Goal: Task Accomplishment & Management: Complete application form

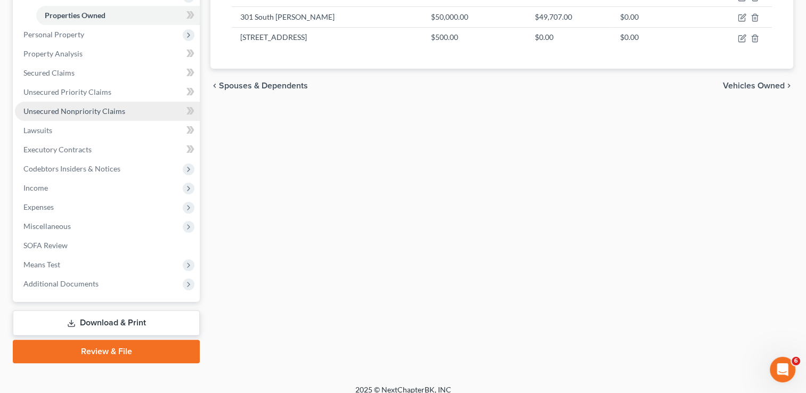
scroll to position [191, 0]
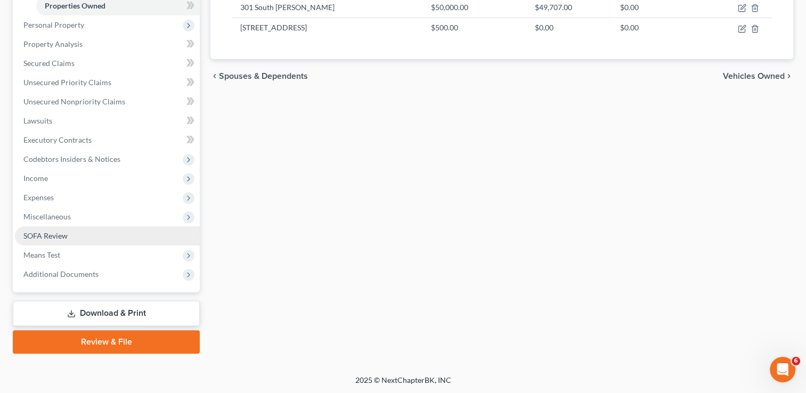
click at [103, 233] on link "SOFA Review" at bounding box center [107, 235] width 185 height 19
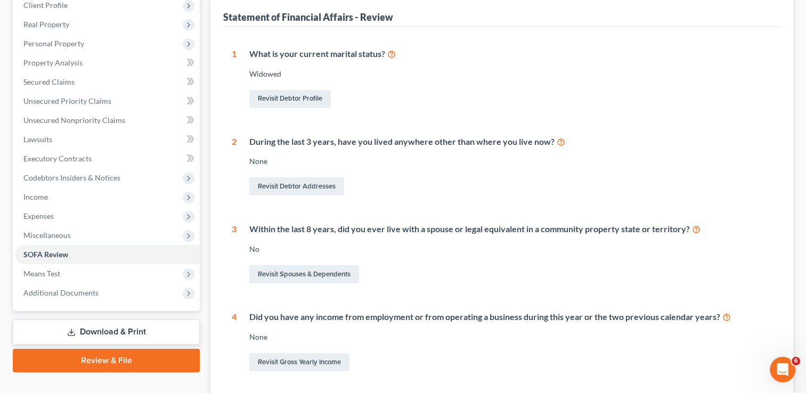
scroll to position [53, 0]
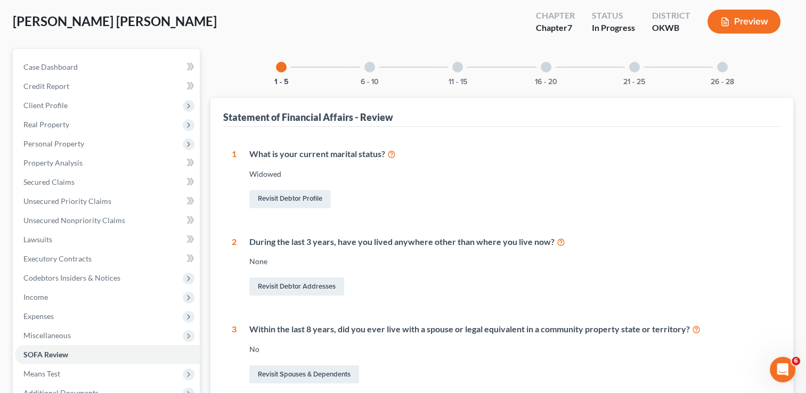
click at [373, 65] on div at bounding box center [369, 67] width 11 height 11
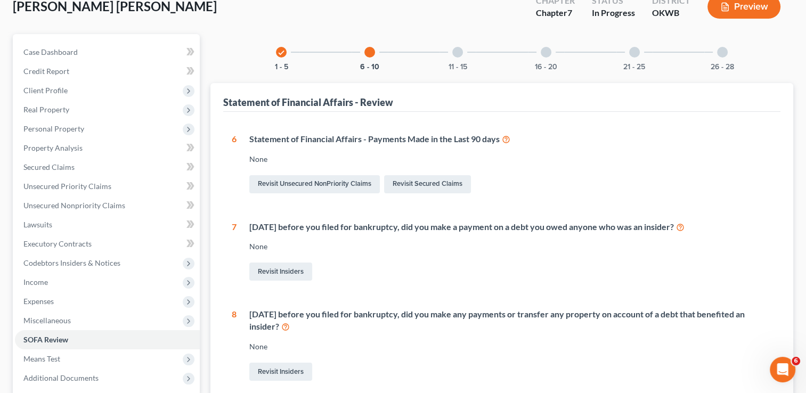
scroll to position [0, 0]
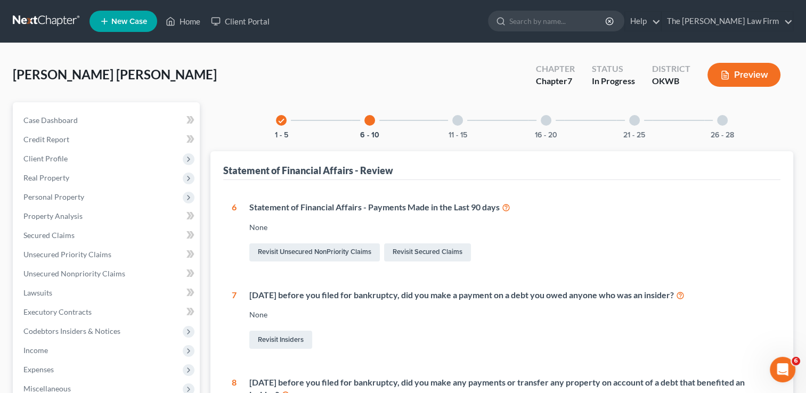
click at [452, 124] on div "11 - 15" at bounding box center [457, 120] width 36 height 36
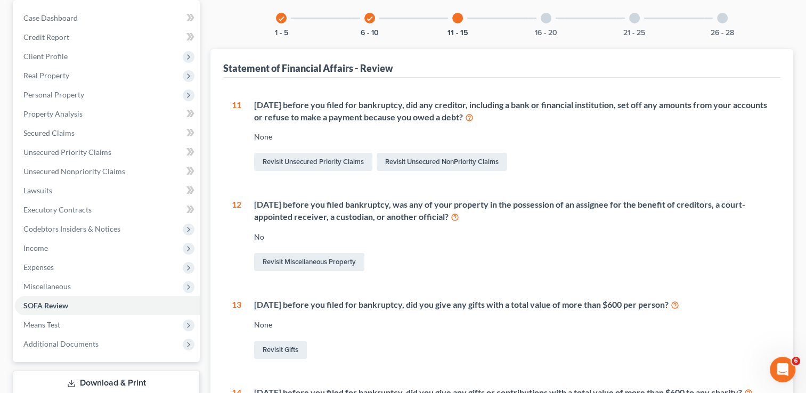
scroll to position [10, 0]
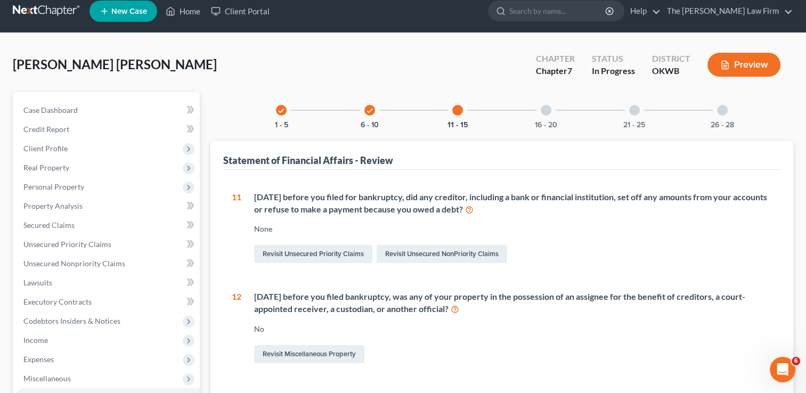
click at [543, 110] on div at bounding box center [546, 110] width 11 height 11
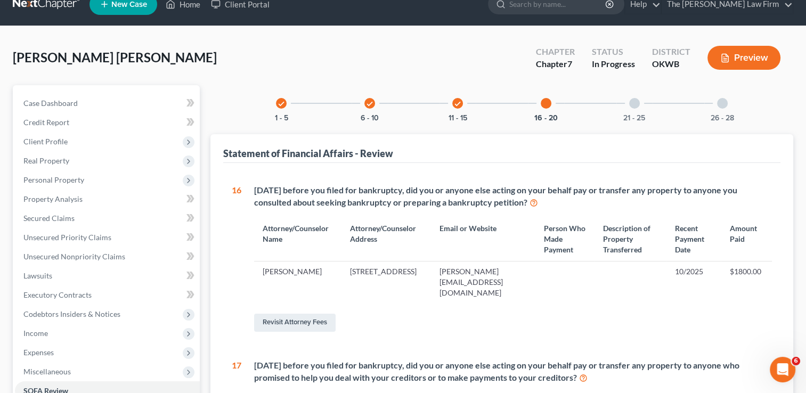
scroll to position [0, 0]
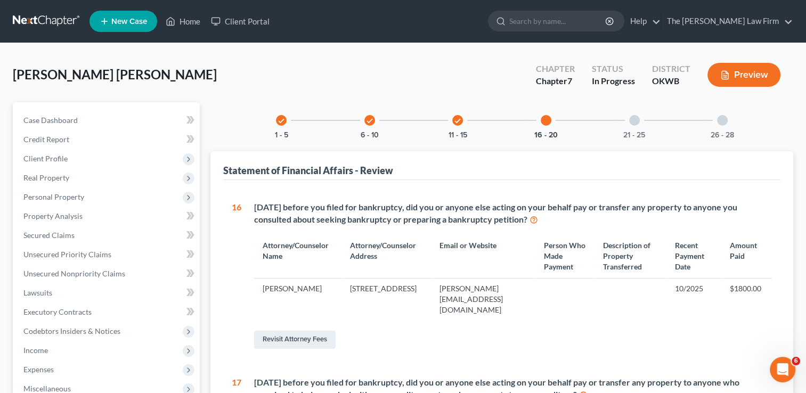
click at [630, 123] on div at bounding box center [634, 120] width 11 height 11
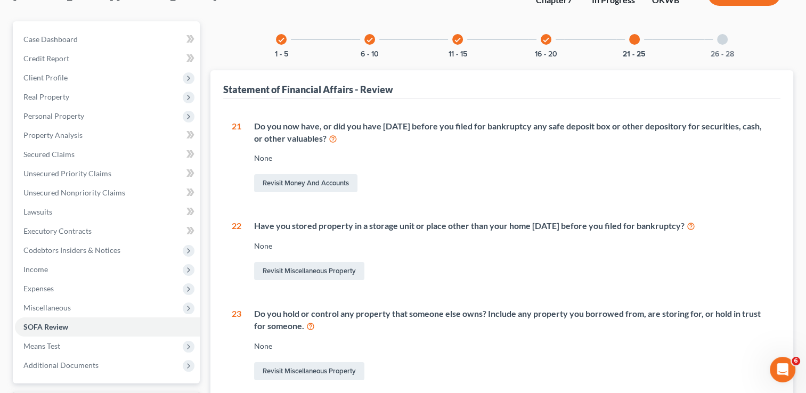
scroll to position [38, 0]
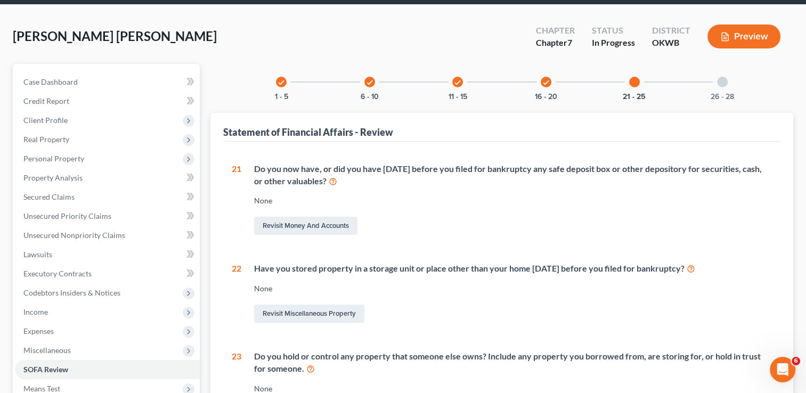
click at [724, 84] on div at bounding box center [722, 82] width 11 height 11
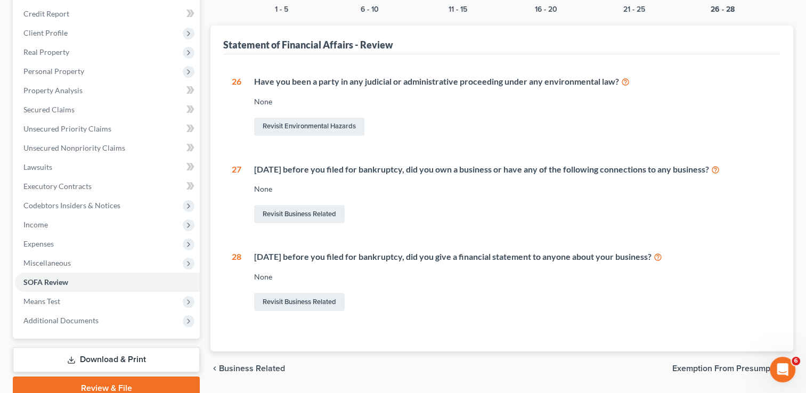
scroll to position [66, 0]
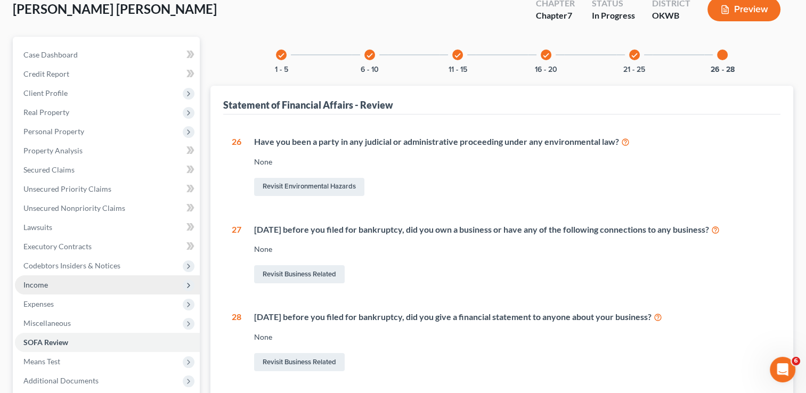
click at [85, 279] on span "Income" at bounding box center [107, 284] width 185 height 19
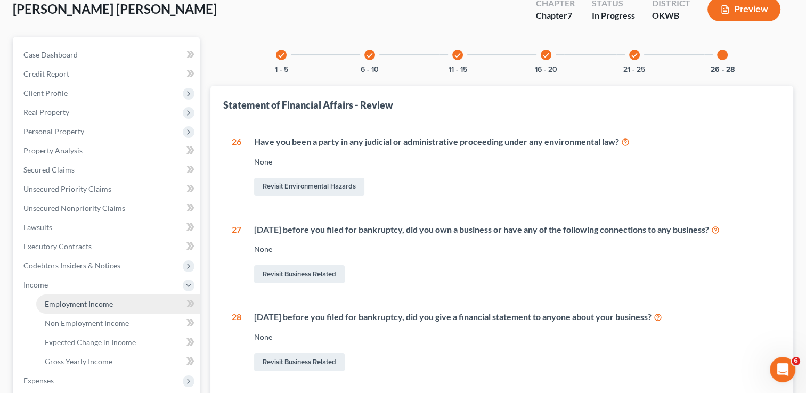
click at [102, 305] on span "Employment Income" at bounding box center [79, 303] width 68 height 9
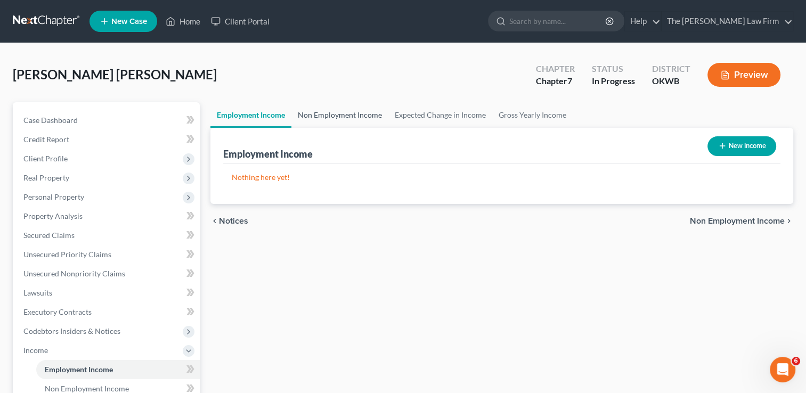
click at [342, 112] on link "Non Employment Income" at bounding box center [339, 115] width 97 height 26
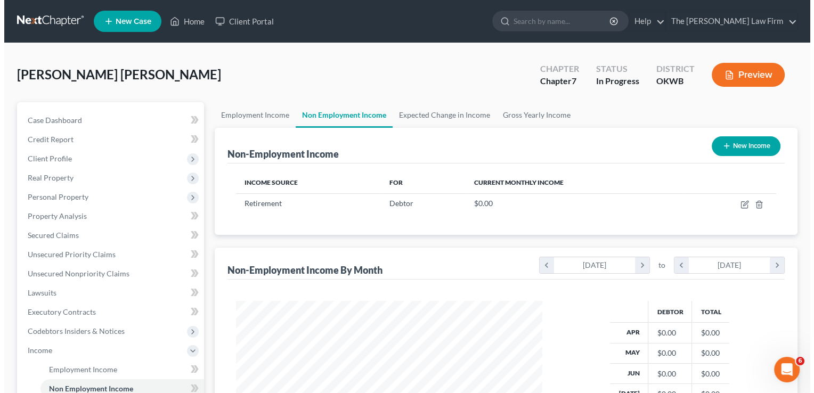
scroll to position [190, 328]
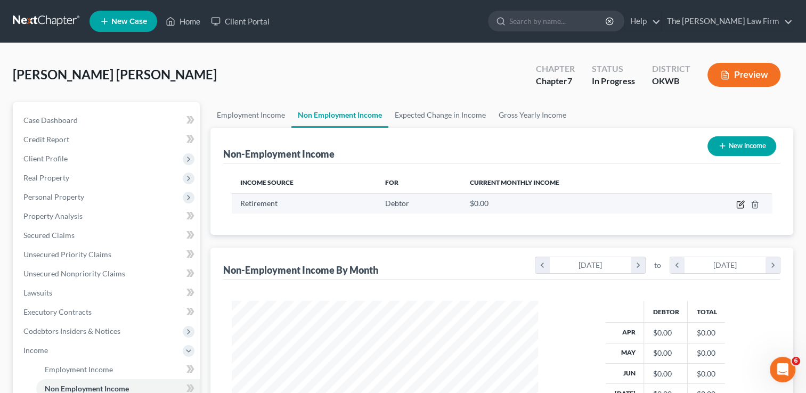
click at [737, 206] on icon "button" at bounding box center [740, 204] width 9 height 9
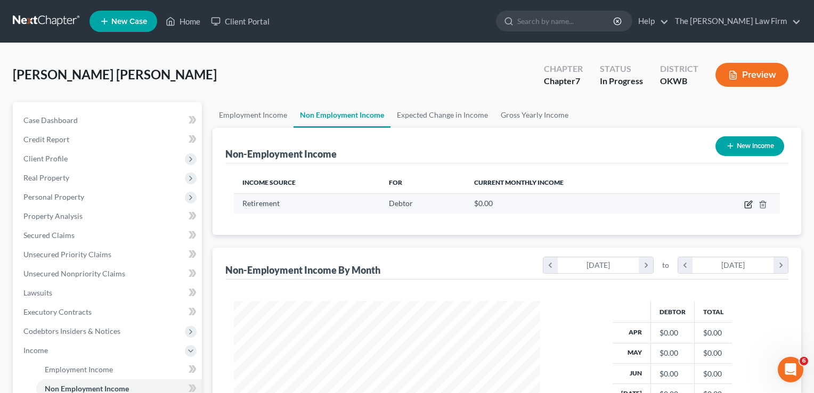
select select "3"
select select "0"
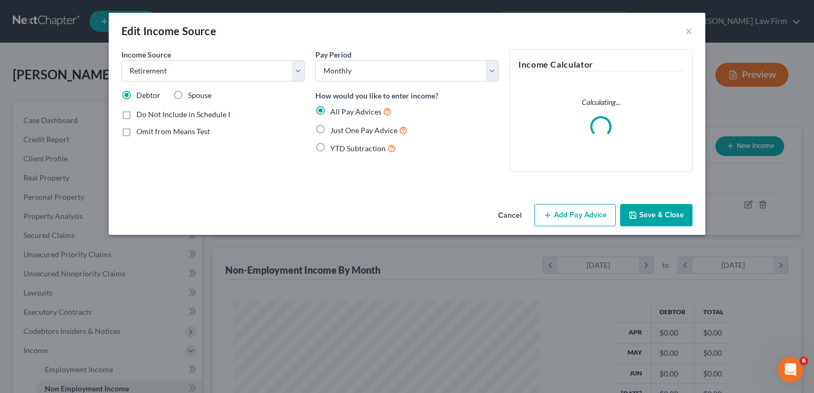
scroll to position [190, 330]
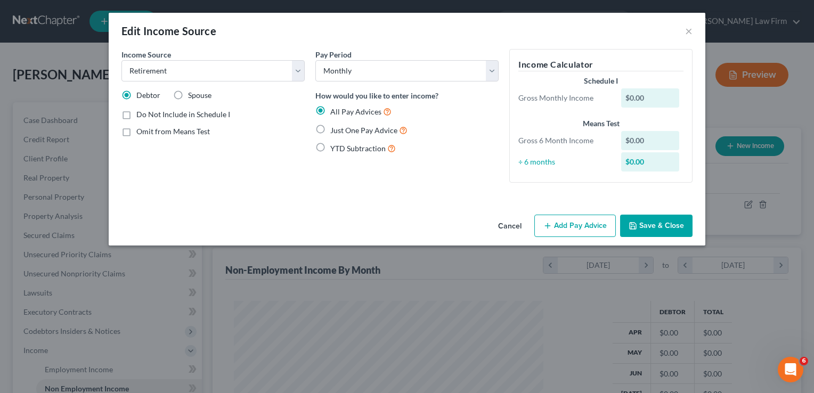
click at [330, 127] on label "Just One Pay Advice" at bounding box center [368, 130] width 77 height 12
click at [334, 127] on input "Just One Pay Advice" at bounding box center [337, 127] width 7 height 7
radio input "true"
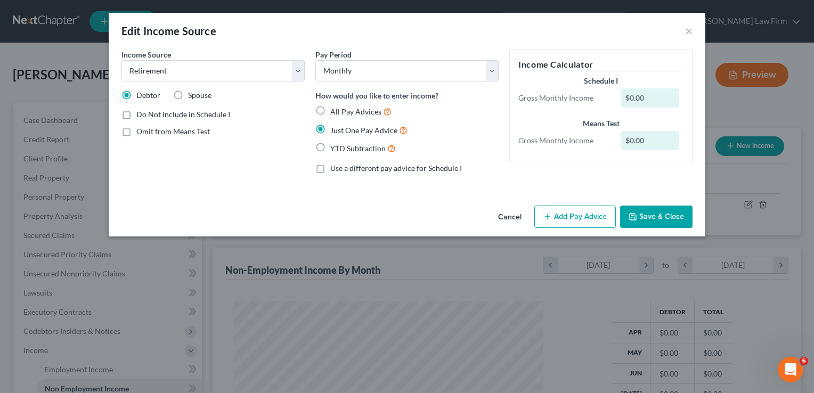
click at [652, 93] on div "$0.00" at bounding box center [650, 97] width 59 height 19
click at [647, 97] on div "$0.00" at bounding box center [650, 97] width 59 height 19
click at [575, 215] on button "Add Pay Advice" at bounding box center [574, 217] width 81 height 22
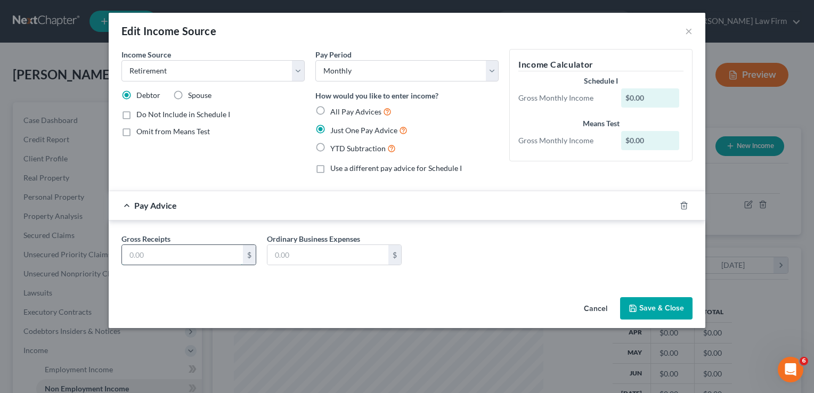
click at [224, 254] on input "text" at bounding box center [182, 255] width 121 height 20
click at [471, 236] on div "Gross Receipts $ Ordinary Business Expenses $" at bounding box center [407, 253] width 582 height 41
click at [130, 209] on div "Pay Advice" at bounding box center [392, 205] width 567 height 28
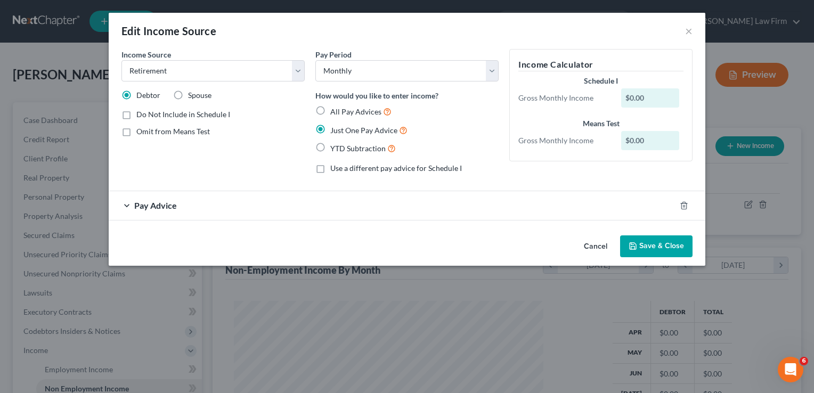
click at [645, 100] on div "$0.00" at bounding box center [650, 97] width 59 height 19
click at [641, 97] on div "$0.00" at bounding box center [650, 97] width 59 height 19
click at [640, 98] on div "$0.00" at bounding box center [650, 97] width 59 height 19
click at [438, 63] on select "Select Monthly Twice Monthly Every Other Week Weekly" at bounding box center [406, 70] width 183 height 21
click at [315, 60] on select "Select Monthly Twice Monthly Every Other Week Weekly" at bounding box center [406, 70] width 183 height 21
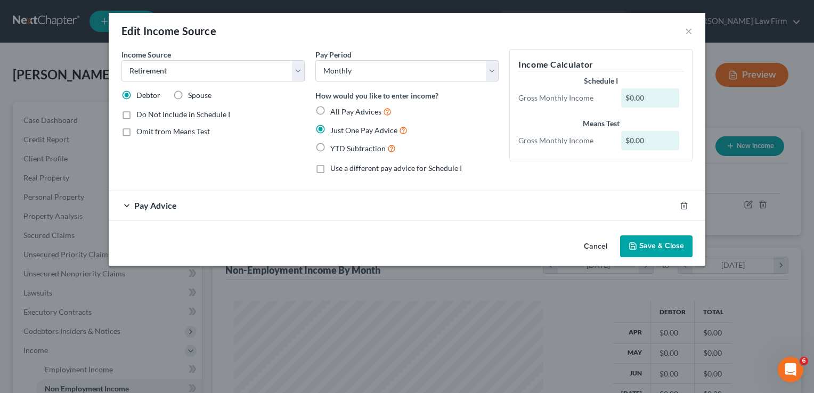
click at [657, 93] on div "$0.00" at bounding box center [650, 97] width 59 height 19
click at [645, 99] on div "$0.00" at bounding box center [650, 97] width 59 height 19
click at [642, 99] on div "$0.00" at bounding box center [650, 97] width 59 height 19
click at [640, 97] on div "$0.00" at bounding box center [650, 97] width 59 height 19
click at [638, 97] on div "$0.00" at bounding box center [650, 97] width 59 height 19
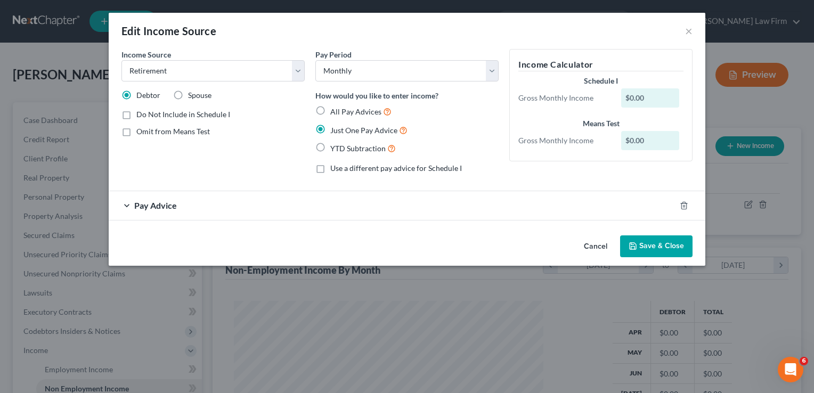
click at [330, 151] on label "YTD Subtraction" at bounding box center [363, 148] width 66 height 12
click at [334, 149] on input "YTD Subtraction" at bounding box center [337, 145] width 7 height 7
radio input "true"
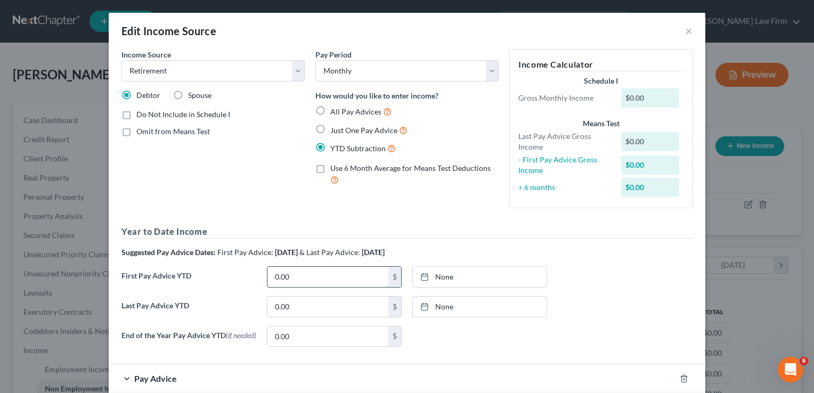
click at [331, 277] on input "0.00" at bounding box center [327, 277] width 121 height 20
type input "3,855.61"
click at [315, 308] on input "0.00" at bounding box center [327, 307] width 121 height 20
type input "6"
type input "3,855.61"
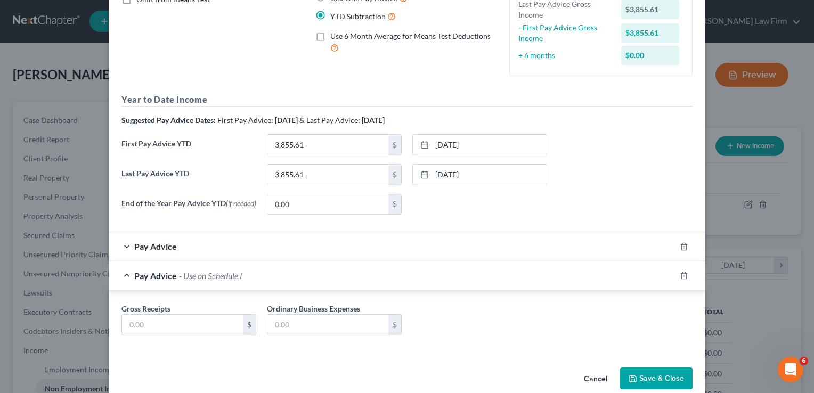
scroll to position [150, 0]
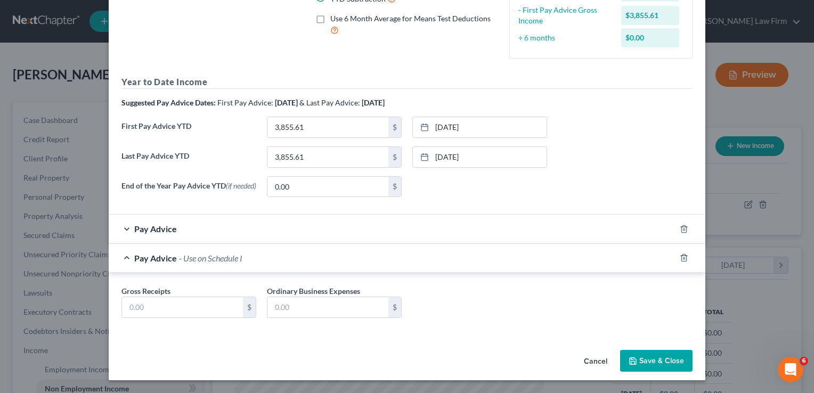
click at [120, 232] on div "Pay Advice" at bounding box center [392, 229] width 567 height 28
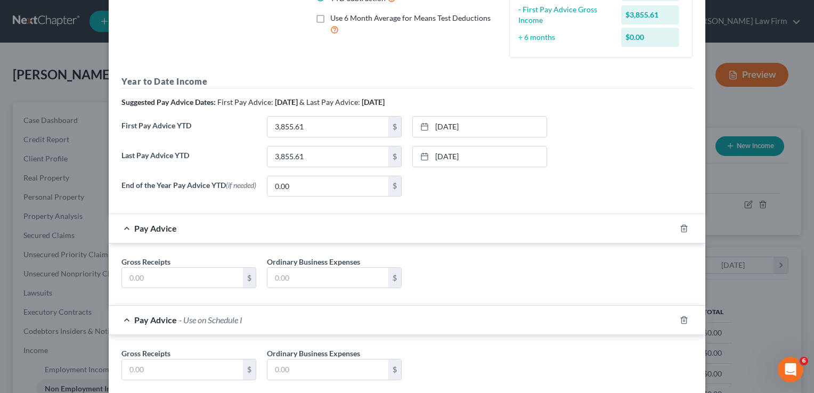
click at [119, 232] on div "Pay Advice" at bounding box center [392, 228] width 567 height 28
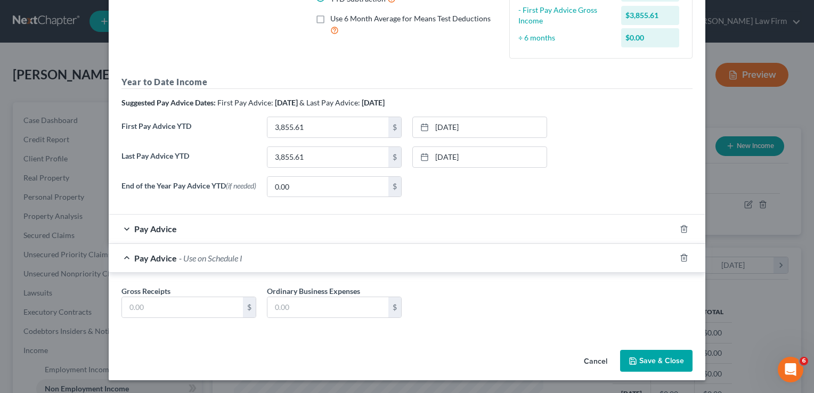
click at [652, 368] on button "Save & Close" at bounding box center [656, 361] width 72 height 22
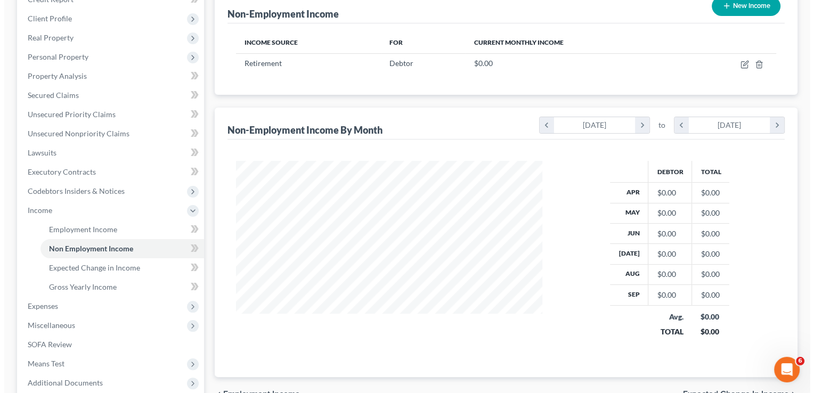
scroll to position [0, 0]
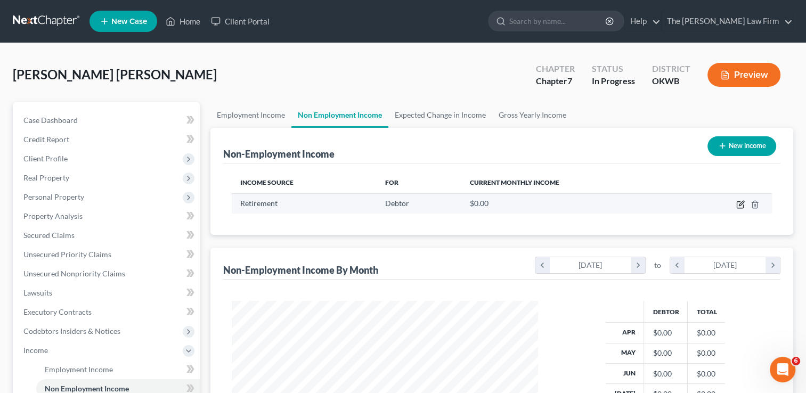
click at [739, 207] on icon "button" at bounding box center [740, 204] width 9 height 9
select select "3"
select select "0"
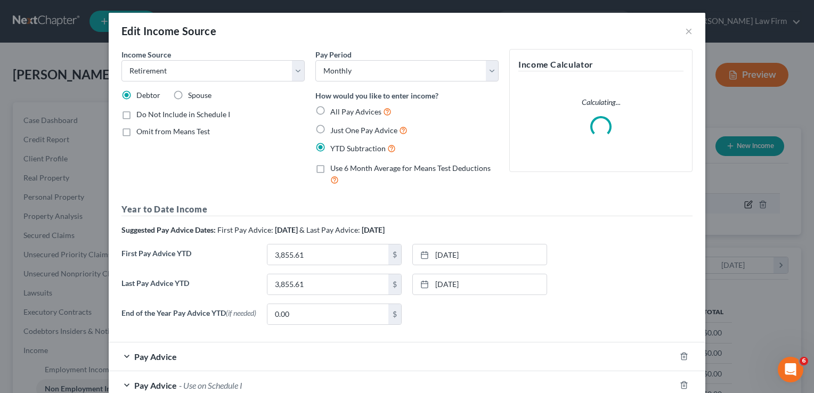
scroll to position [190, 330]
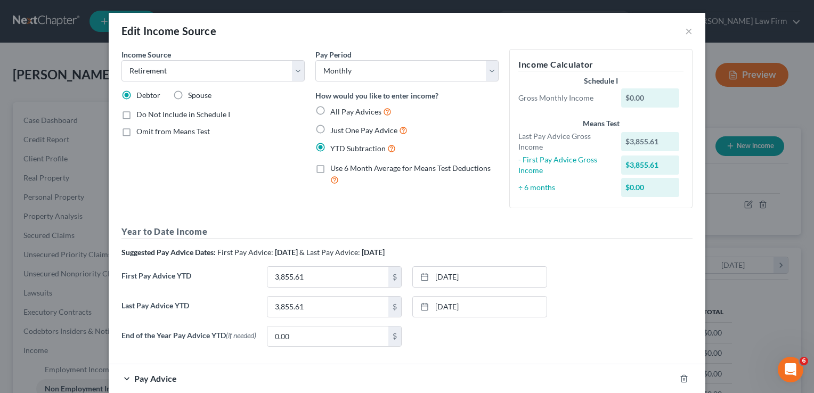
click at [330, 111] on label "All Pay Advices" at bounding box center [360, 111] width 61 height 12
click at [334, 111] on input "All Pay Advices" at bounding box center [337, 108] width 7 height 7
radio input "true"
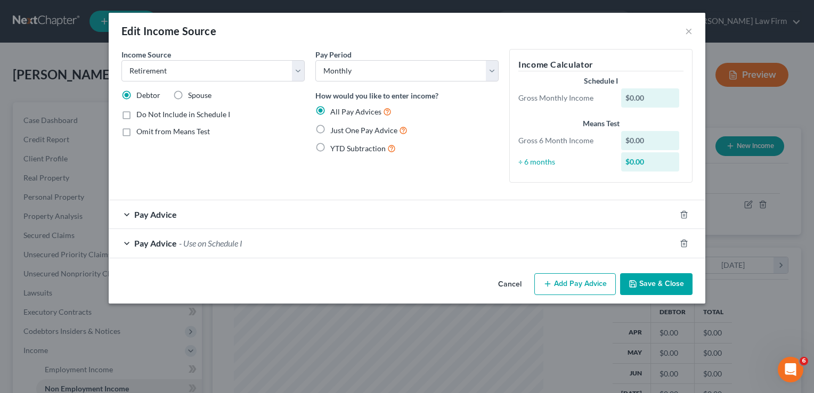
click at [132, 245] on div "Pay Advice - Use on Schedule I" at bounding box center [392, 243] width 567 height 28
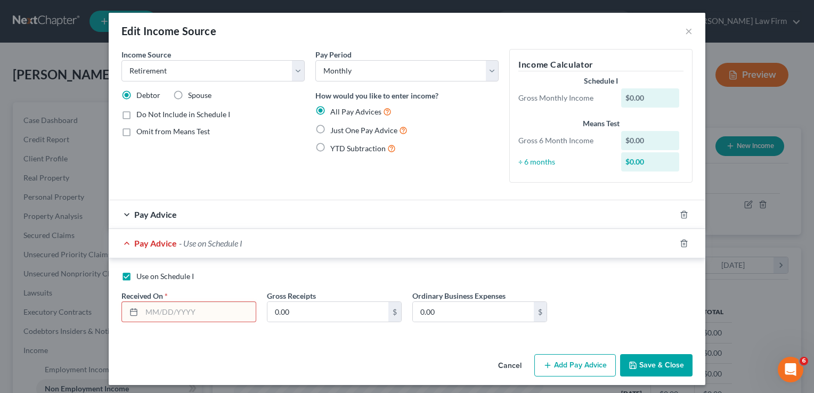
click at [134, 245] on span "Pay Advice" at bounding box center [155, 243] width 43 height 10
click at [125, 244] on div "Pay Advice - Use on Schedule I" at bounding box center [392, 243] width 567 height 28
click at [127, 213] on div "Pay Advice" at bounding box center [392, 214] width 567 height 28
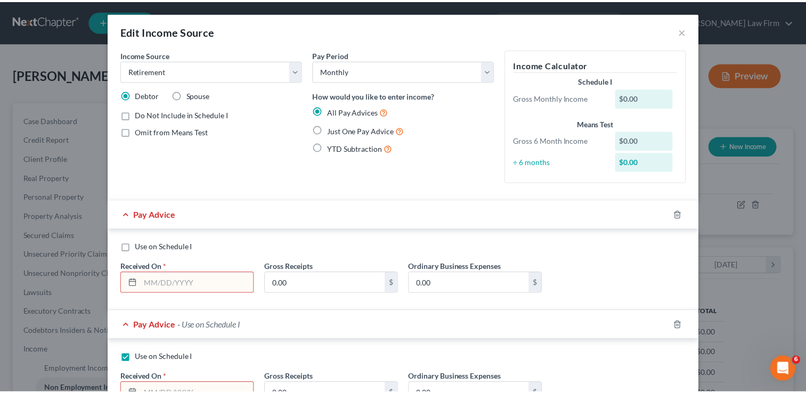
scroll to position [85, 0]
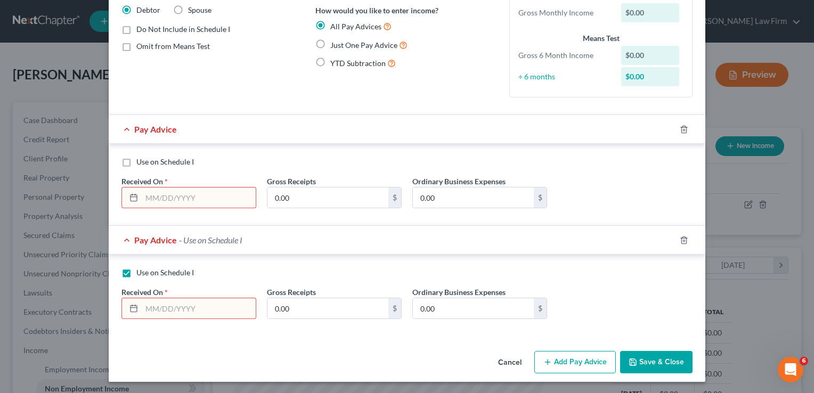
click at [507, 362] on button "Cancel" at bounding box center [509, 362] width 40 height 21
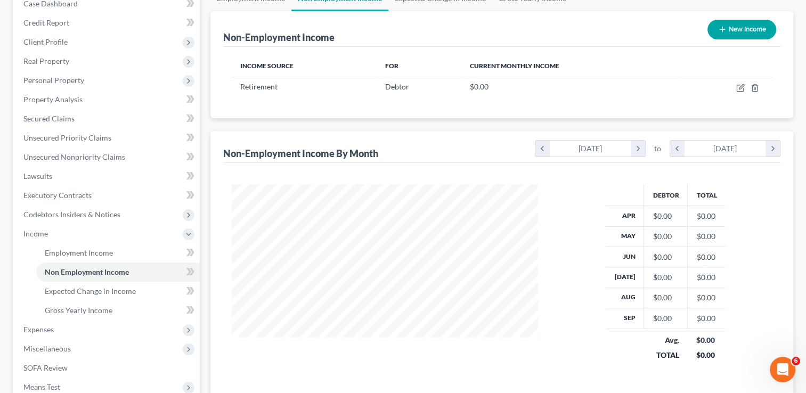
scroll to position [89, 0]
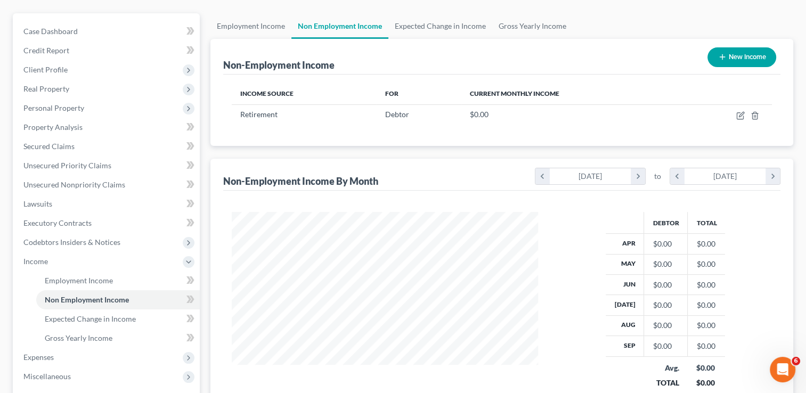
click at [665, 239] on div "$0.00" at bounding box center [665, 244] width 26 height 11
drag, startPoint x: 665, startPoint y: 239, endPoint x: 605, endPoint y: 248, distance: 60.9
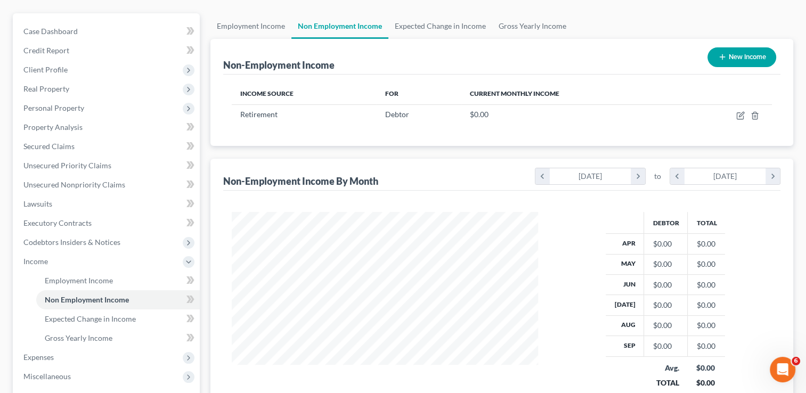
click at [614, 245] on th "Apr" at bounding box center [625, 244] width 38 height 20
click at [682, 242] on td "$0.00" at bounding box center [666, 244] width 44 height 20
click at [669, 243] on div "$0.00" at bounding box center [665, 244] width 26 height 11
click at [652, 243] on div "$0.00" at bounding box center [665, 244] width 26 height 11
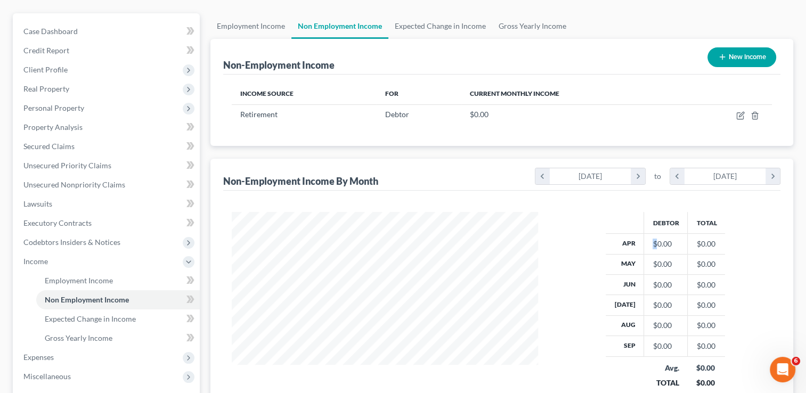
click at [655, 243] on div "$0.00" at bounding box center [665, 244] width 26 height 11
drag, startPoint x: 670, startPoint y: 243, endPoint x: 624, endPoint y: 239, distance: 46.0
click at [624, 239] on tr "Apr $0.00 $0.00" at bounding box center [665, 244] width 119 height 20
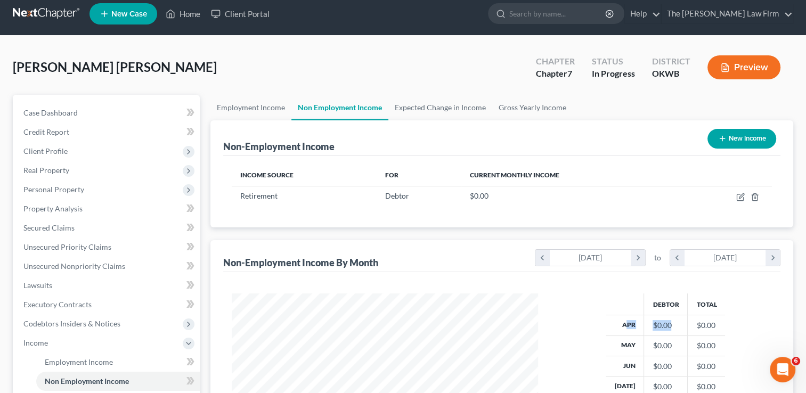
scroll to position [0, 0]
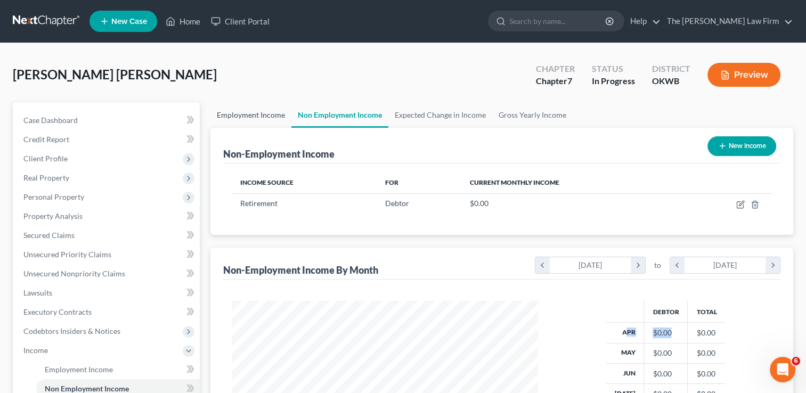
click at [219, 116] on link "Employment Income" at bounding box center [250, 115] width 81 height 26
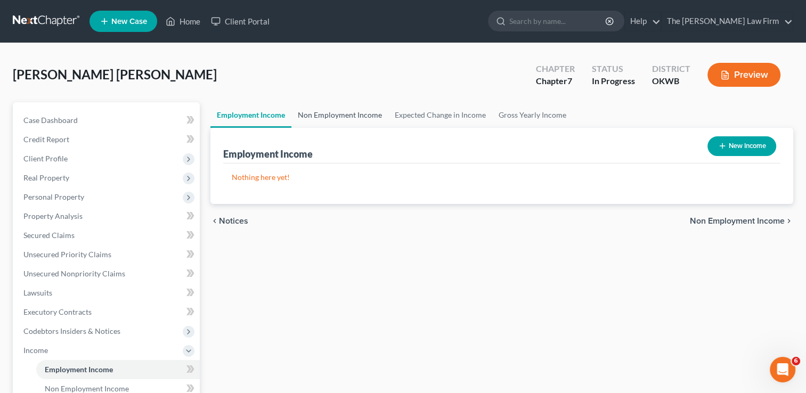
click at [338, 113] on link "Non Employment Income" at bounding box center [339, 115] width 97 height 26
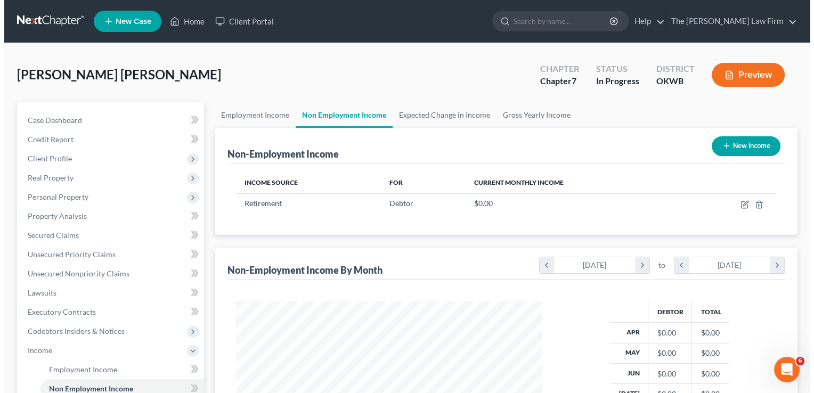
scroll to position [190, 328]
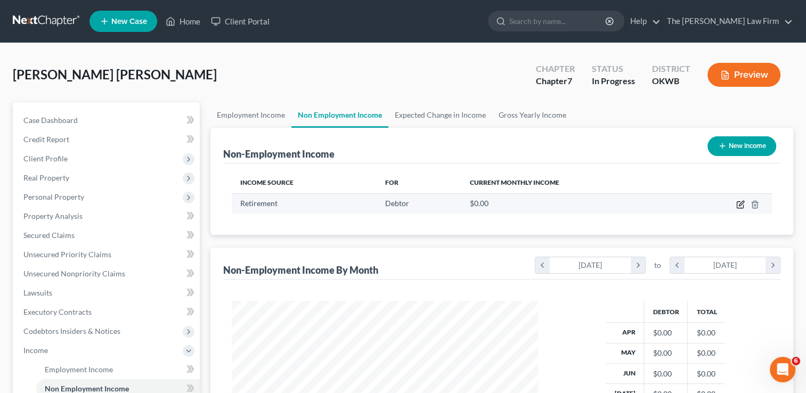
click at [739, 205] on icon "button" at bounding box center [741, 203] width 5 height 5
select select "3"
select select "0"
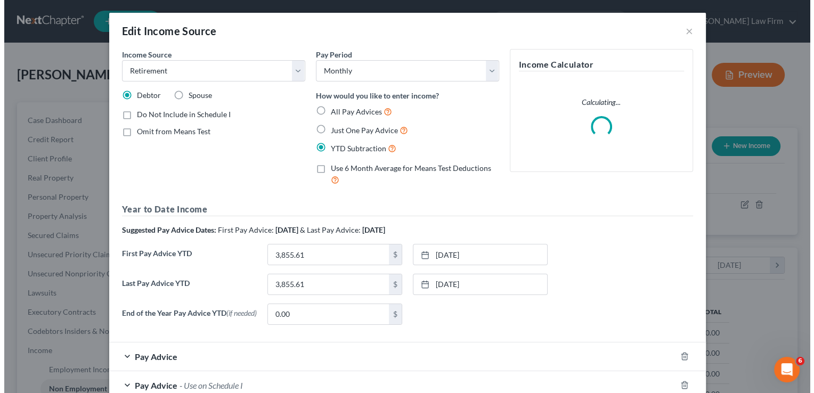
scroll to position [190, 330]
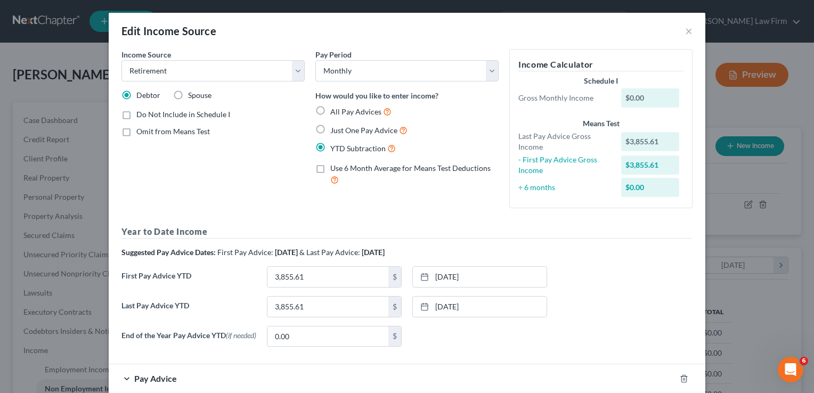
click at [330, 112] on label "All Pay Advices" at bounding box center [360, 111] width 61 height 12
click at [334, 112] on input "All Pay Advices" at bounding box center [337, 108] width 7 height 7
radio input "true"
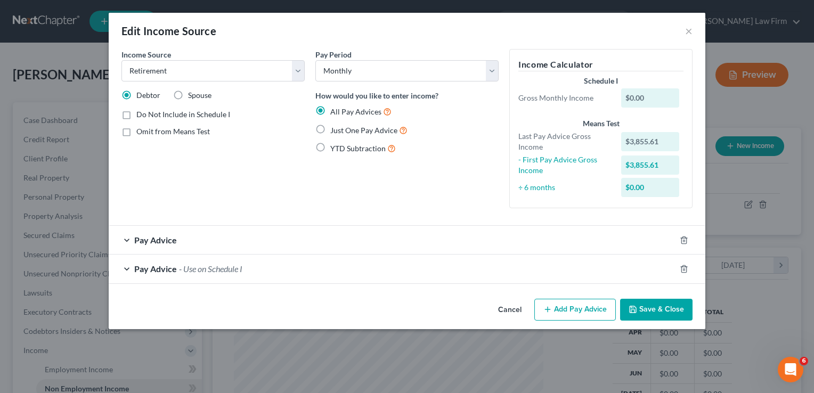
click at [388, 266] on div "Pay Advice - Use on Schedule I" at bounding box center [392, 269] width 567 height 28
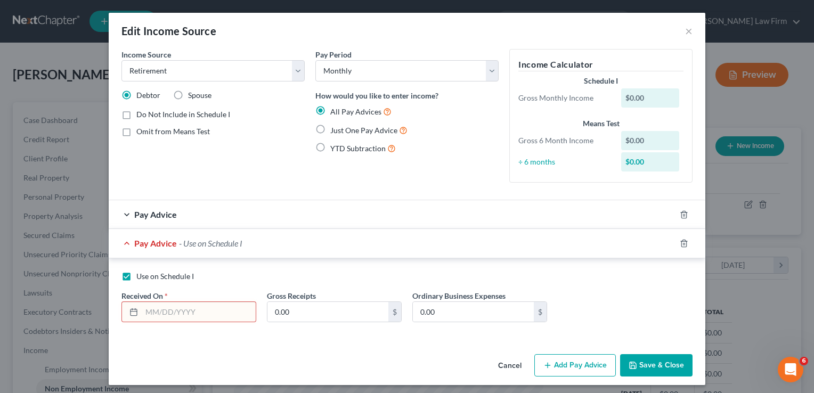
click at [388, 266] on div "Use on Schedule I Received On * Gross Receipts 0.00 $ Ordinary Business Expense…" at bounding box center [407, 298] width 597 height 81
click at [118, 244] on div "Pay Advice - Use on Schedule I" at bounding box center [392, 243] width 567 height 28
click at [215, 219] on div "Pay Advice" at bounding box center [392, 214] width 567 height 28
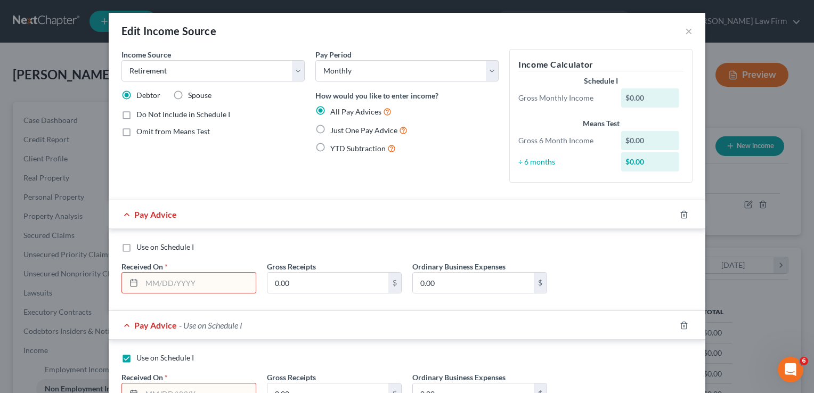
click at [134, 212] on span "Pay Advice" at bounding box center [155, 214] width 43 height 10
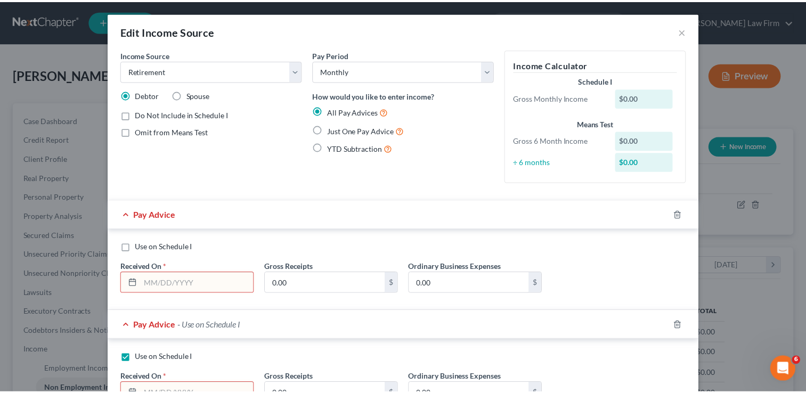
scroll to position [85, 0]
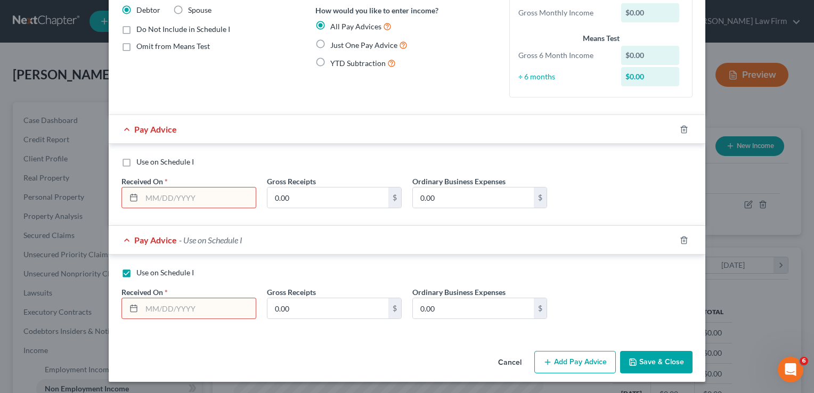
click at [498, 358] on button "Cancel" at bounding box center [509, 362] width 40 height 21
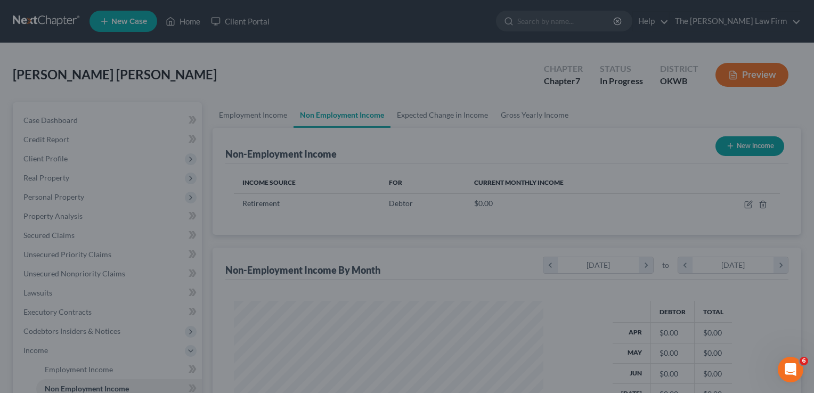
scroll to position [532421, 532284]
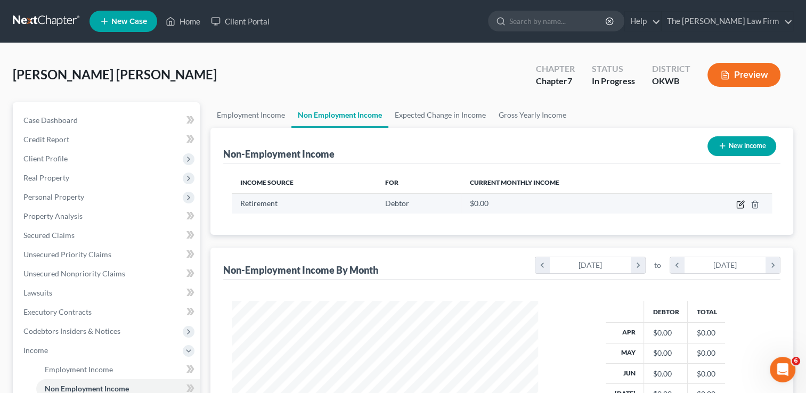
click at [736, 207] on icon "button" at bounding box center [740, 204] width 9 height 9
select select "3"
select select "0"
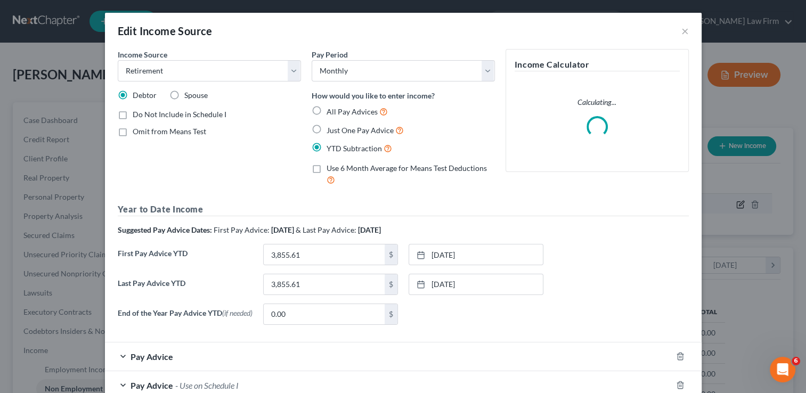
scroll to position [190, 330]
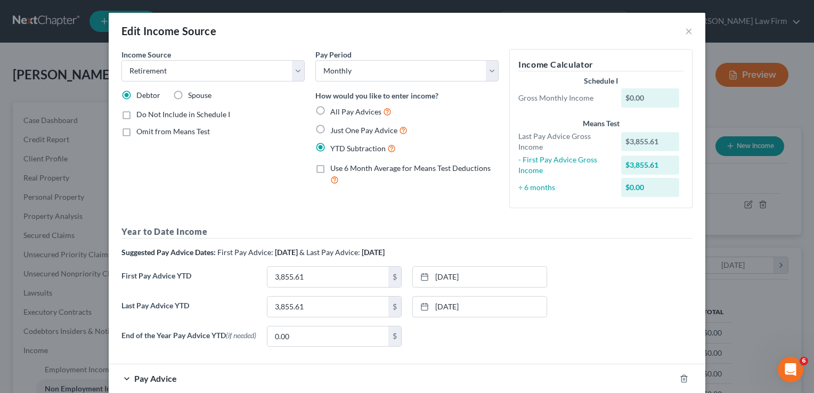
click at [330, 111] on label "All Pay Advices" at bounding box center [360, 111] width 61 height 12
click at [334, 111] on input "All Pay Advices" at bounding box center [337, 108] width 7 height 7
radio input "true"
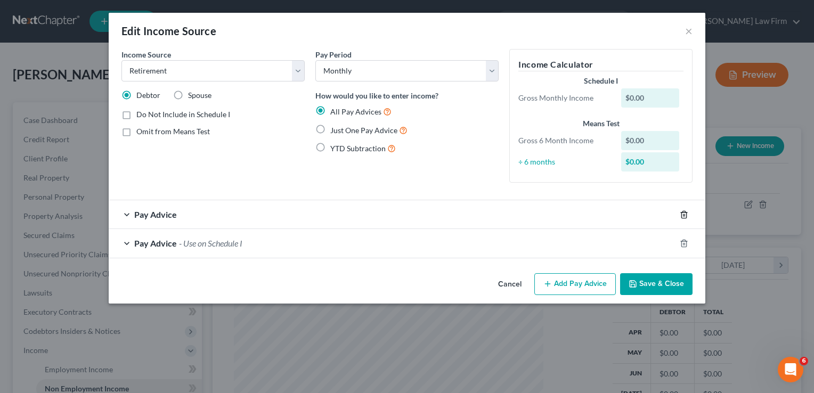
click at [682, 214] on icon "button" at bounding box center [684, 214] width 9 height 9
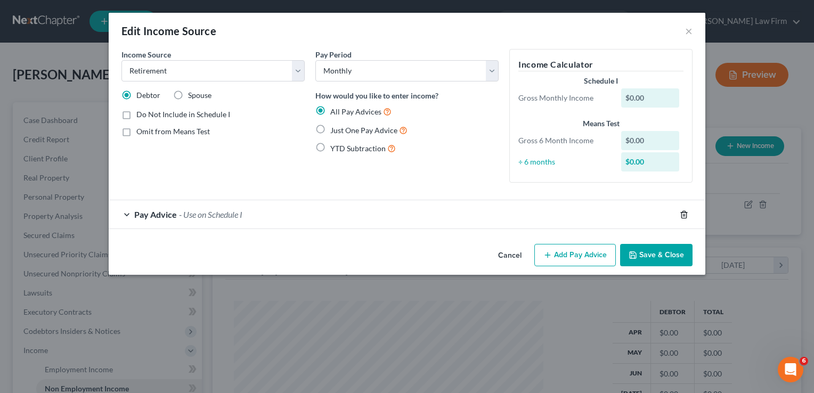
click at [682, 214] on icon "button" at bounding box center [684, 214] width 9 height 9
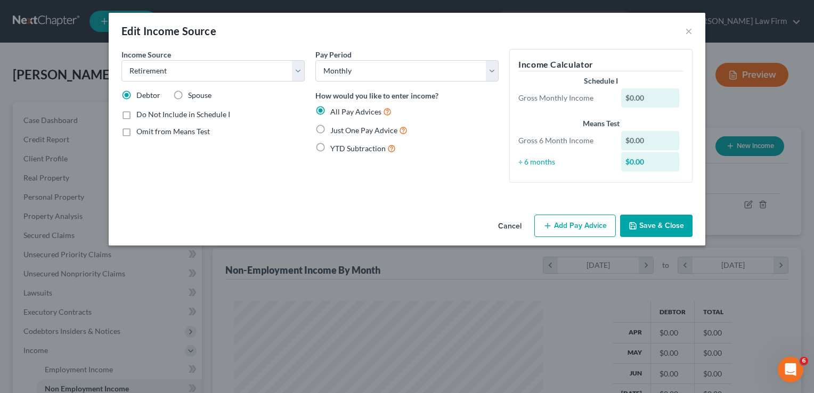
click at [567, 221] on button "Add Pay Advice" at bounding box center [574, 226] width 81 height 22
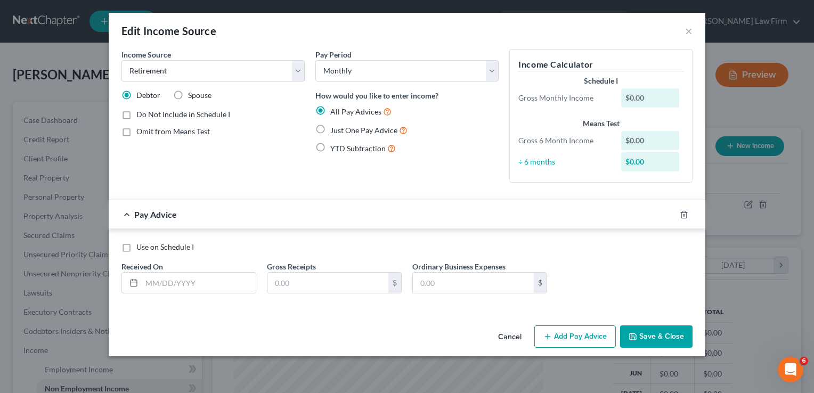
click at [518, 336] on button "Cancel" at bounding box center [509, 336] width 40 height 21
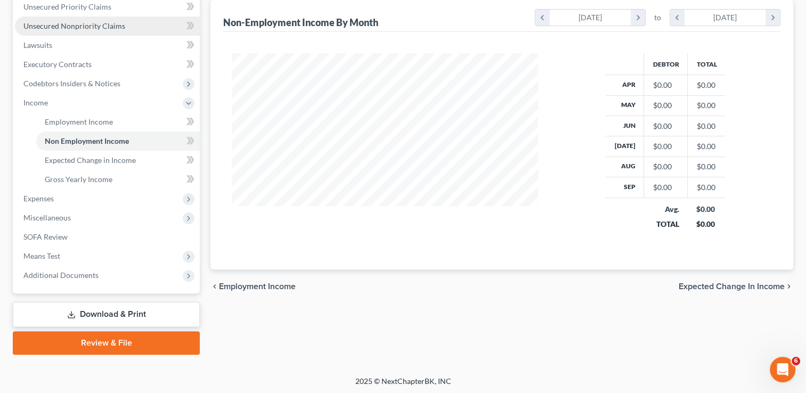
scroll to position [249, 0]
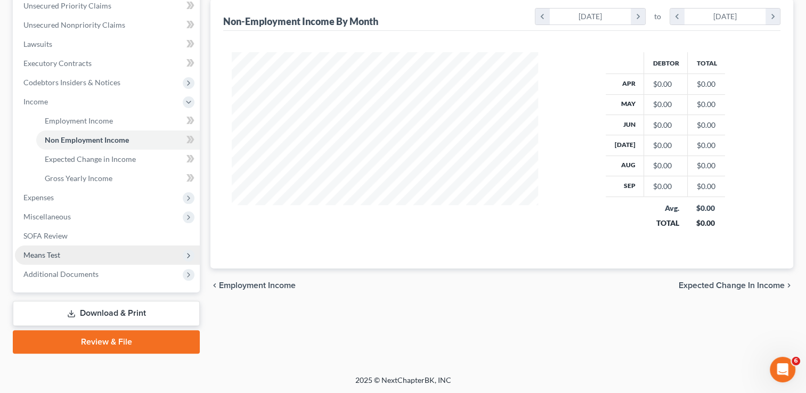
click at [85, 258] on span "Means Test" at bounding box center [107, 255] width 185 height 19
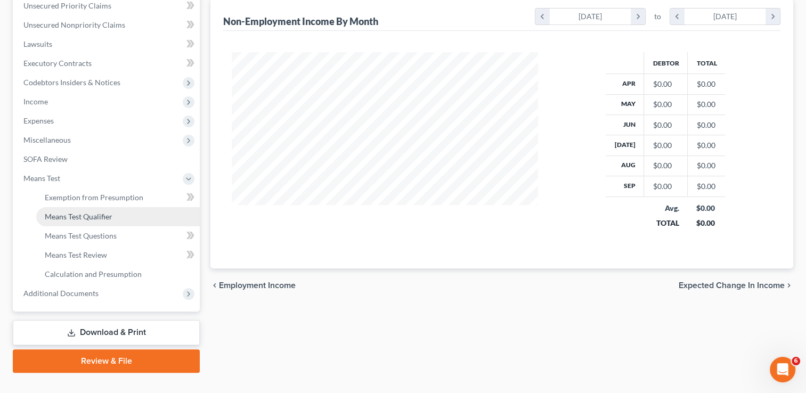
click at [117, 216] on link "Means Test Qualifier" at bounding box center [118, 216] width 164 height 19
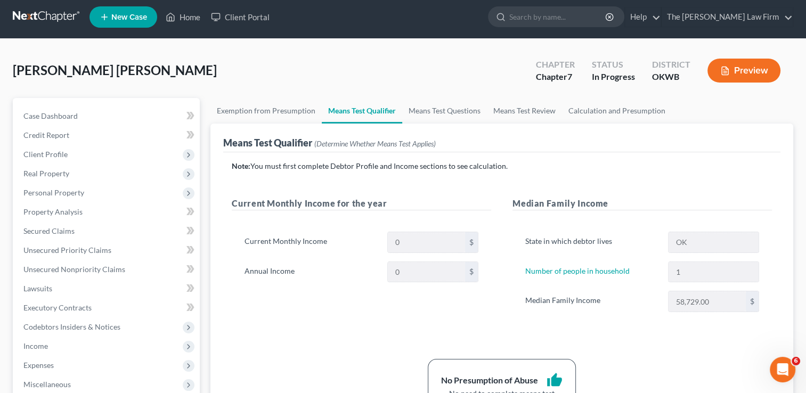
scroll to position [2, 0]
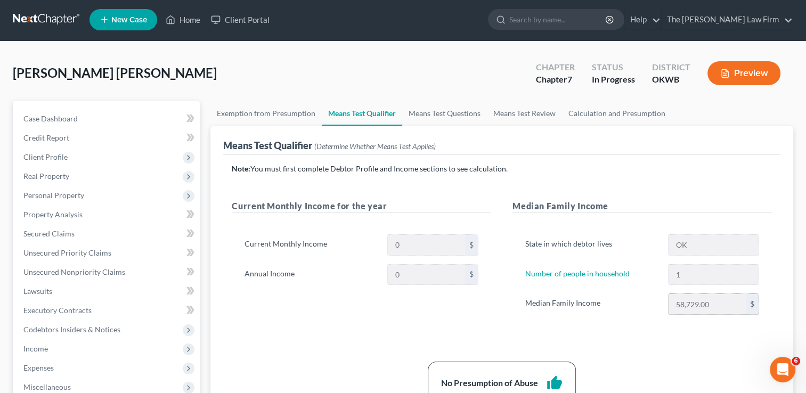
click at [706, 293] on div "State in which debtor lives OK Number of people in household 1 Median Family In…" at bounding box center [641, 279] width 259 height 115
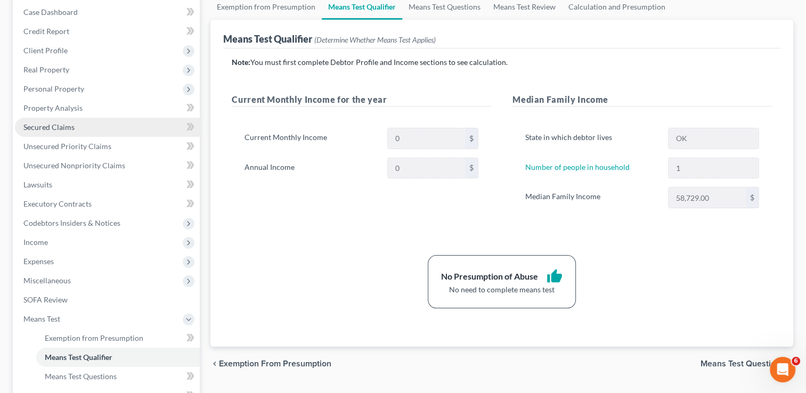
scroll to position [161, 0]
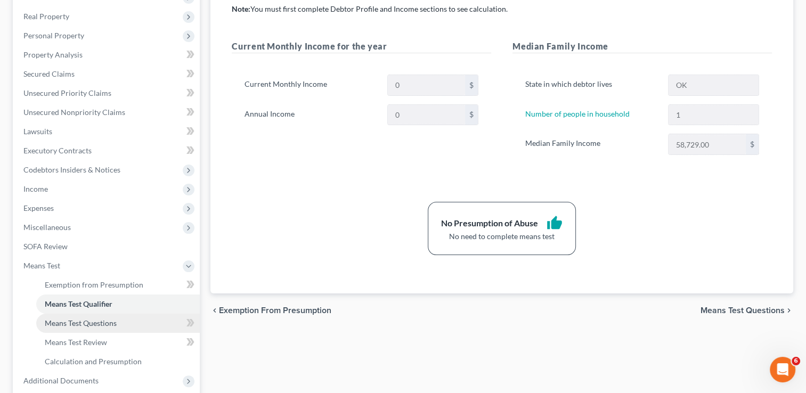
click at [126, 327] on link "Means Test Questions" at bounding box center [118, 323] width 164 height 19
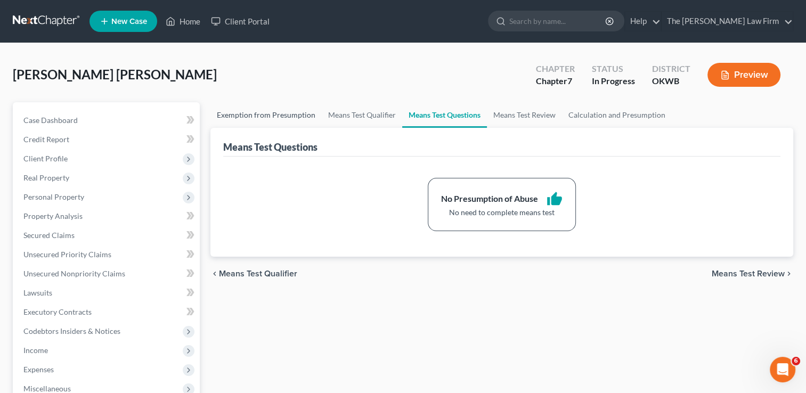
click at [255, 117] on link "Exemption from Presumption" at bounding box center [265, 115] width 111 height 26
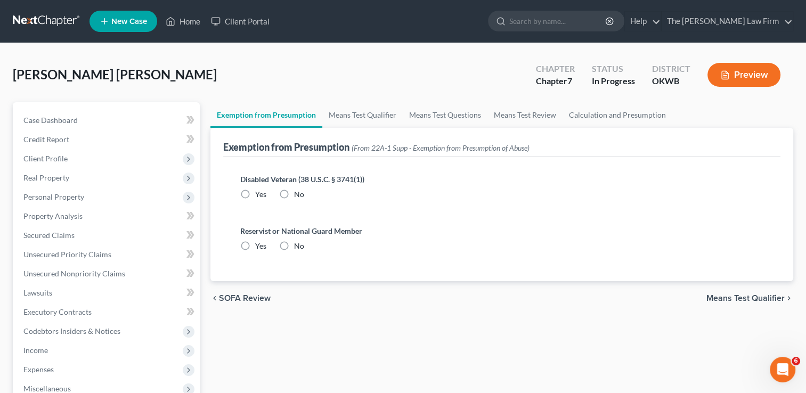
click at [294, 191] on label "No" at bounding box center [299, 194] width 10 height 11
click at [298, 191] on input "No" at bounding box center [301, 192] width 7 height 7
radio input "true"
click at [294, 244] on label "No" at bounding box center [299, 246] width 10 height 11
click at [298, 244] on input "No" at bounding box center [301, 244] width 7 height 7
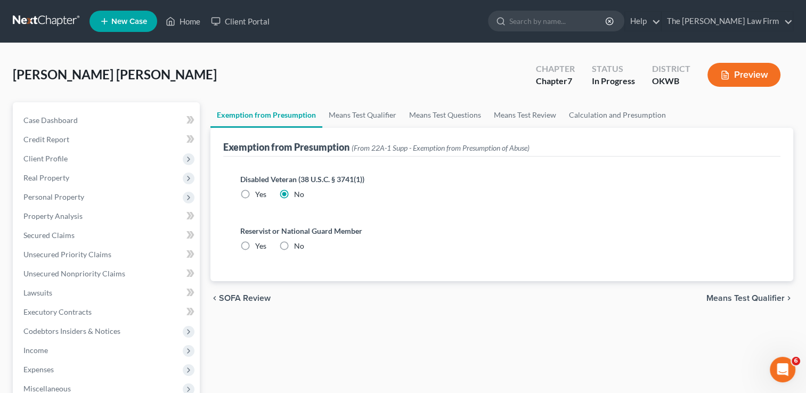
radio input "true"
click at [350, 118] on link "Means Test Qualifier" at bounding box center [362, 115] width 80 height 26
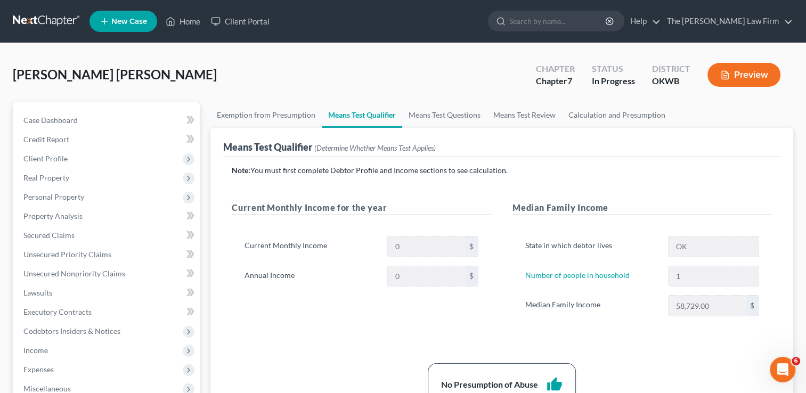
click at [357, 149] on span "(Determine Whether Means Test Applies)" at bounding box center [374, 147] width 121 height 9
click at [464, 176] on div "Note: You must first complete Debtor Profile and Income sections to see calcula…" at bounding box center [502, 290] width 540 height 251
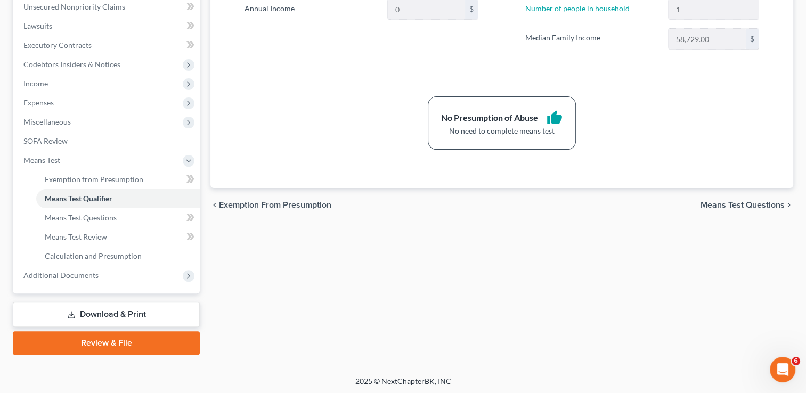
scroll to position [268, 0]
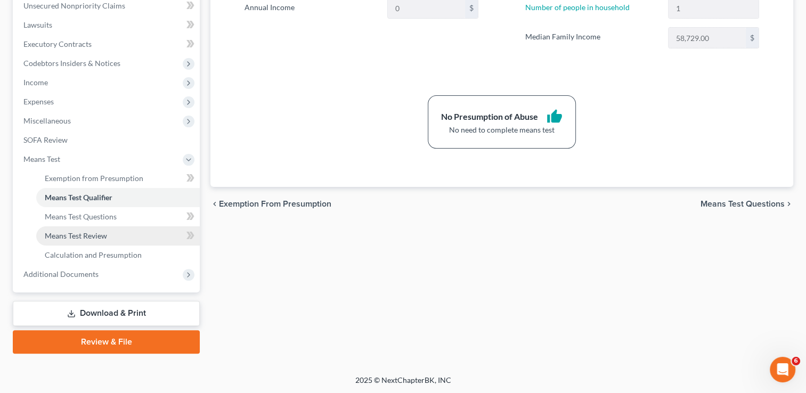
click at [75, 240] on link "Means Test Review" at bounding box center [118, 235] width 164 height 19
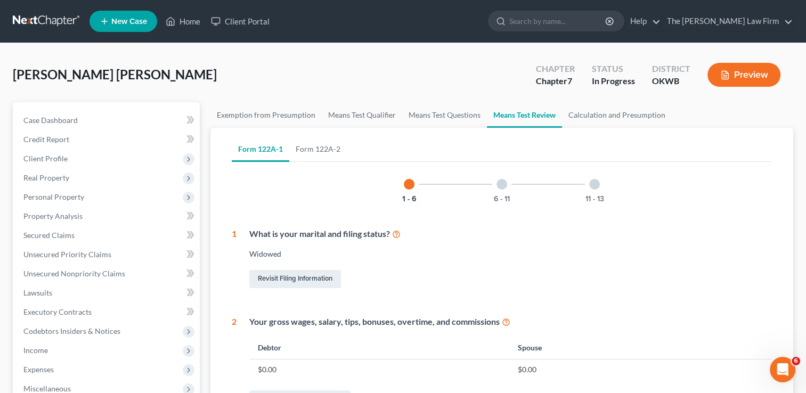
click at [505, 186] on div at bounding box center [501, 184] width 11 height 11
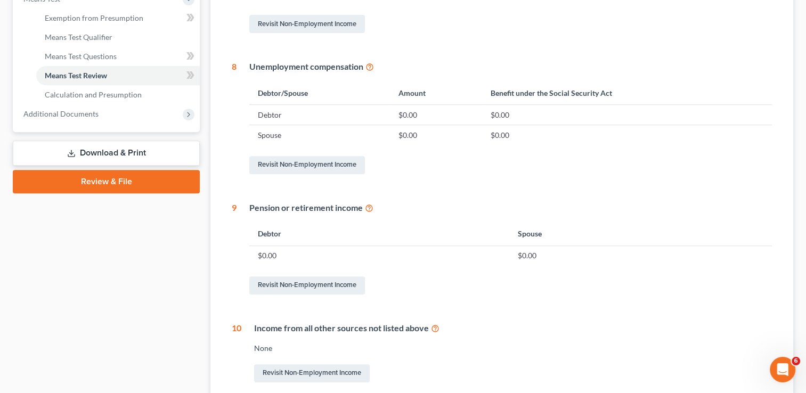
scroll to position [479, 0]
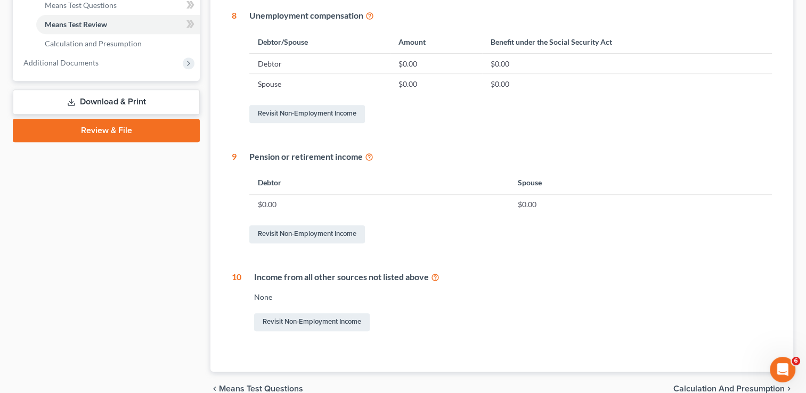
click at [327, 206] on td "$0.00" at bounding box center [378, 204] width 259 height 20
click at [314, 234] on link "Revisit Non-Employment Income" at bounding box center [307, 234] width 116 height 18
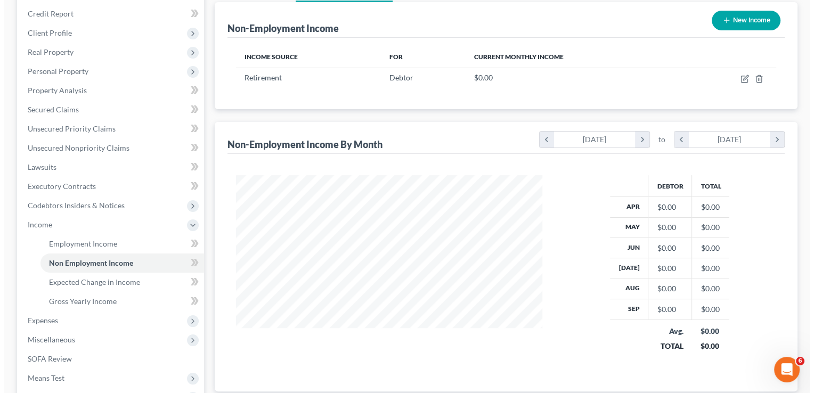
scroll to position [36, 0]
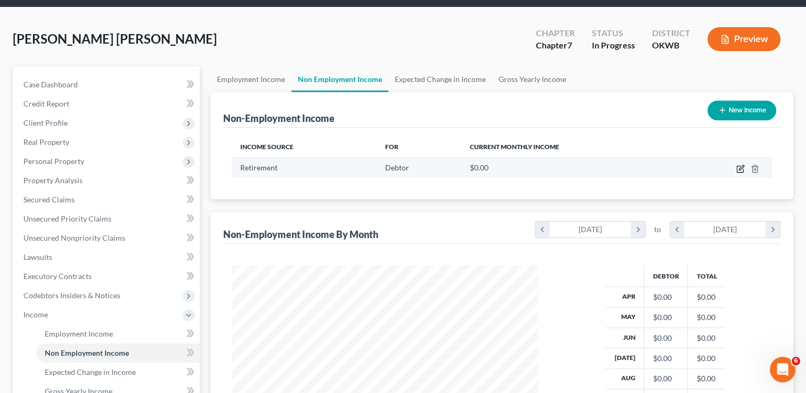
click at [739, 170] on icon "button" at bounding box center [740, 169] width 9 height 9
select select "3"
select select "0"
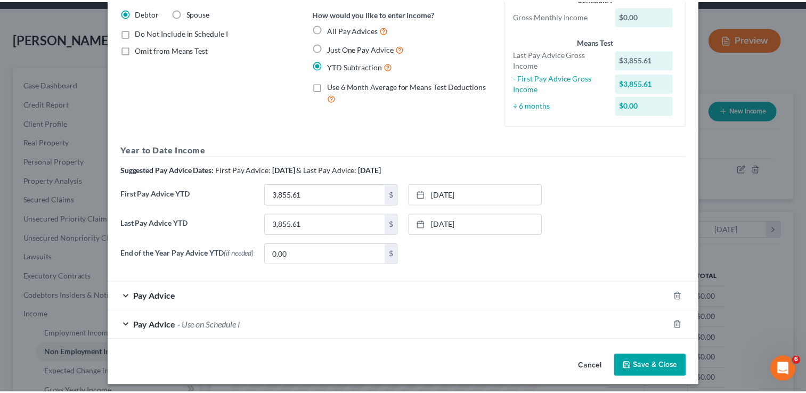
scroll to position [88, 0]
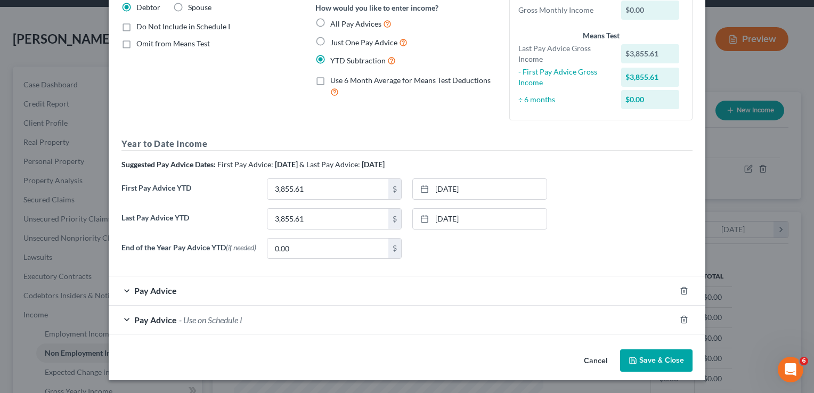
click at [666, 362] on button "Save & Close" at bounding box center [656, 360] width 72 height 22
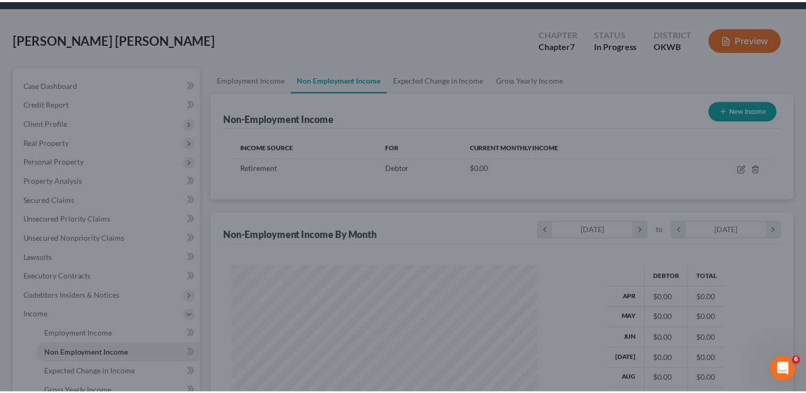
scroll to position [532421, 532284]
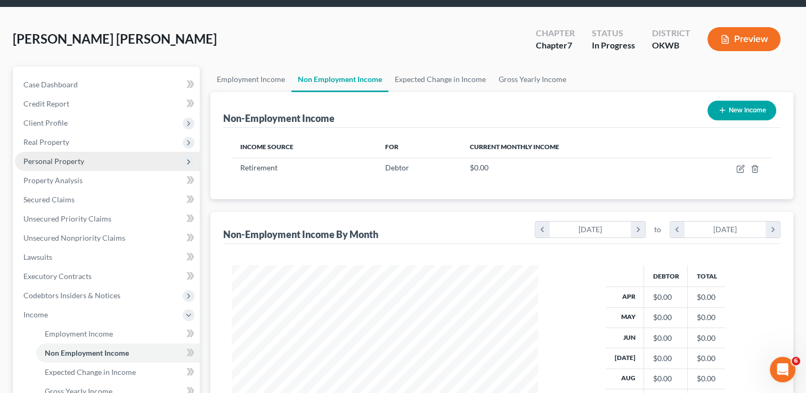
click at [119, 160] on span "Personal Property" at bounding box center [107, 161] width 185 height 19
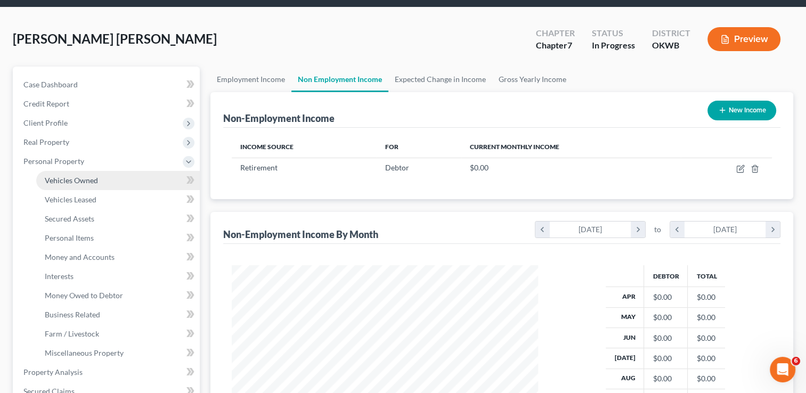
click at [123, 181] on link "Vehicles Owned" at bounding box center [118, 180] width 164 height 19
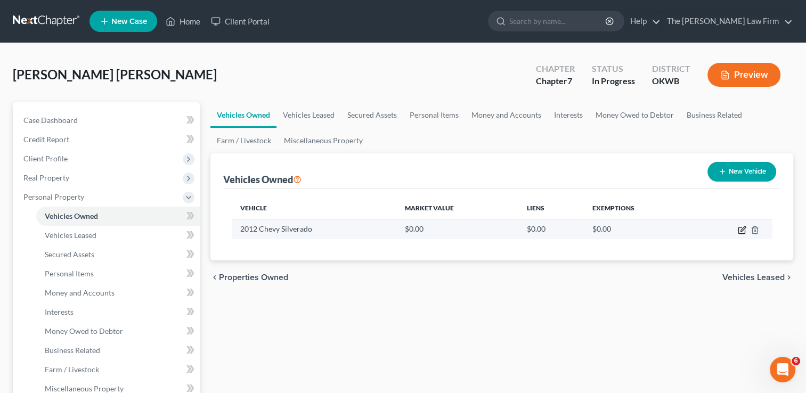
click at [739, 231] on icon "button" at bounding box center [742, 230] width 9 height 9
select select "0"
select select "14"
select select "2"
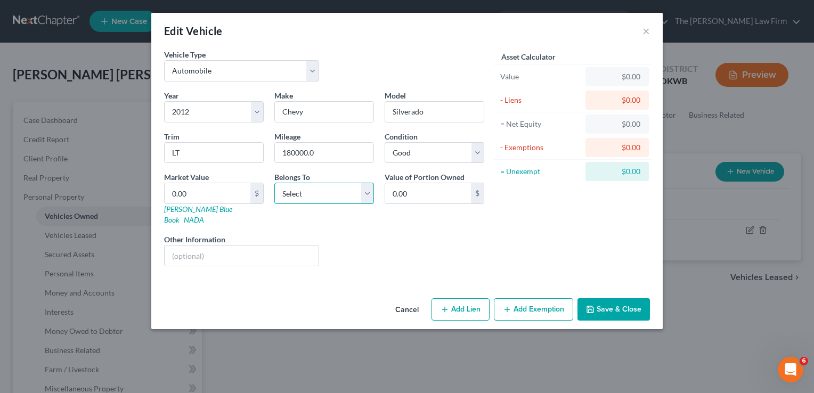
click at [365, 197] on select "Select Debtor 1 Only Debtor 2 Only Debtor 1 And Debtor 2 Only At Least One Of T…" at bounding box center [324, 193] width 100 height 21
select select "0"
click at [274, 183] on select "Select Debtor 1 Only Debtor 2 Only Debtor 1 And Debtor 2 Only At Least One Of T…" at bounding box center [324, 193] width 100 height 21
click at [213, 210] on div "Market Value 0.00 $ Kelly Blue Book NADA" at bounding box center [214, 199] width 110 height 54
click at [200, 210] on link "Kelly Blue Book" at bounding box center [198, 215] width 68 height 20
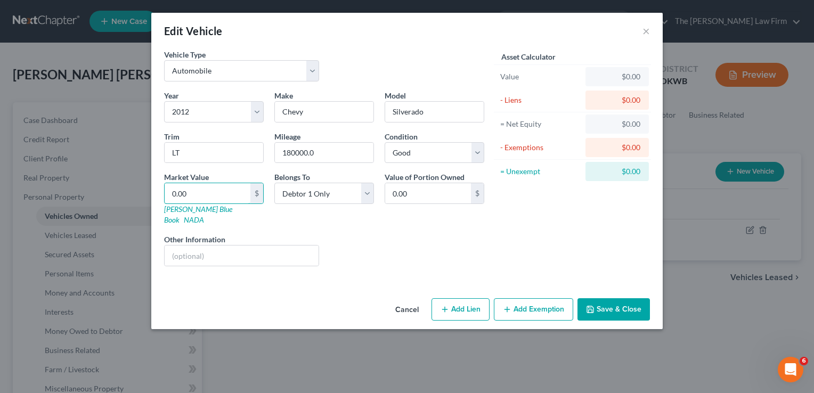
type input "6"
type input "6.00"
type input "6,000"
type input "6,000.00"
type input "6,000"
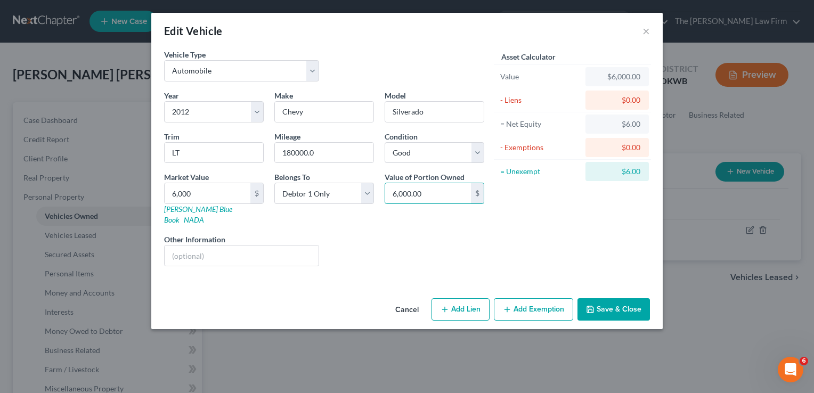
click at [544, 301] on button "Add Exemption" at bounding box center [533, 309] width 79 height 22
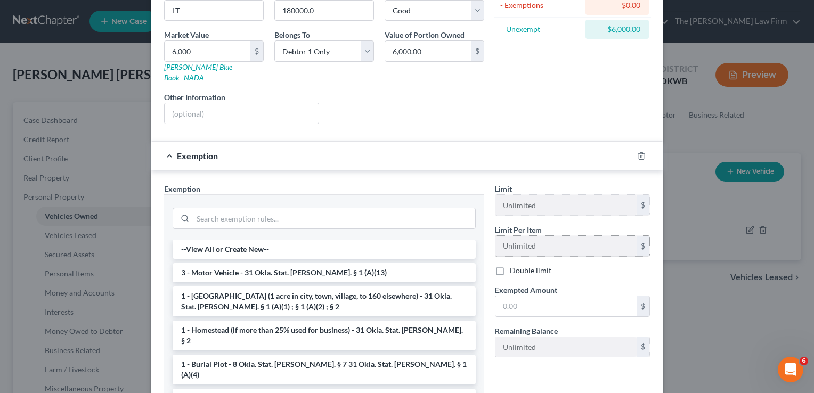
scroll to position [160, 0]
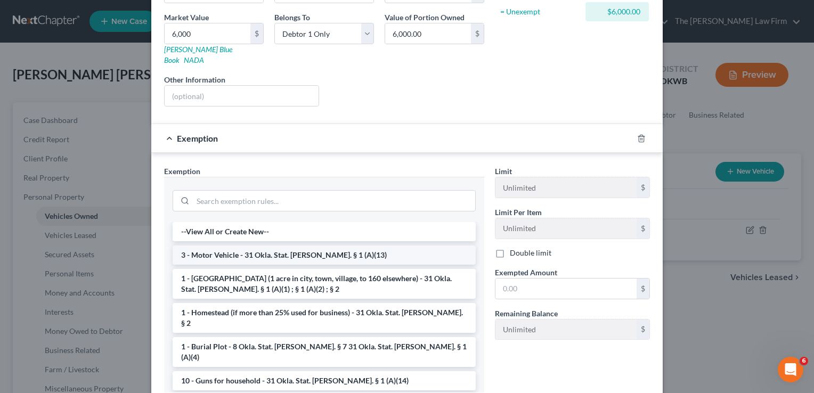
click at [390, 246] on li "3 - Motor Vehicle - 31 Okla. Stat. Ann. § 1 (A)(13)" at bounding box center [324, 255] width 303 height 19
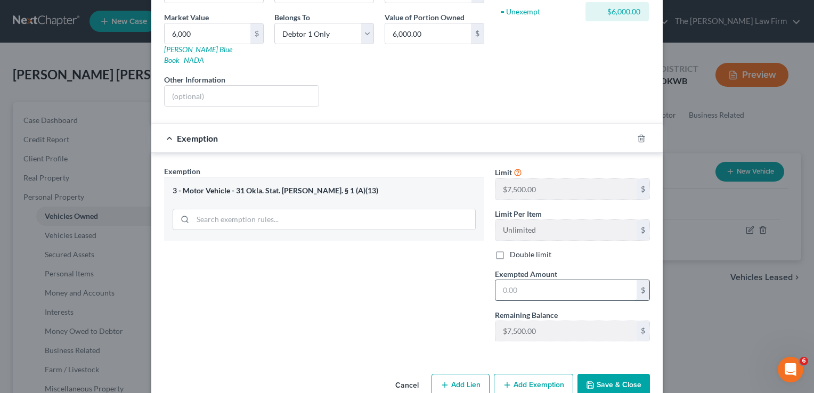
click at [569, 280] on input "text" at bounding box center [565, 290] width 141 height 20
type input "6,000"
click at [533, 374] on button "Add Exemption" at bounding box center [533, 385] width 79 height 22
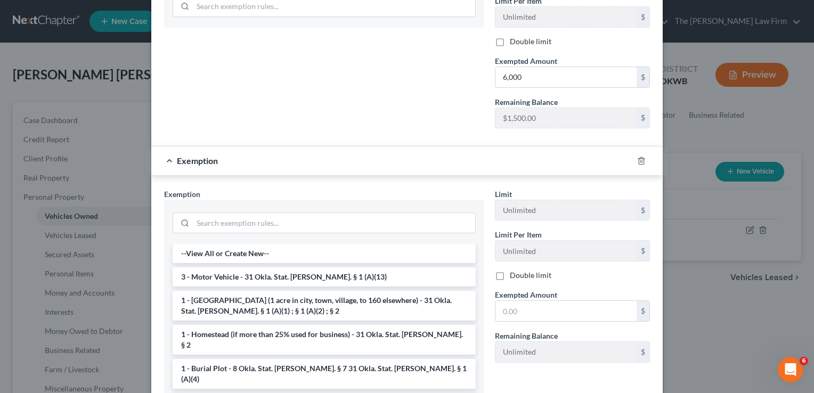
scroll to position [457, 0]
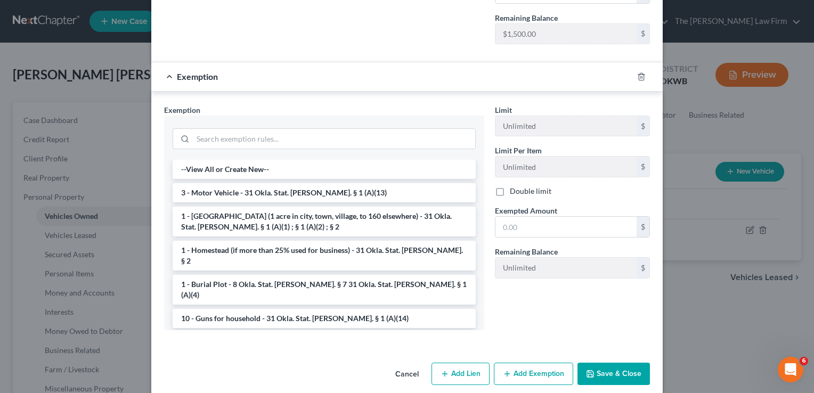
click at [166, 64] on div "Exemption" at bounding box center [391, 76] width 481 height 28
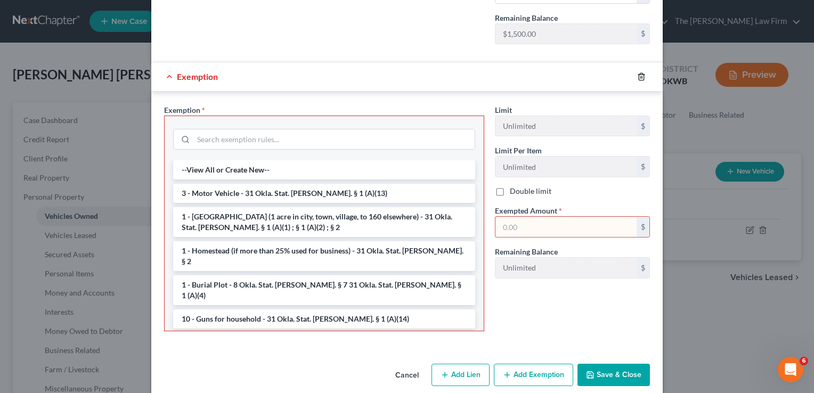
click at [637, 72] on icon "button" at bounding box center [641, 76] width 9 height 9
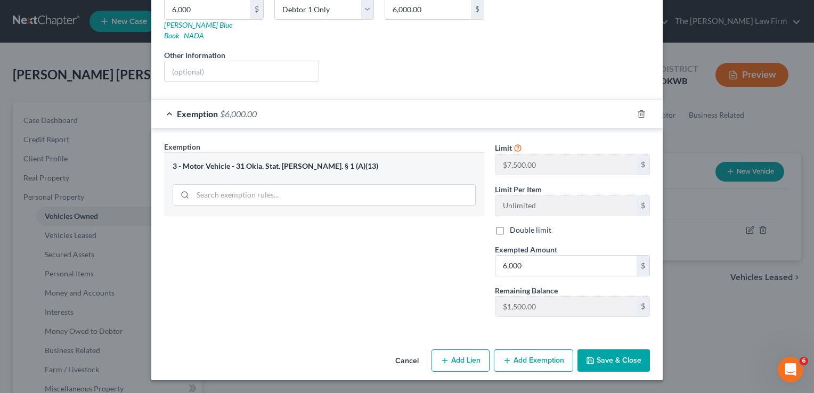
scroll to position [171, 0]
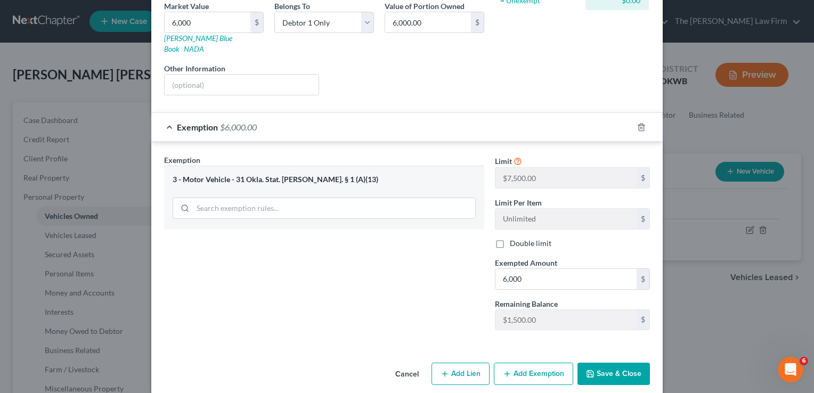
click at [603, 363] on button "Save & Close" at bounding box center [613, 374] width 72 height 22
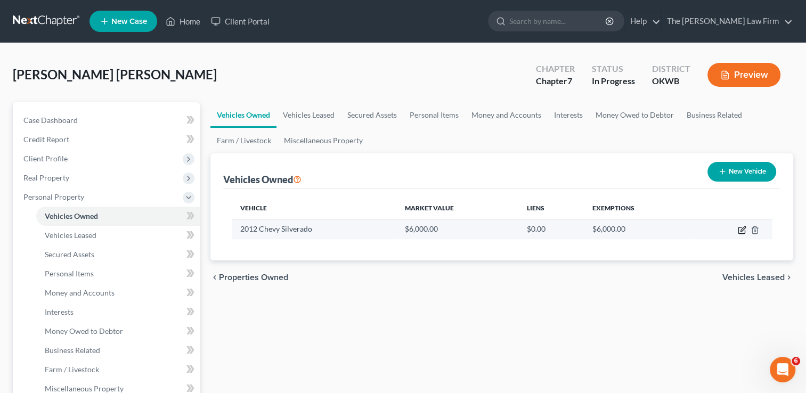
click at [739, 233] on icon "button" at bounding box center [742, 230] width 9 height 9
select select "0"
select select "14"
select select "2"
select select "0"
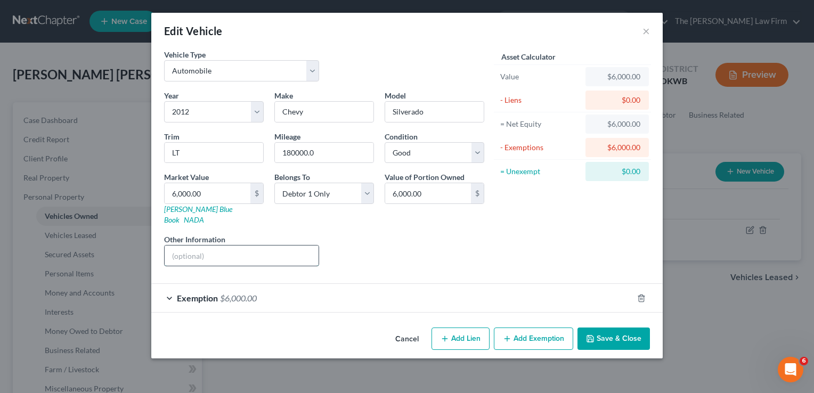
click at [255, 246] on input "text" at bounding box center [242, 256] width 154 height 20
type input "v"
paste input "3GCPCSE05CG237321"
type input "VIN#3GCPCSE05CG237321"
click at [609, 330] on button "Save & Close" at bounding box center [613, 339] width 72 height 22
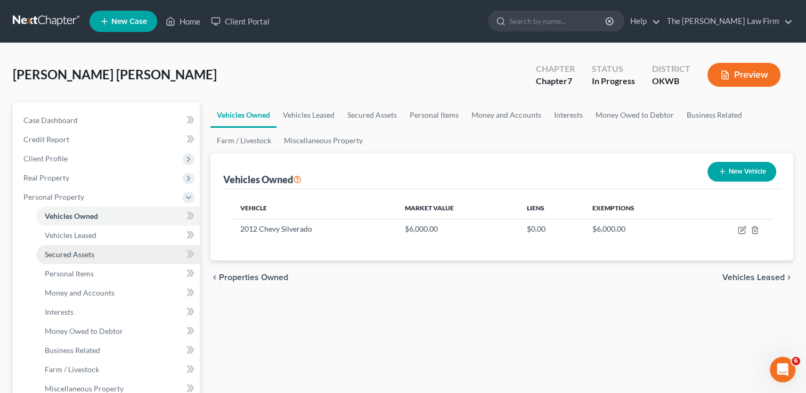
click at [100, 255] on link "Secured Assets" at bounding box center [118, 254] width 164 height 19
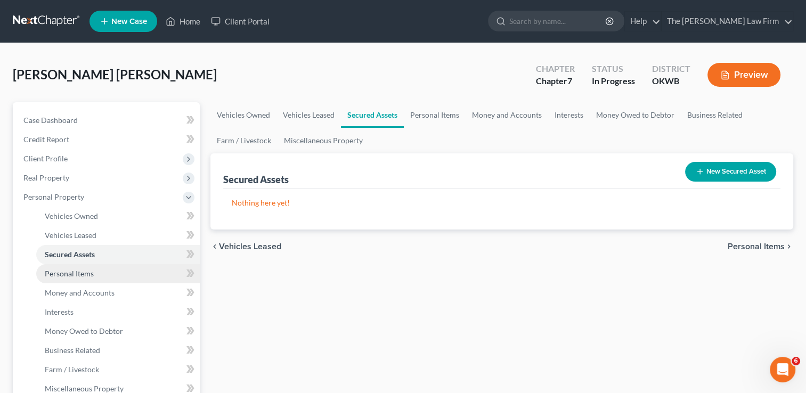
click at [102, 275] on link "Personal Items" at bounding box center [118, 273] width 164 height 19
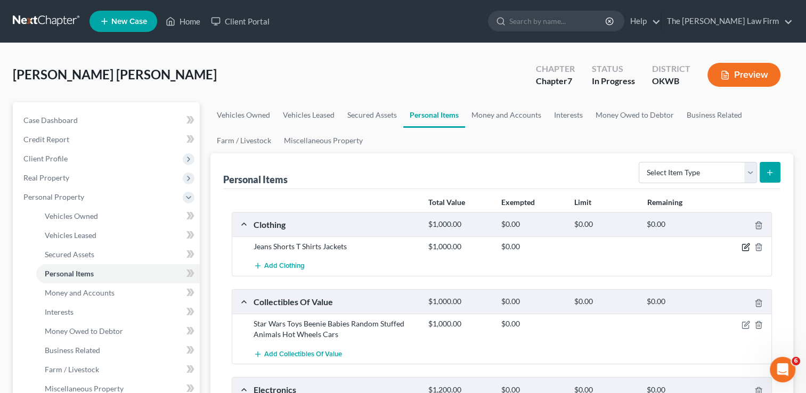
click at [744, 246] on icon "button" at bounding box center [745, 247] width 9 height 9
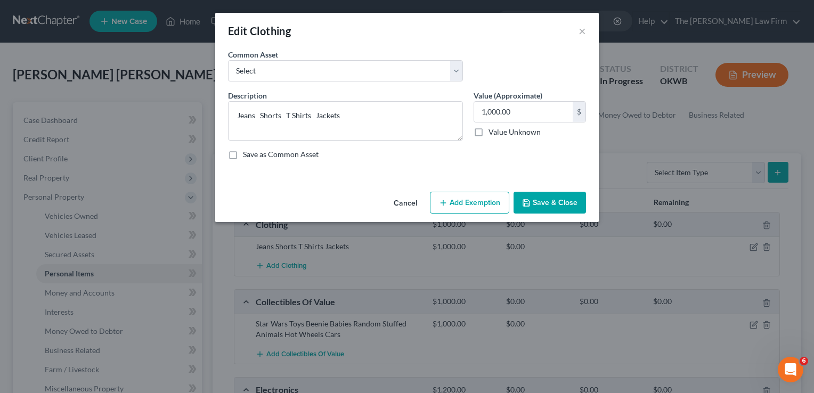
click at [450, 208] on button "Add Exemption" at bounding box center [469, 203] width 79 height 22
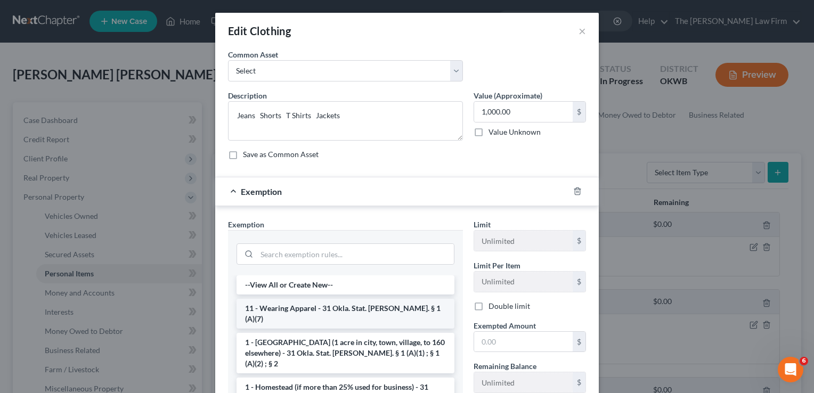
click at [396, 306] on li "11 - Wearing Apparel - 31 Okla. Stat. Ann. § 1 (A)(7)" at bounding box center [345, 314] width 218 height 30
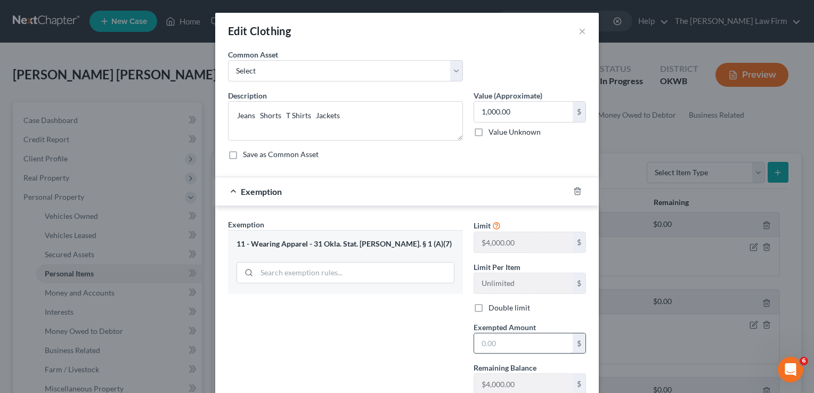
click at [509, 339] on input "text" at bounding box center [523, 343] width 99 height 20
type input "1,000"
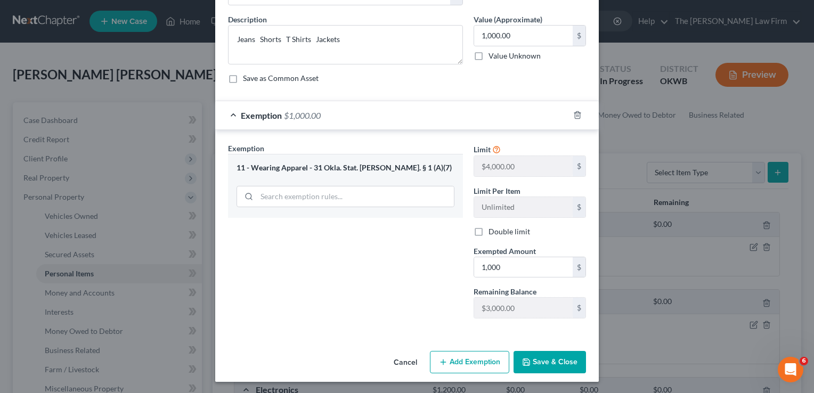
click at [558, 361] on button "Save & Close" at bounding box center [549, 362] width 72 height 22
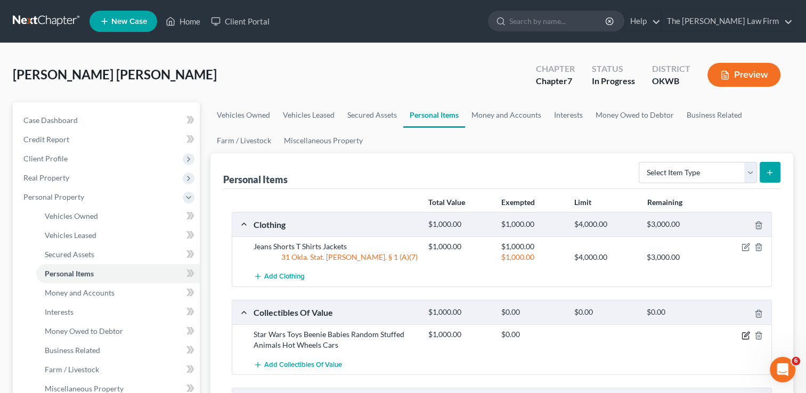
drag, startPoint x: 746, startPoint y: 334, endPoint x: 737, endPoint y: 338, distance: 9.8
click at [745, 334] on icon "button" at bounding box center [745, 335] width 9 height 9
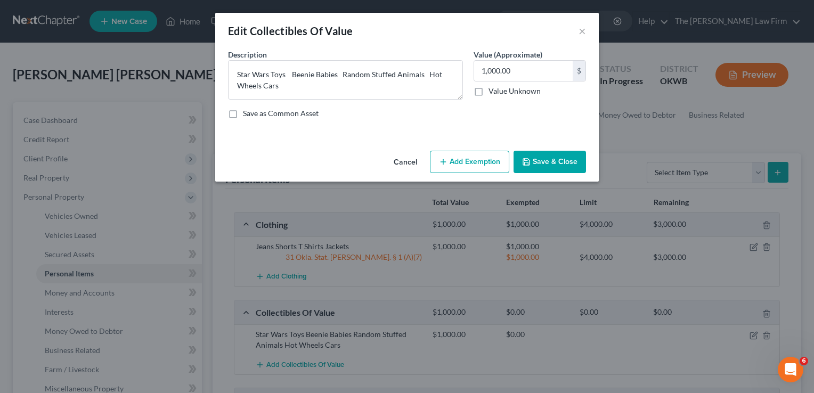
click at [459, 161] on button "Add Exemption" at bounding box center [469, 162] width 79 height 22
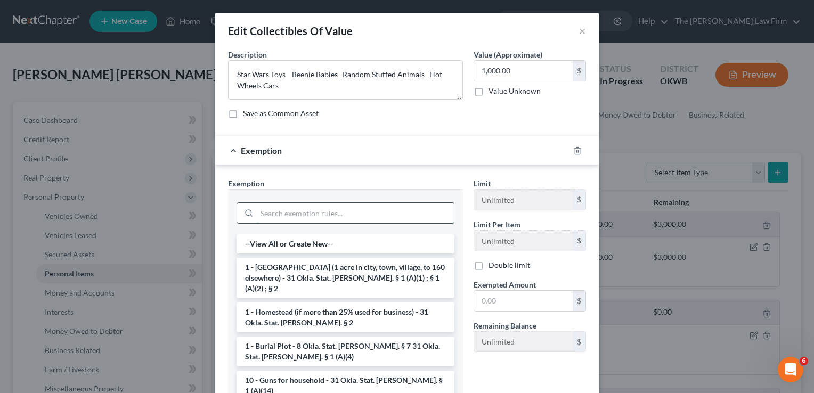
click at [403, 213] on input "search" at bounding box center [355, 213] width 197 height 20
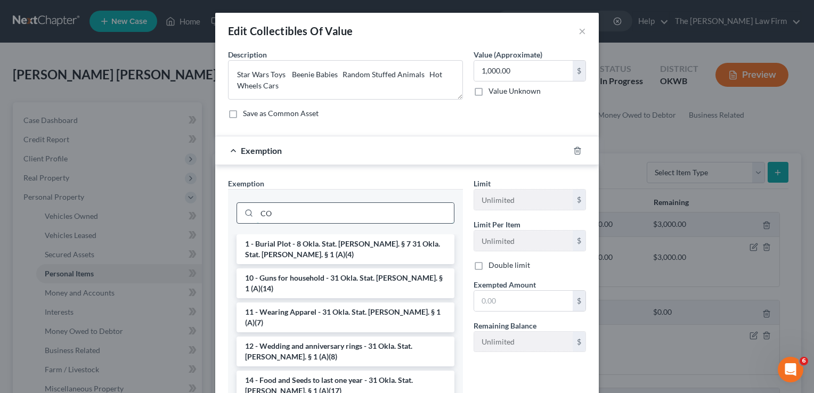
type input "C"
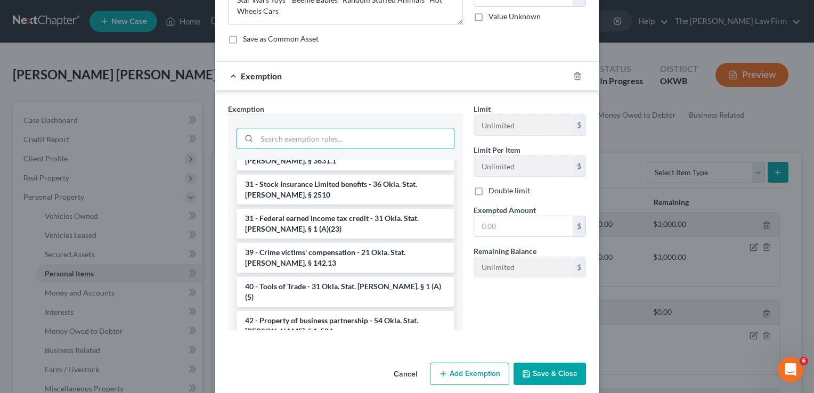
scroll to position [87, 0]
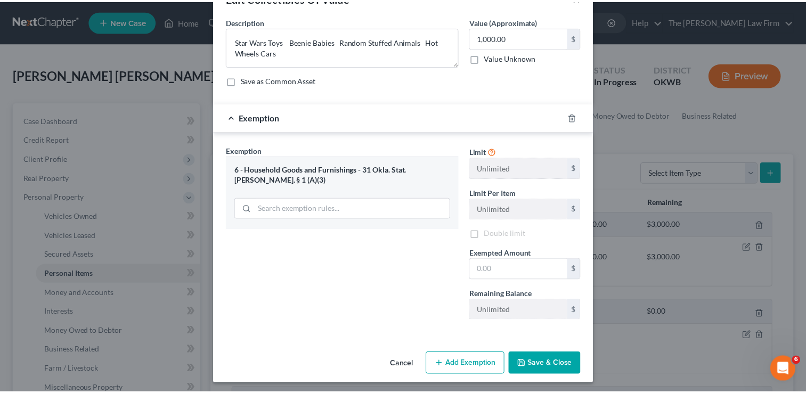
scroll to position [35, 0]
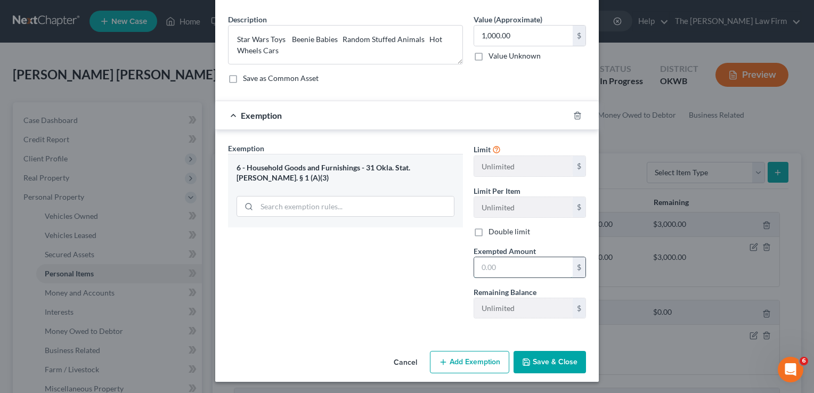
click at [487, 266] on input "text" at bounding box center [523, 267] width 99 height 20
type input "1,000"
drag, startPoint x: 563, startPoint y: 361, endPoint x: 467, endPoint y: 359, distance: 95.9
click at [563, 361] on button "Save & Close" at bounding box center [549, 362] width 72 height 22
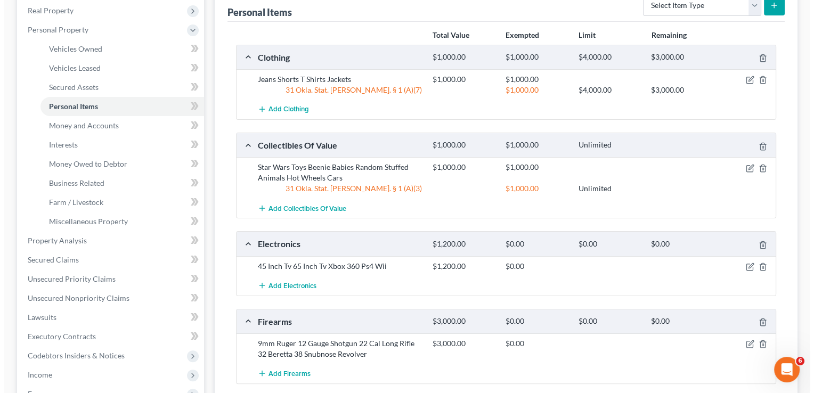
scroll to position [213, 0]
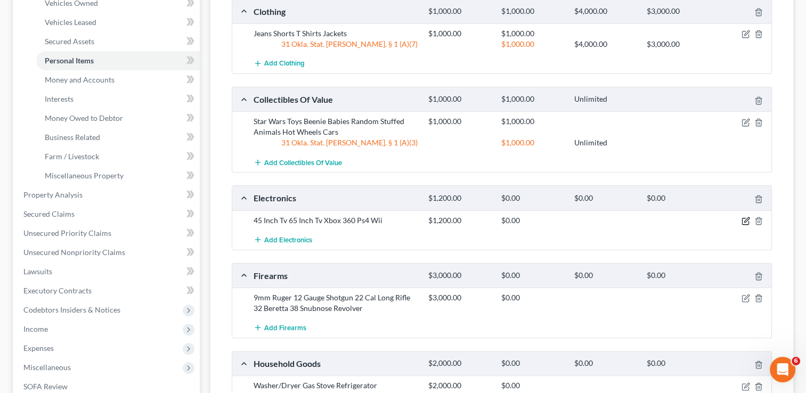
click at [746, 221] on icon "button" at bounding box center [745, 221] width 9 height 9
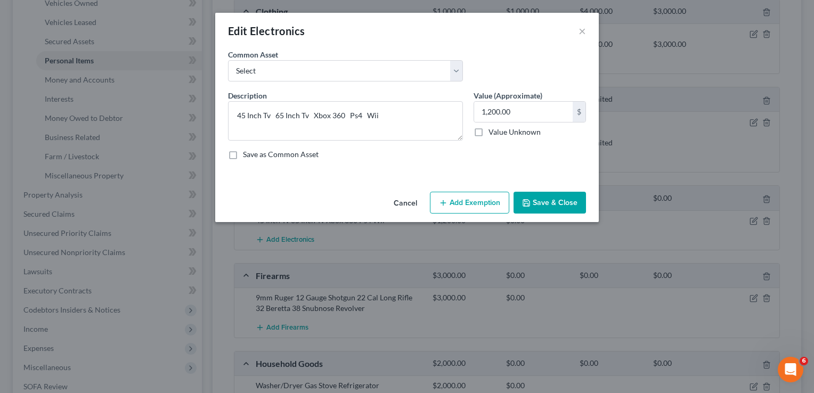
click at [481, 203] on button "Add Exemption" at bounding box center [469, 203] width 79 height 22
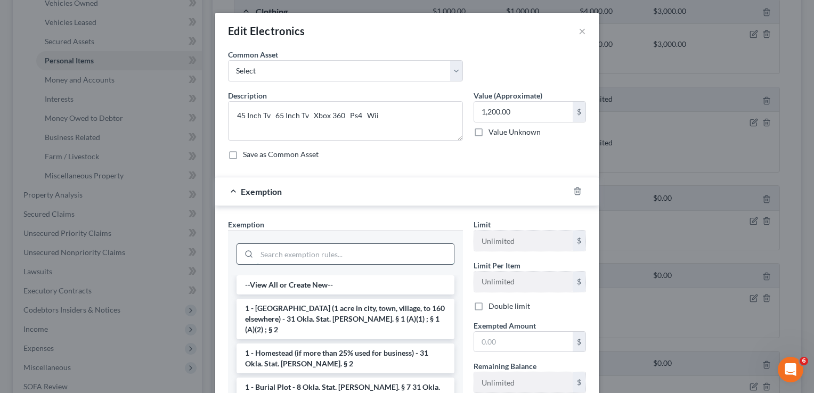
click at [398, 250] on input "search" at bounding box center [355, 254] width 197 height 20
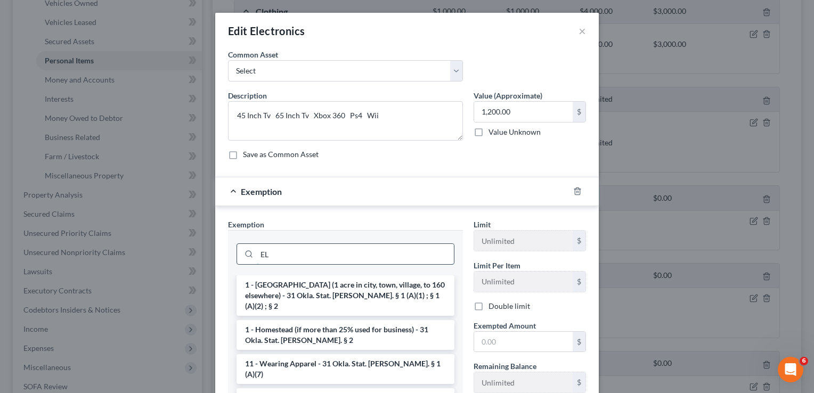
type input "E"
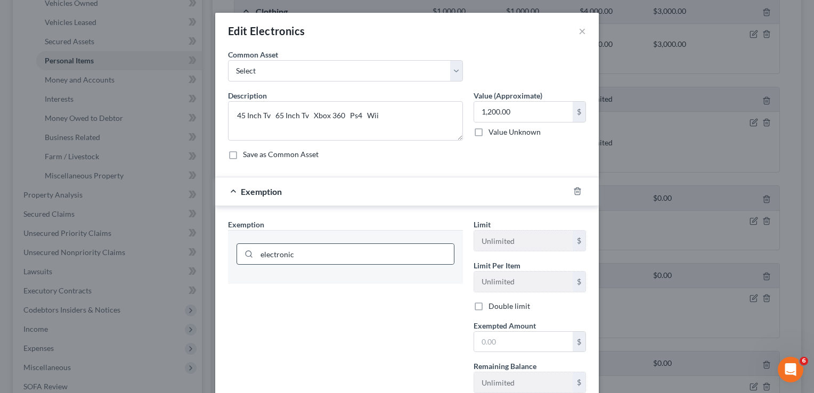
click at [243, 258] on div at bounding box center [247, 254] width 20 height 20
click at [239, 250] on div at bounding box center [247, 254] width 20 height 20
click at [311, 253] on input "electronic" at bounding box center [355, 254] width 197 height 20
type input "e"
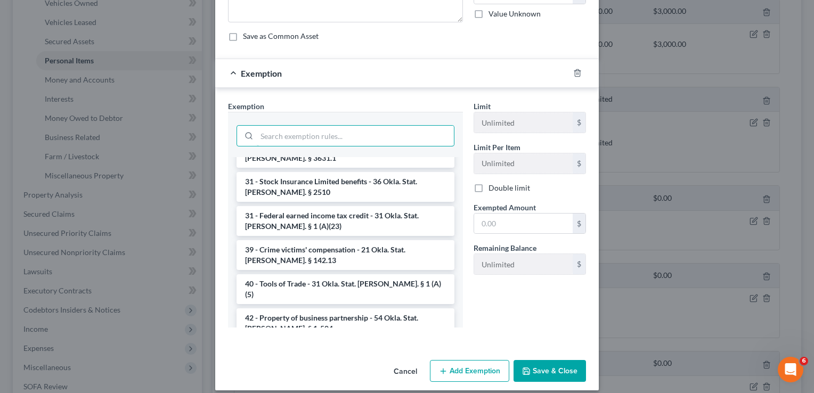
scroll to position [127, 0]
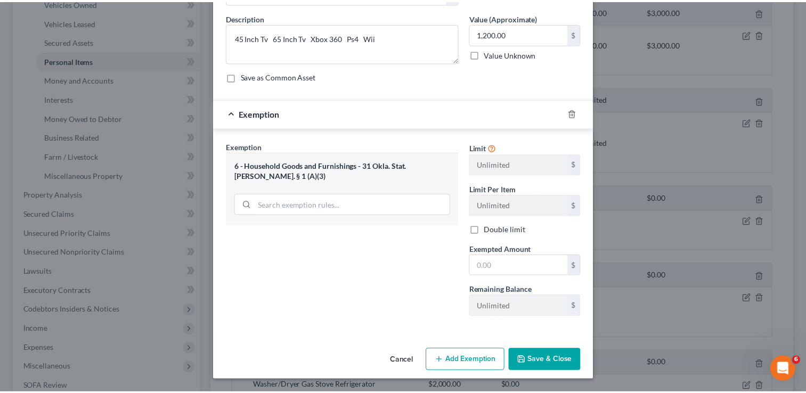
scroll to position [76, 0]
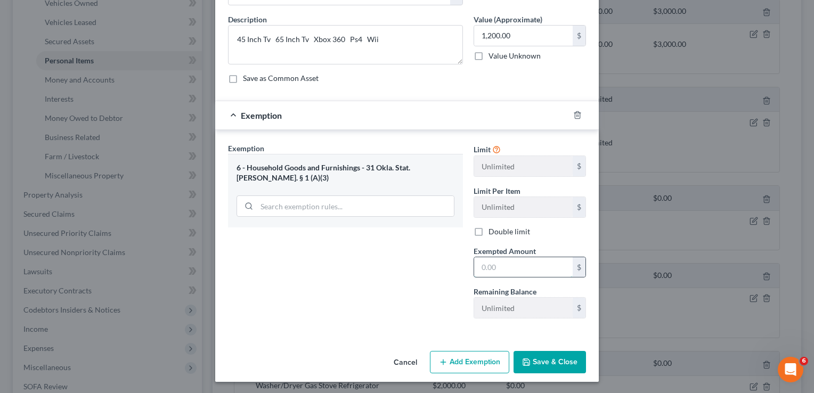
click at [491, 267] on input "text" at bounding box center [523, 267] width 99 height 20
type input "1,200"
click at [541, 365] on button "Save & Close" at bounding box center [549, 362] width 72 height 22
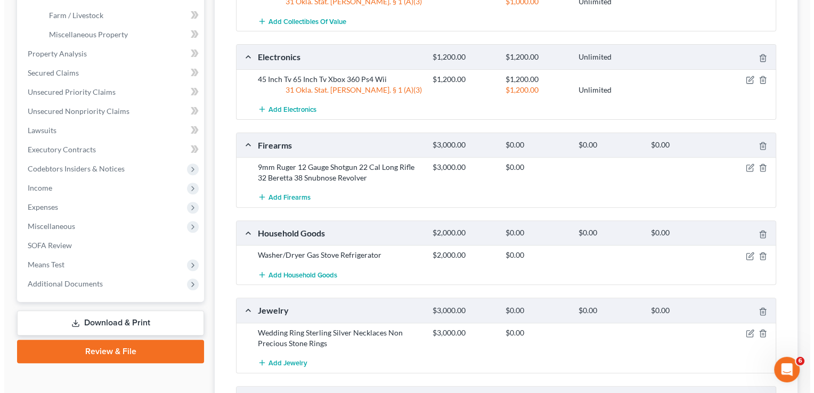
scroll to position [373, 0]
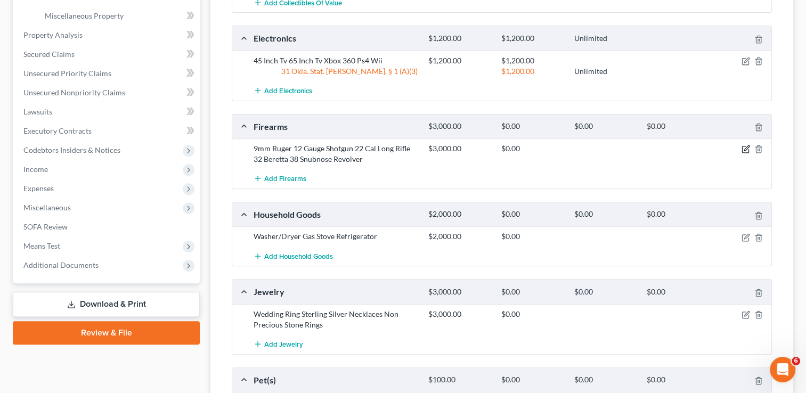
click at [745, 149] on icon "button" at bounding box center [746, 148] width 5 height 5
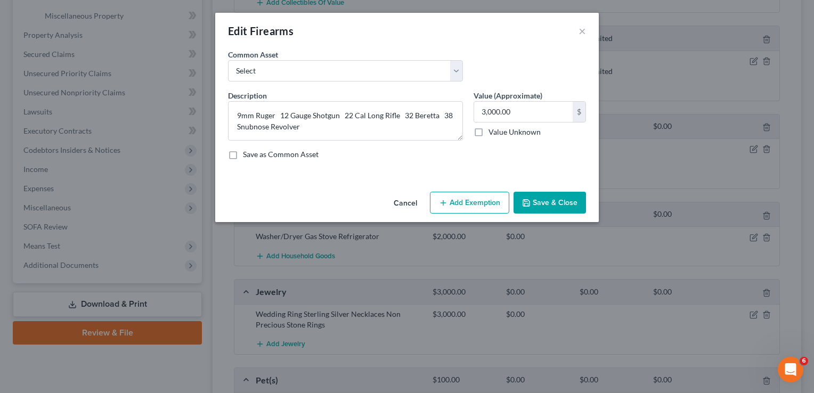
click at [469, 203] on button "Add Exemption" at bounding box center [469, 203] width 79 height 22
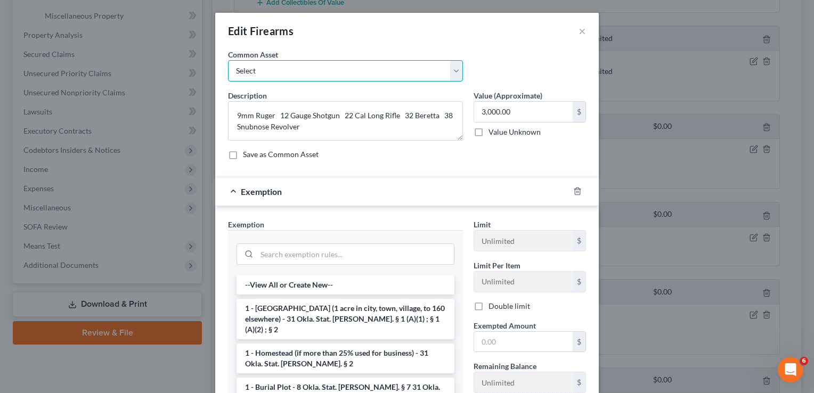
click at [452, 74] on select "Select rifle, pistol and shotgun pistol, rifle, & shotgun" at bounding box center [345, 70] width 235 height 21
select select "0"
click at [228, 60] on select "Select rifle, pistol and shotgun pistol, rifle, & shotgun" at bounding box center [345, 70] width 235 height 21
type textarea "rifle, pistol and shotgun"
type input "400.00"
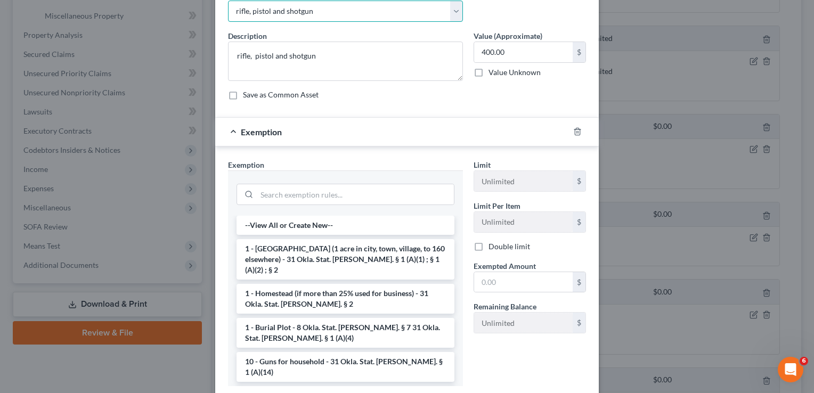
scroll to position [127, 0]
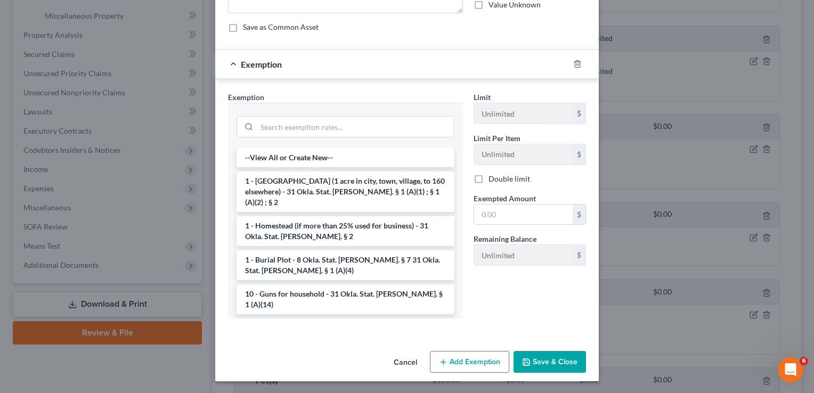
click at [403, 364] on button "Cancel" at bounding box center [405, 362] width 40 height 21
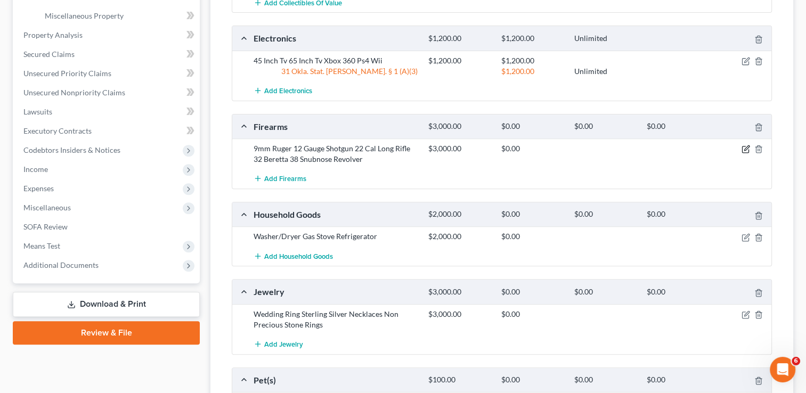
click at [744, 149] on icon "button" at bounding box center [745, 149] width 9 height 9
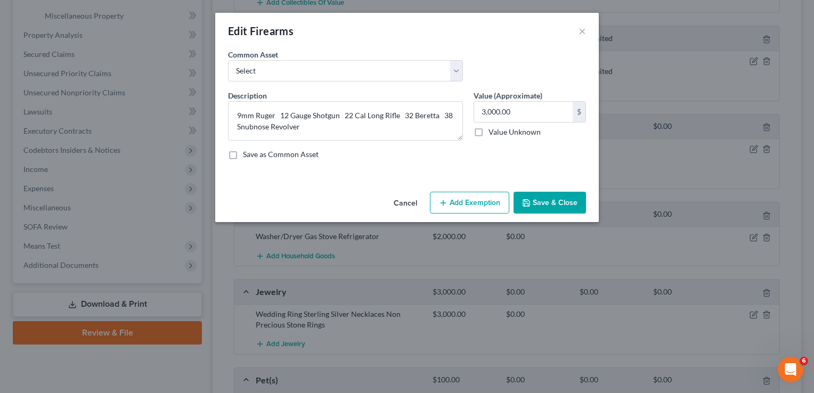
click at [454, 207] on button "Add Exemption" at bounding box center [469, 203] width 79 height 22
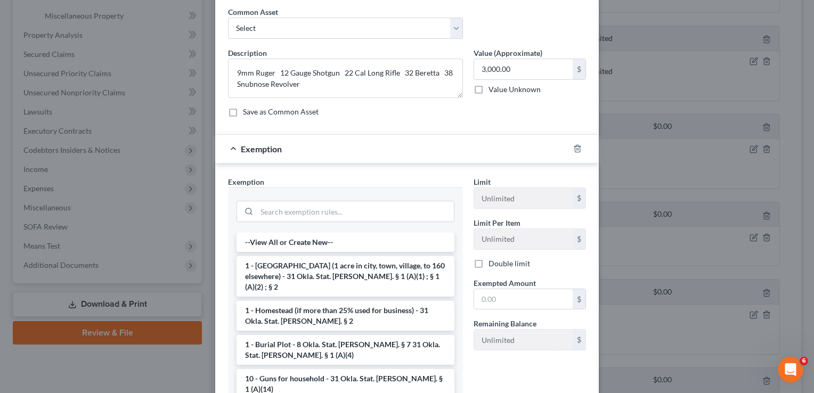
scroll to position [107, 0]
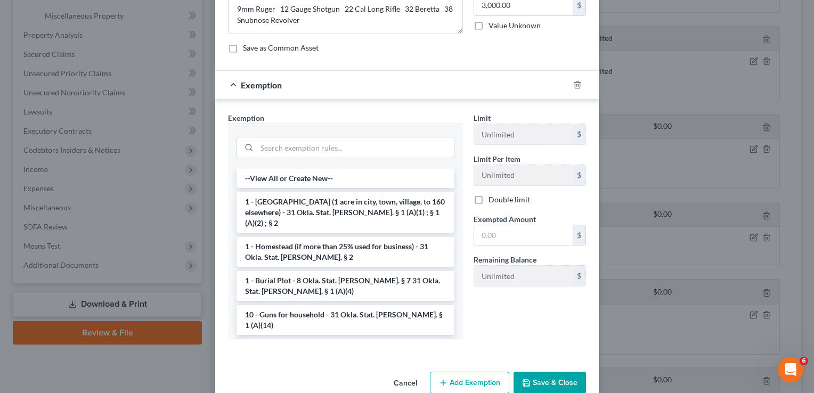
click at [345, 305] on li "10 - Guns for household - 31 Okla. Stat. Ann. § 1 (A)(14)" at bounding box center [345, 320] width 218 height 30
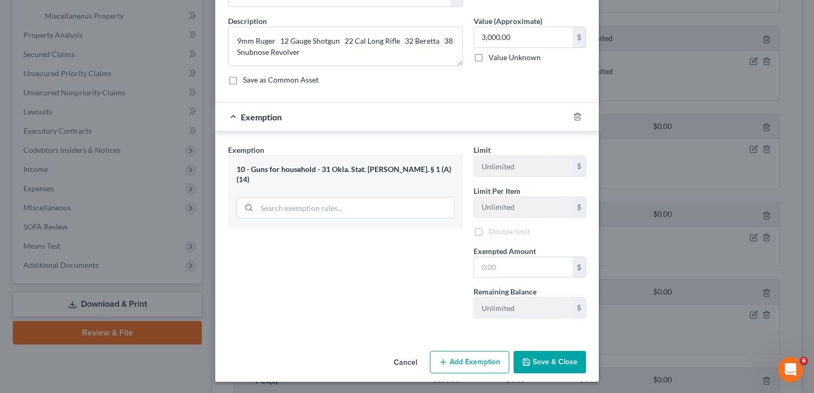
scroll to position [76, 0]
click at [497, 263] on input "text" at bounding box center [523, 267] width 99 height 20
type input "3,000"
click at [550, 357] on button "Save & Close" at bounding box center [549, 362] width 72 height 22
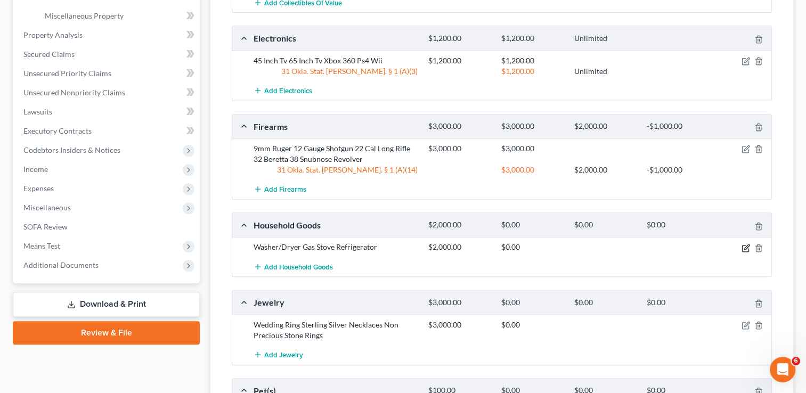
click at [744, 244] on icon "button" at bounding box center [745, 248] width 9 height 9
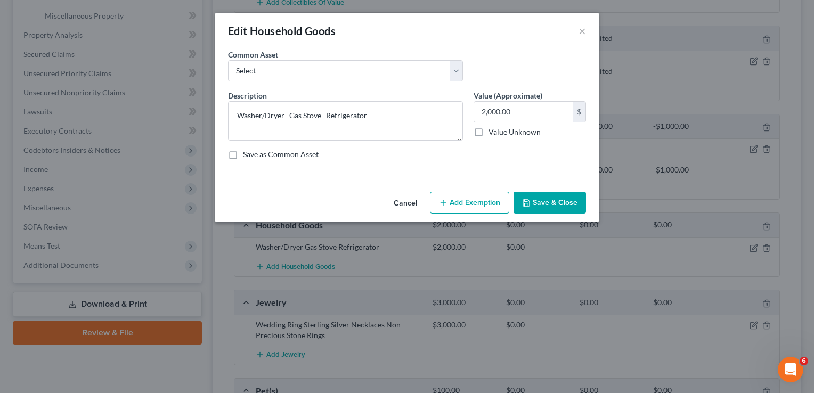
click at [481, 202] on button "Add Exemption" at bounding box center [469, 203] width 79 height 22
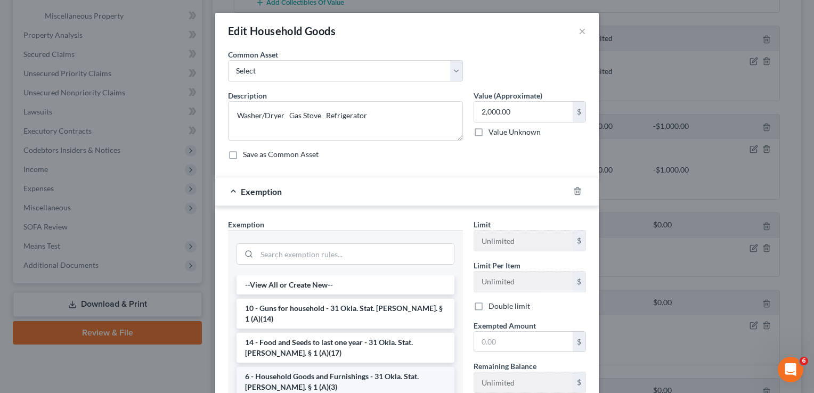
click at [340, 367] on li "6 - Household Goods and Furnishings - 31 Okla. Stat. Ann. § 1 (A)(3)" at bounding box center [345, 382] width 218 height 30
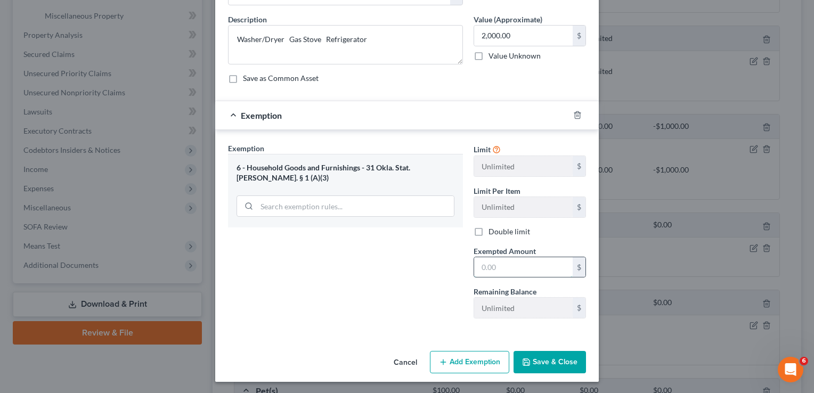
click at [502, 267] on input "text" at bounding box center [523, 267] width 99 height 20
type input "3"
type input "2,000"
drag, startPoint x: 421, startPoint y: 281, endPoint x: 426, endPoint y: 284, distance: 6.5
click at [421, 281] on div "Exemption Set must be selected for CA. Exemption * 6 - Household Goods and Furn…" at bounding box center [346, 235] width 246 height 184
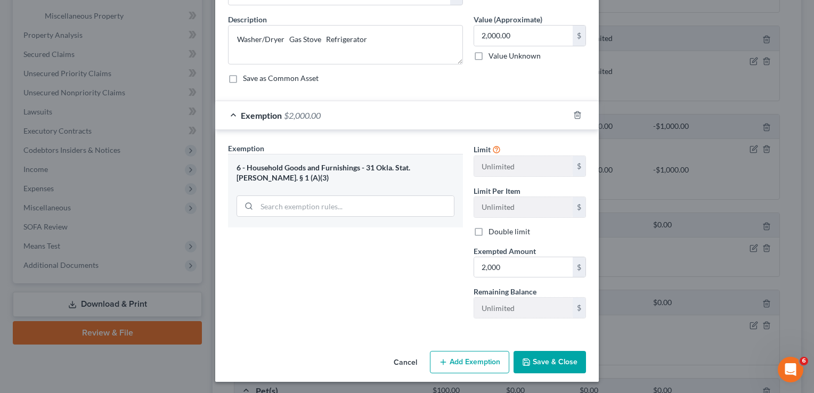
click at [544, 363] on button "Save & Close" at bounding box center [549, 362] width 72 height 22
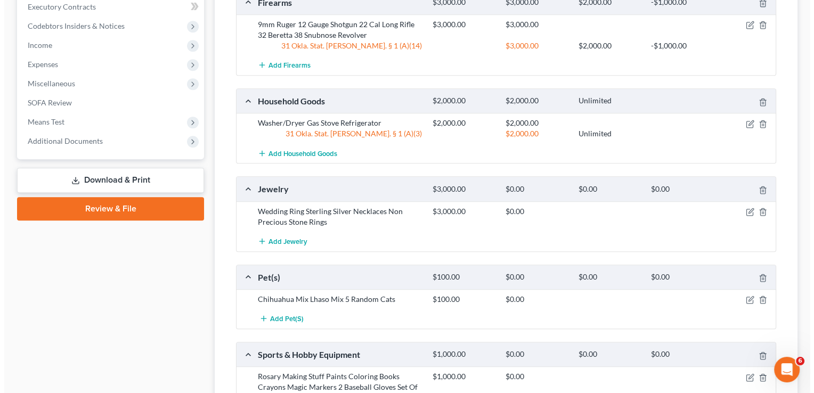
scroll to position [533, 0]
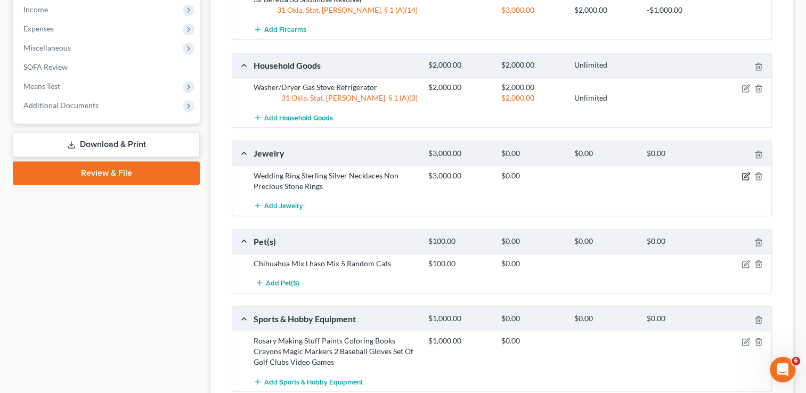
click at [744, 176] on icon "button" at bounding box center [745, 176] width 9 height 9
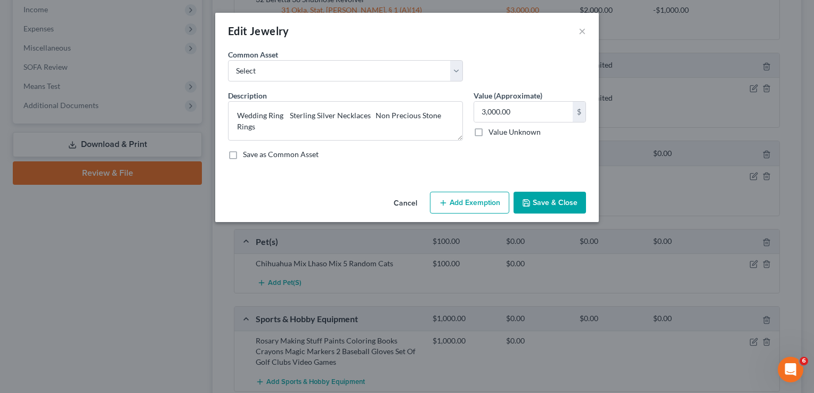
click at [460, 208] on button "Add Exemption" at bounding box center [469, 203] width 79 height 22
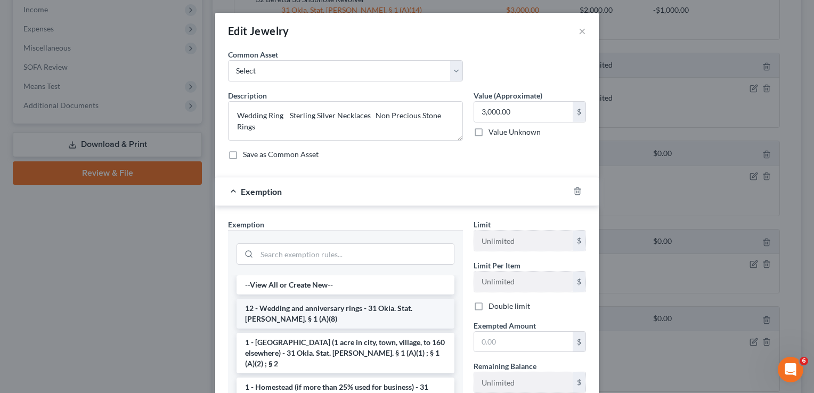
click at [328, 310] on li "12 - Wedding and anniversary rings - 31 Okla. Stat. Ann. § 1 (A)(8)" at bounding box center [345, 314] width 218 height 30
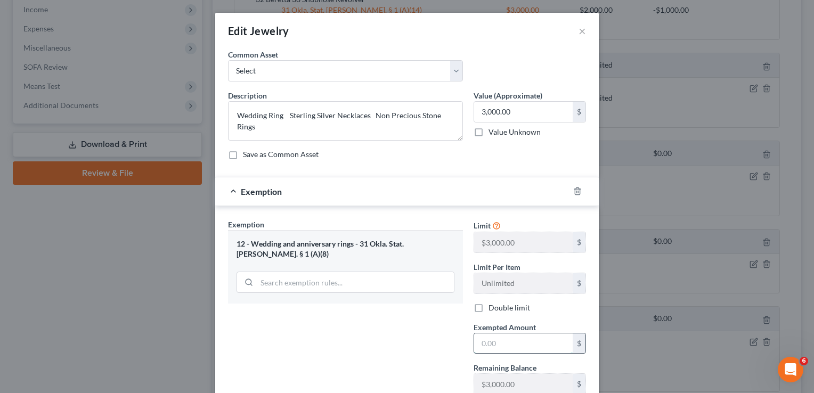
click at [509, 342] on input "text" at bounding box center [523, 343] width 99 height 20
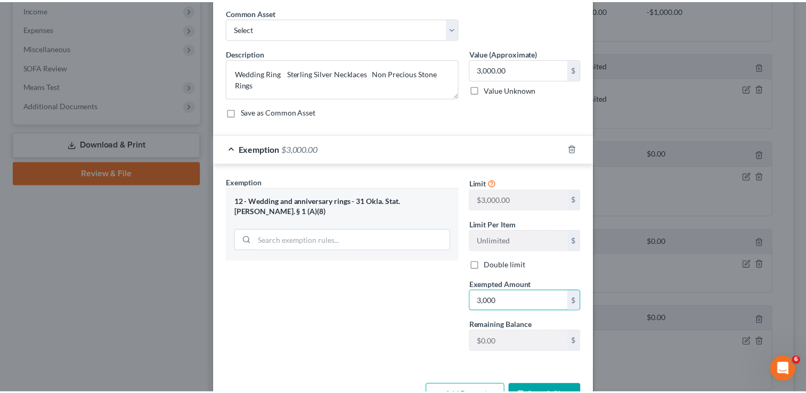
scroll to position [76, 0]
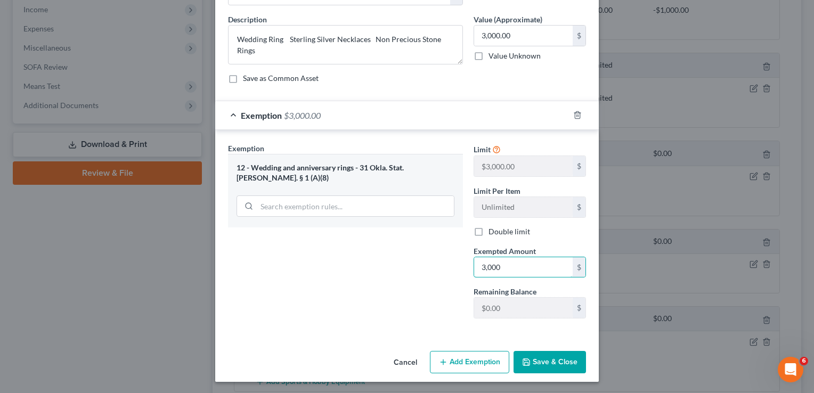
type input "3,000"
click at [536, 362] on button "Save & Close" at bounding box center [549, 362] width 72 height 22
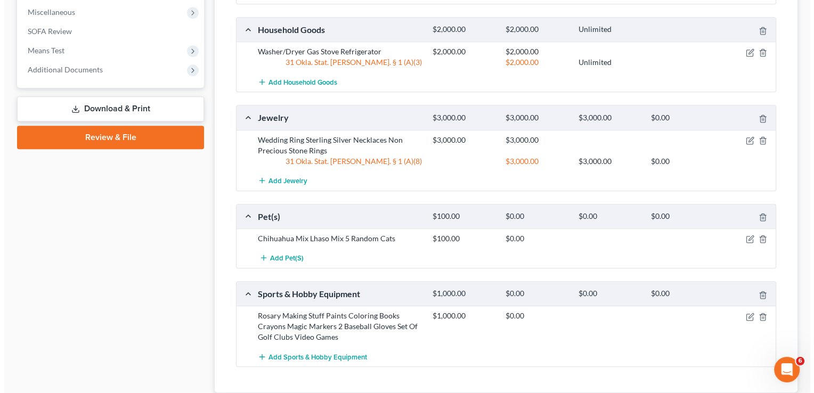
scroll to position [639, 0]
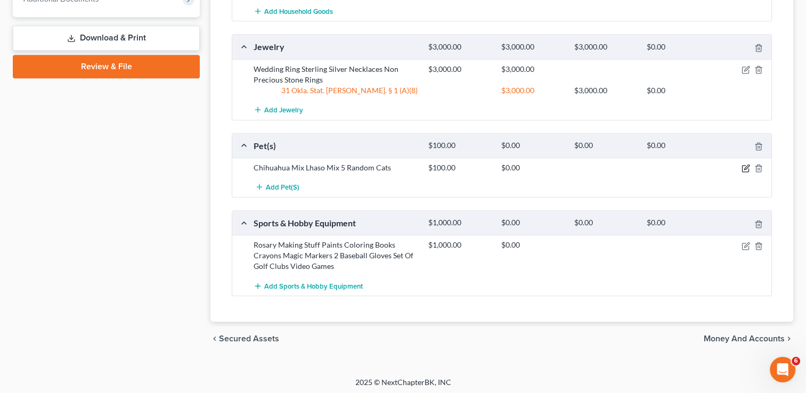
click at [744, 167] on icon "button" at bounding box center [746, 167] width 5 height 5
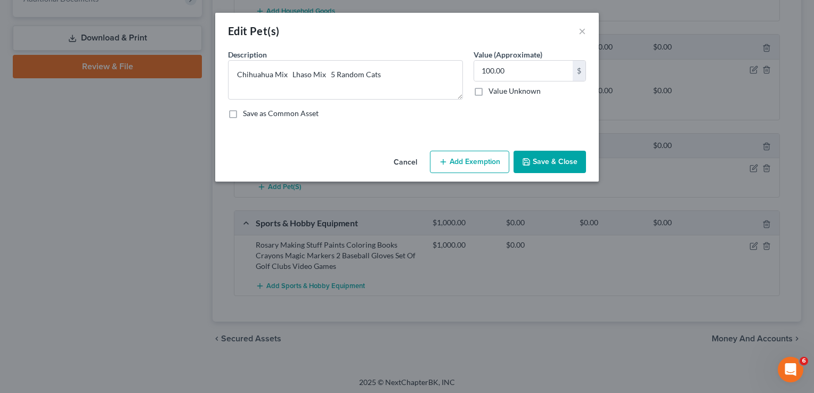
click at [447, 161] on icon "button" at bounding box center [443, 162] width 9 height 9
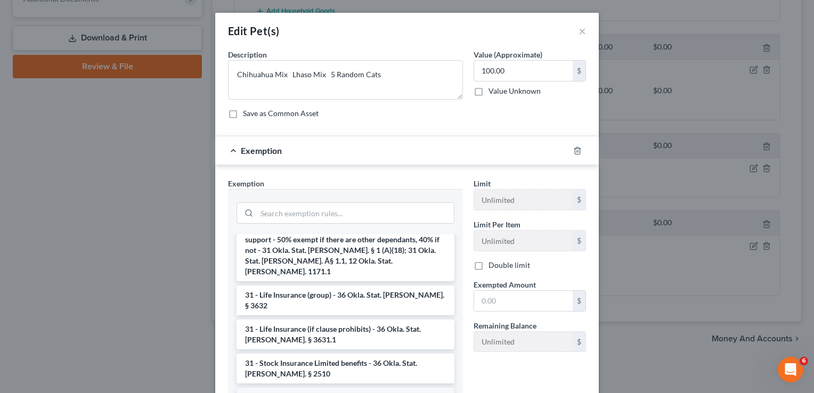
scroll to position [1225, 0]
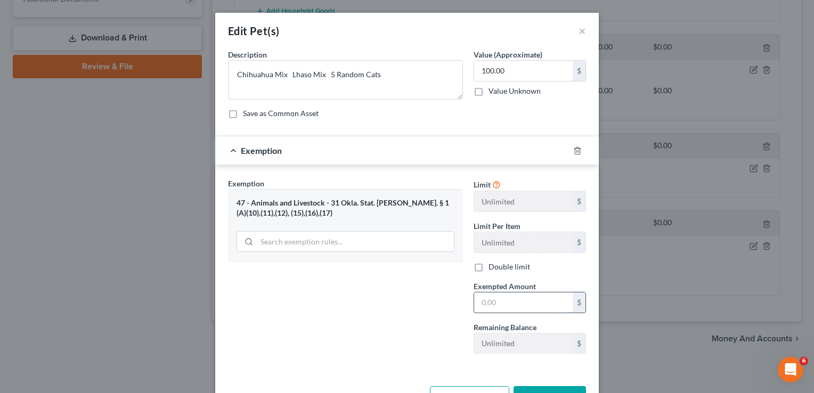
click at [507, 303] on input "text" at bounding box center [523, 302] width 99 height 20
type input "100"
click at [438, 310] on div "Exemption Set must be selected for CA. Exemption * 47 - Animals and Livestock -…" at bounding box center [346, 270] width 246 height 184
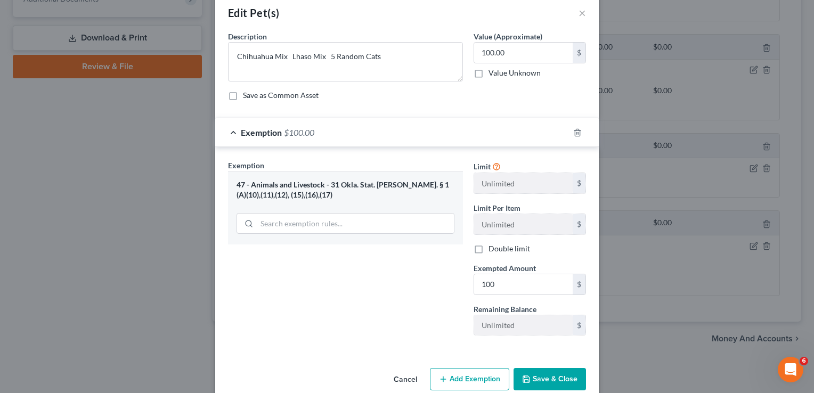
scroll to position [35, 0]
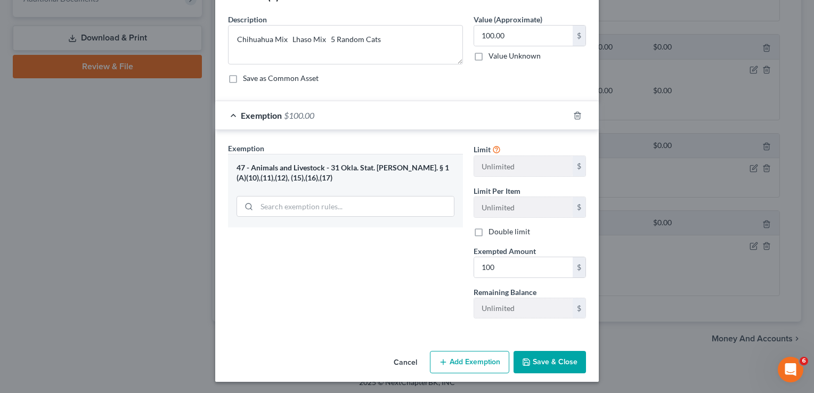
click at [546, 364] on button "Save & Close" at bounding box center [549, 362] width 72 height 22
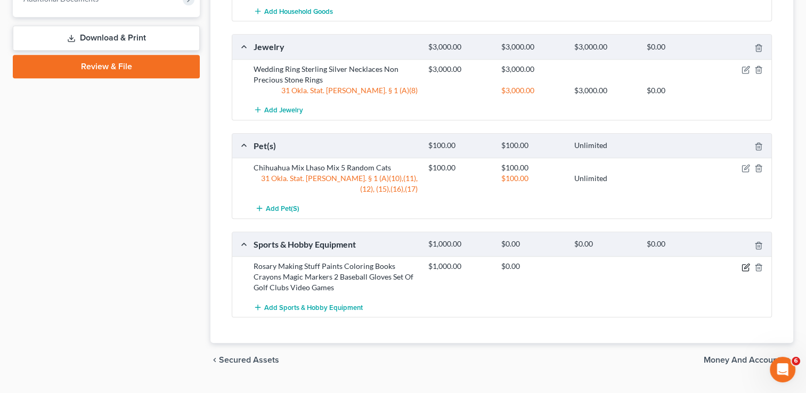
click at [744, 263] on icon "button" at bounding box center [745, 267] width 9 height 9
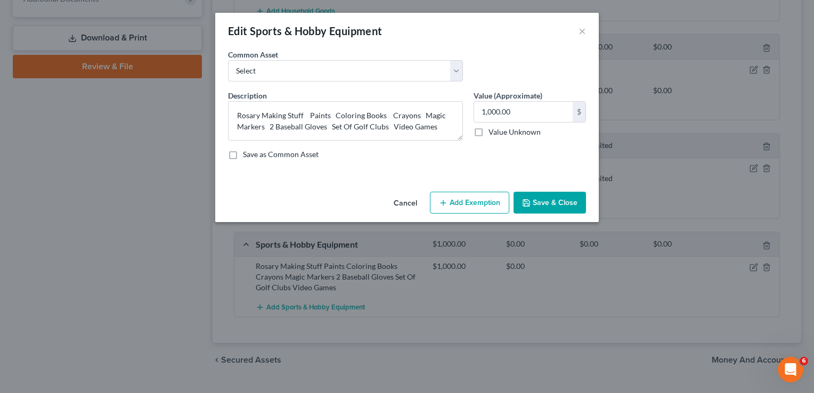
click at [495, 202] on button "Add Exemption" at bounding box center [469, 203] width 79 height 22
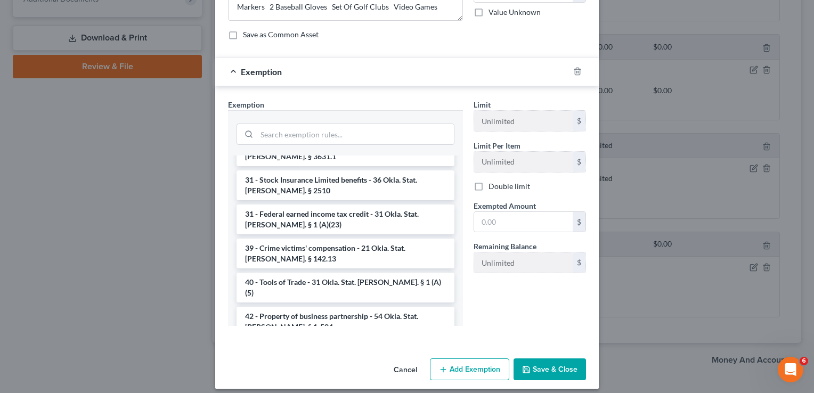
scroll to position [127, 0]
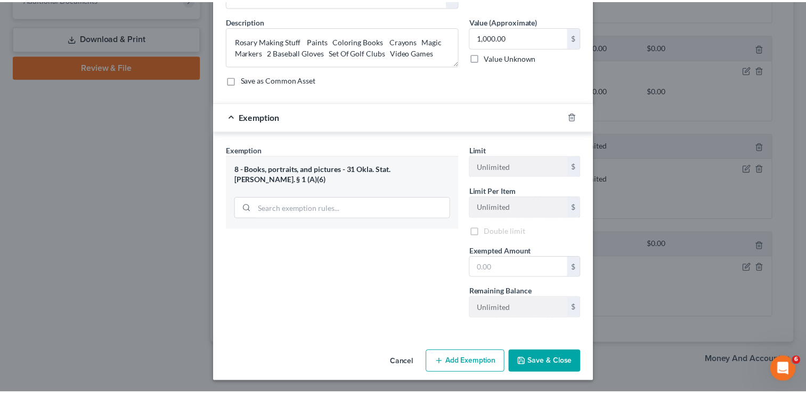
scroll to position [76, 0]
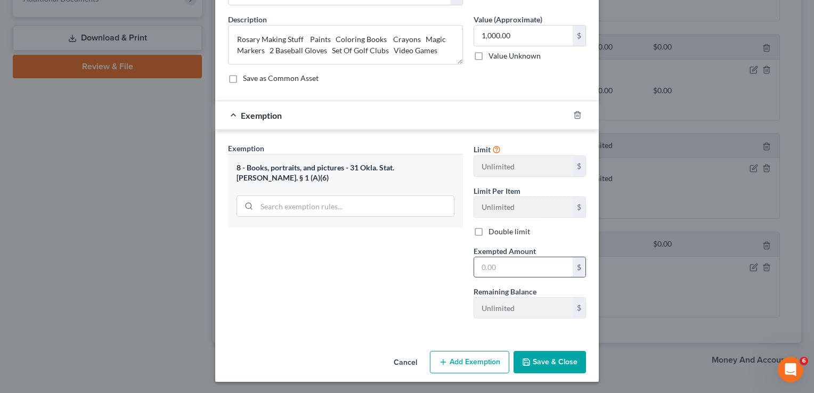
click at [522, 257] on input "text" at bounding box center [523, 267] width 99 height 20
type input "1,000"
click at [549, 363] on button "Save & Close" at bounding box center [549, 362] width 72 height 22
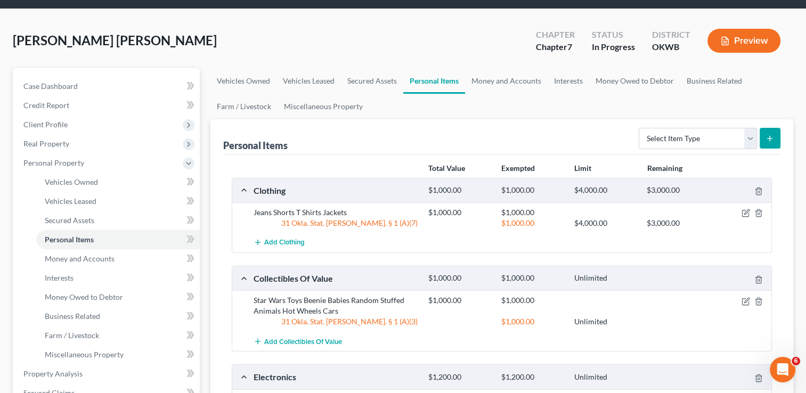
scroll to position [32, 0]
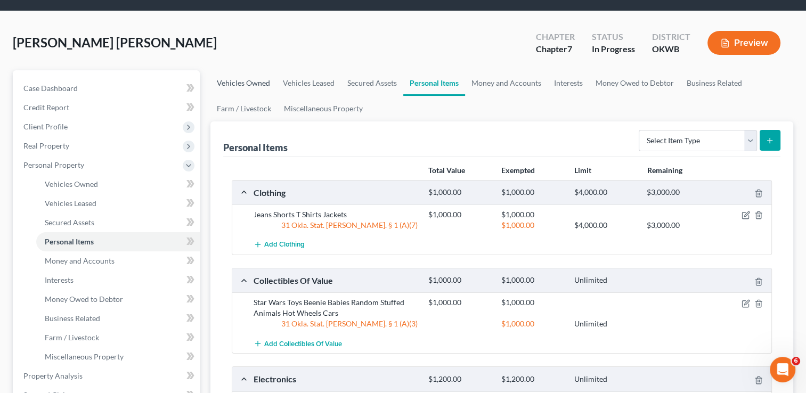
click at [258, 81] on link "Vehicles Owned" at bounding box center [243, 83] width 66 height 26
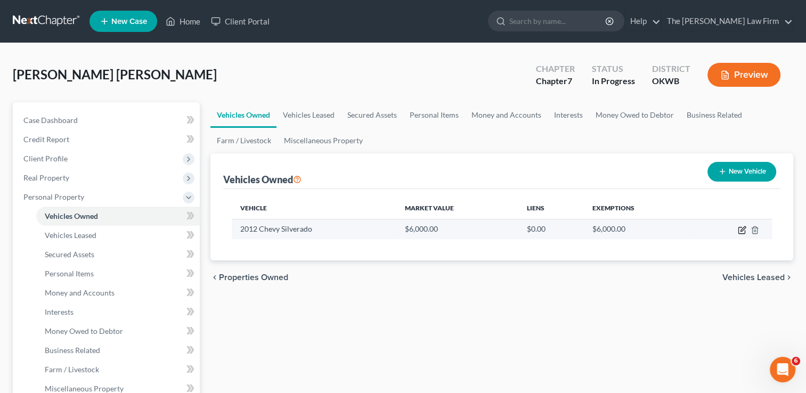
click at [740, 231] on icon "button" at bounding box center [742, 228] width 5 height 5
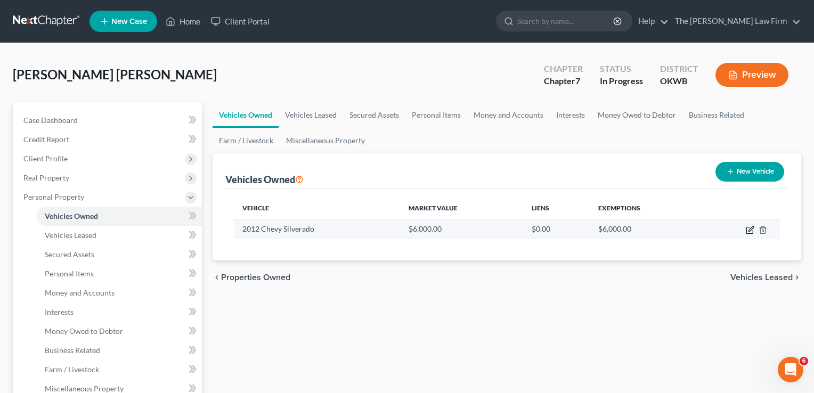
select select "0"
select select "14"
select select "2"
select select "0"
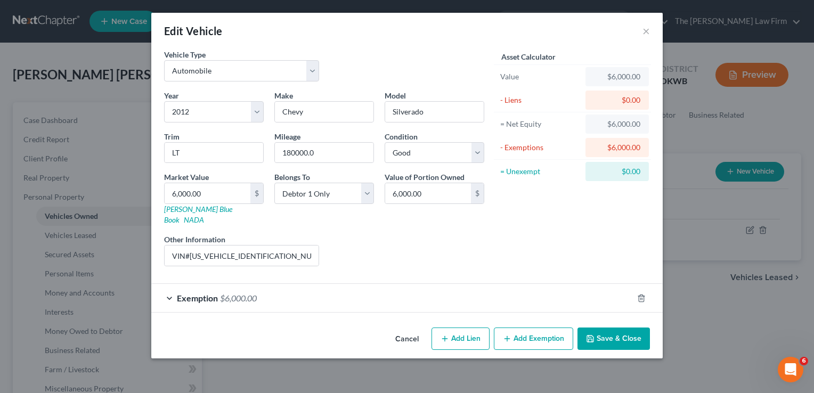
click at [545, 328] on button "Add Exemption" at bounding box center [533, 339] width 79 height 22
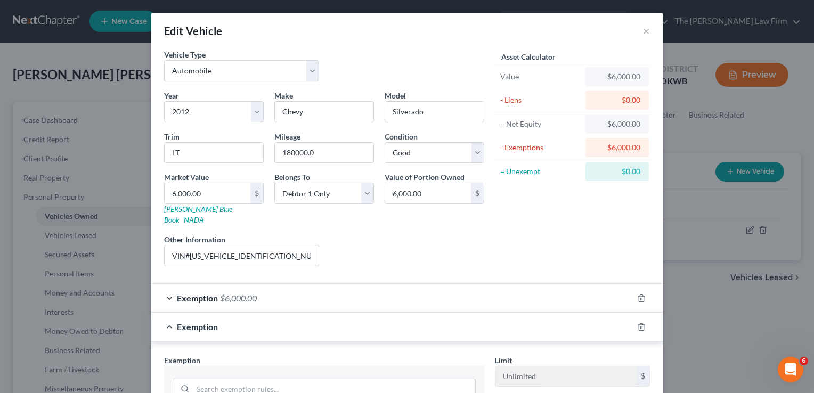
click at [383, 293] on div "Exemption $6,000.00" at bounding box center [391, 298] width 481 height 28
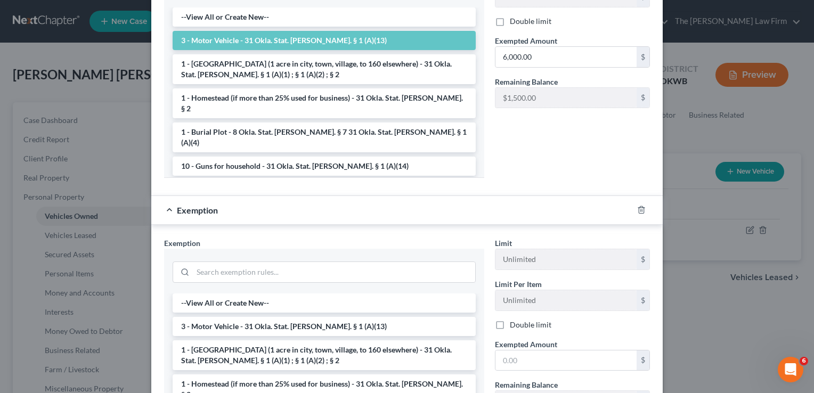
scroll to position [479, 0]
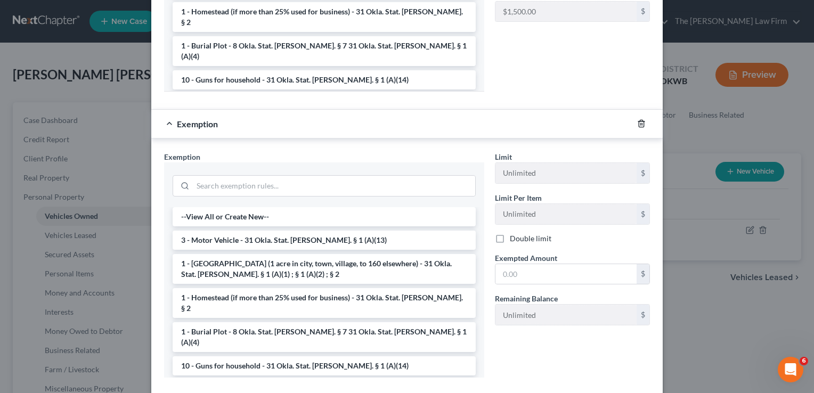
click at [637, 119] on icon "button" at bounding box center [641, 123] width 9 height 9
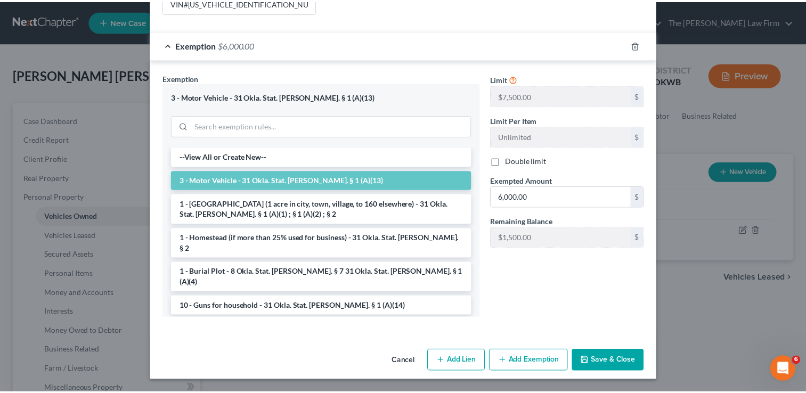
scroll to position [241, 0]
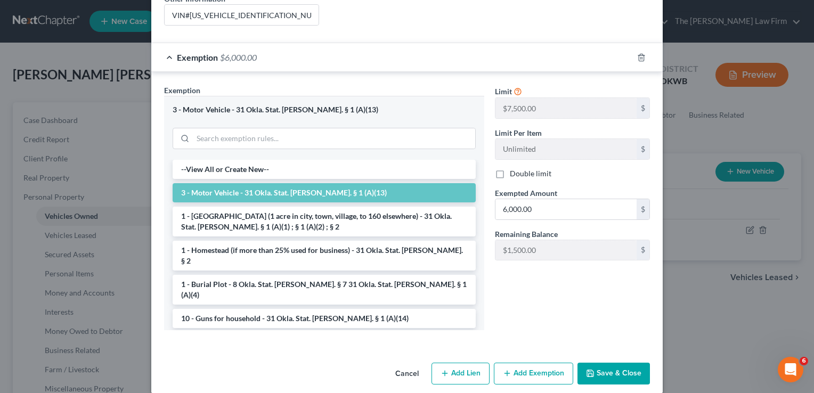
click at [594, 363] on button "Save & Close" at bounding box center [613, 374] width 72 height 22
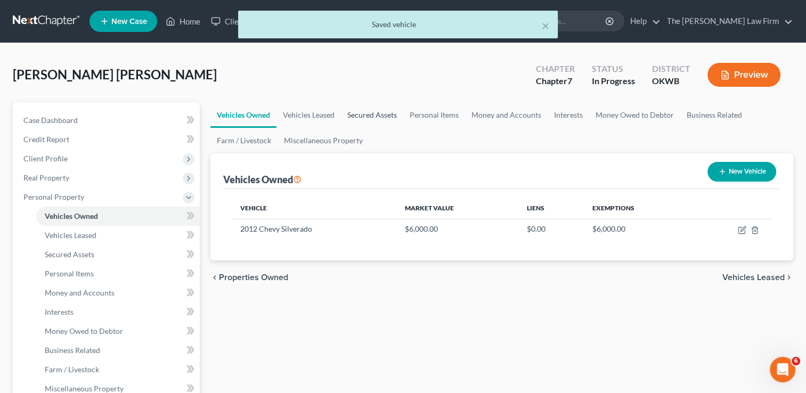
click at [376, 114] on link "Secured Assets" at bounding box center [372, 115] width 62 height 26
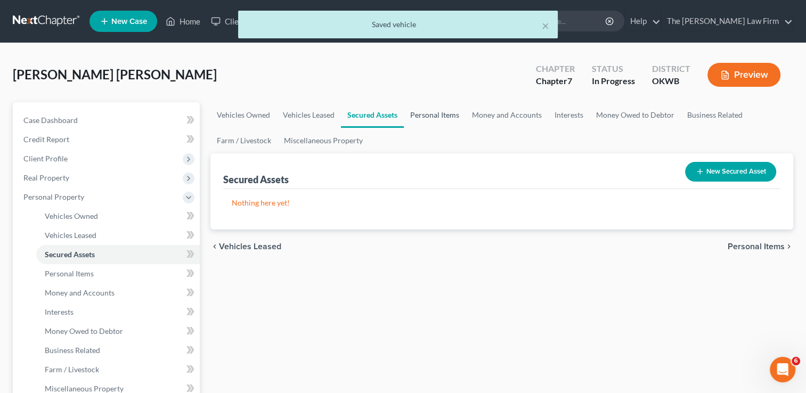
click at [440, 116] on link "Personal Items" at bounding box center [435, 115] width 62 height 26
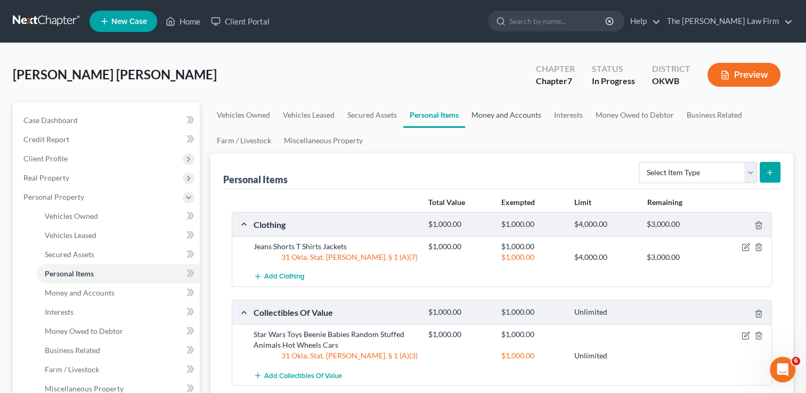
click at [494, 118] on link "Money and Accounts" at bounding box center [506, 115] width 83 height 26
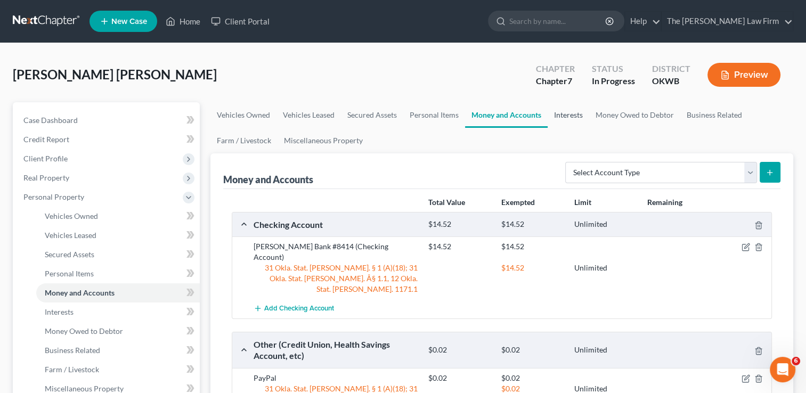
click at [571, 119] on link "Interests" at bounding box center [569, 115] width 42 height 26
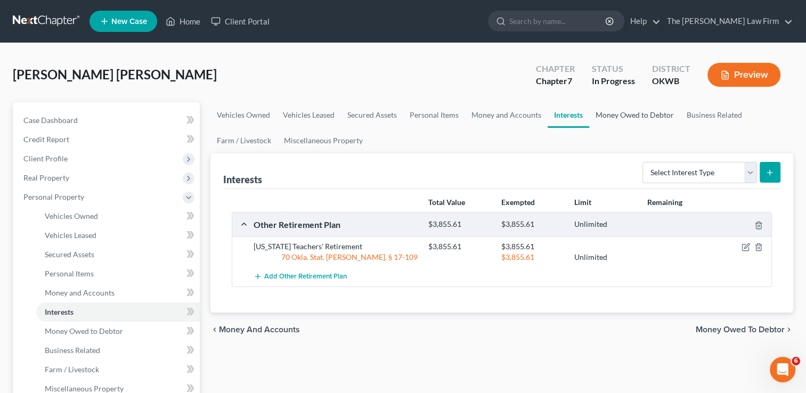
click at [639, 114] on link "Money Owed to Debtor" at bounding box center [634, 115] width 91 height 26
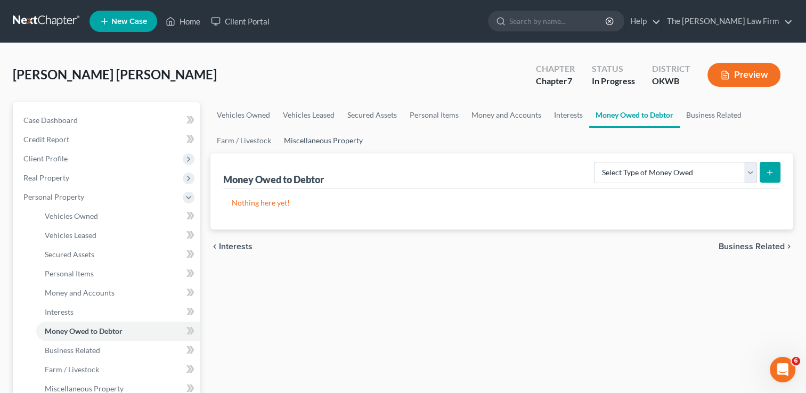
click at [329, 141] on link "Miscellaneous Property" at bounding box center [323, 141] width 92 height 26
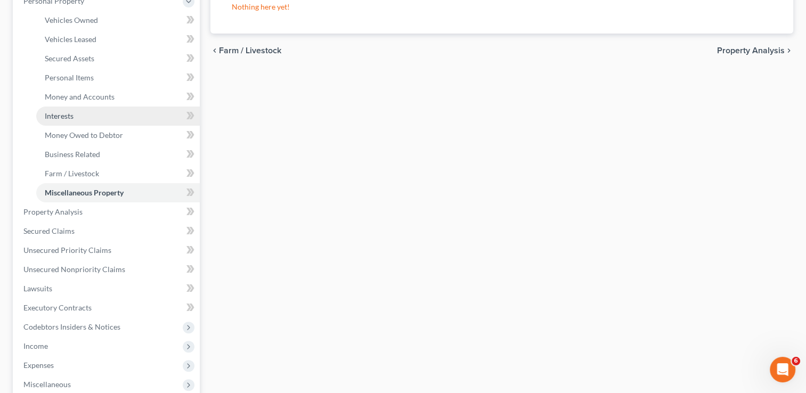
scroll to position [213, 0]
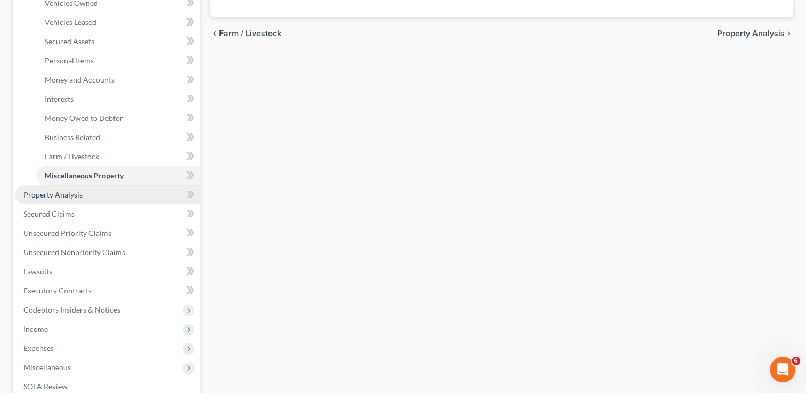
click at [142, 199] on link "Property Analysis" at bounding box center [107, 194] width 185 height 19
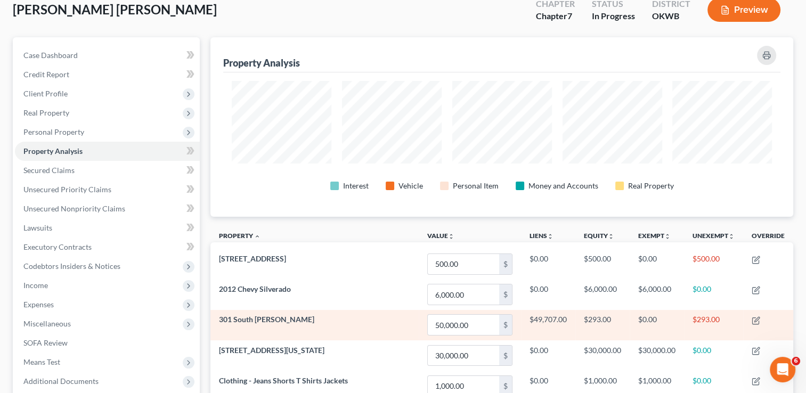
scroll to position [64, 0]
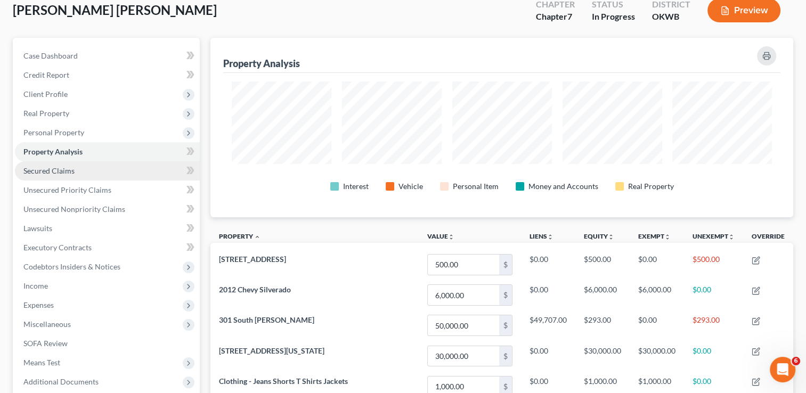
click at [88, 172] on link "Secured Claims" at bounding box center [107, 170] width 185 height 19
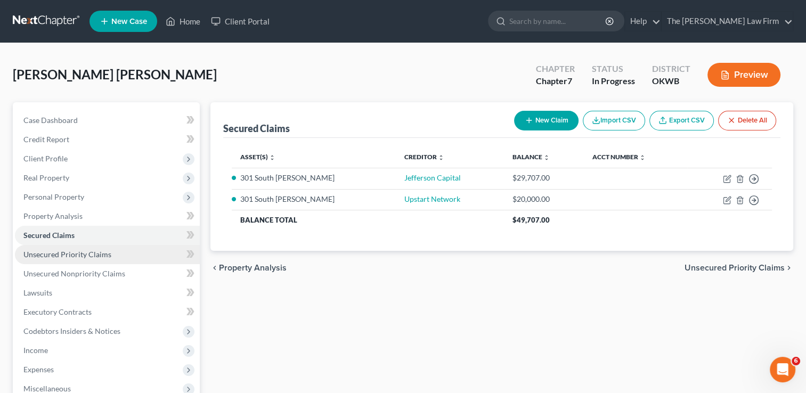
click at [77, 252] on span "Unsecured Priority Claims" at bounding box center [67, 254] width 88 height 9
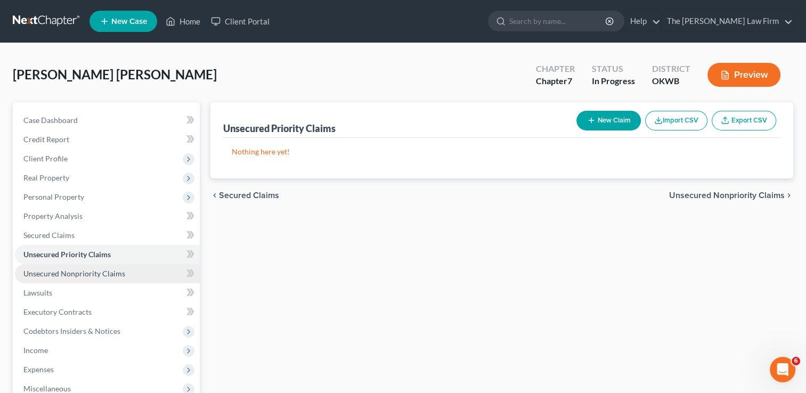
click at [85, 277] on span "Unsecured Nonpriority Claims" at bounding box center [74, 273] width 102 height 9
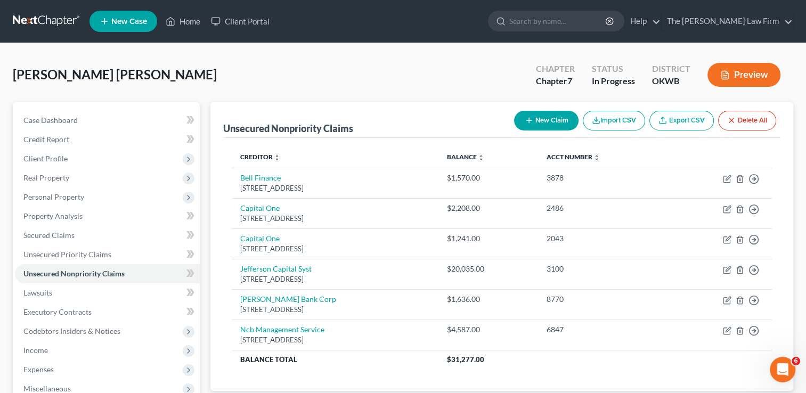
click at [538, 123] on button "New Claim" at bounding box center [546, 121] width 64 height 20
select select "0"
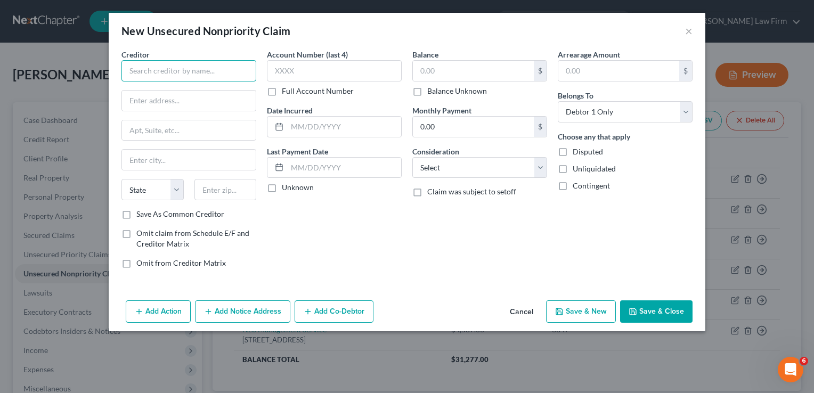
click at [165, 76] on input "text" at bounding box center [188, 70] width 135 height 21
click at [222, 69] on input "text" at bounding box center [188, 70] width 135 height 21
paste input "Lendumo"
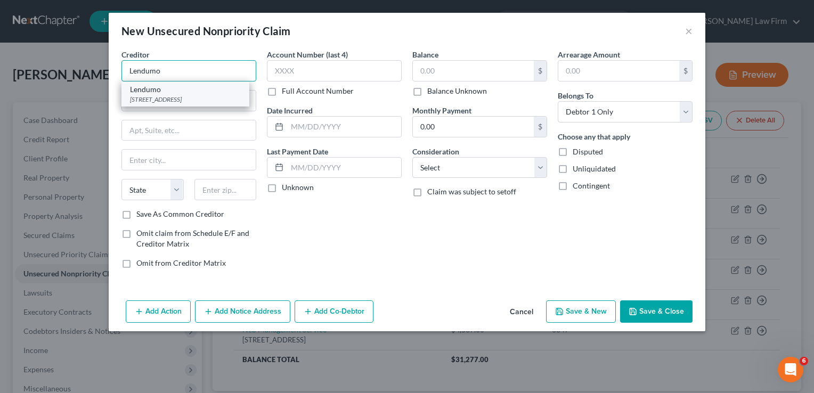
type input "Lendumo"
click at [209, 92] on div "Lendumo" at bounding box center [185, 89] width 111 height 11
type input "PO Box 542"
type input "Lac Du Flambeau"
select select "52"
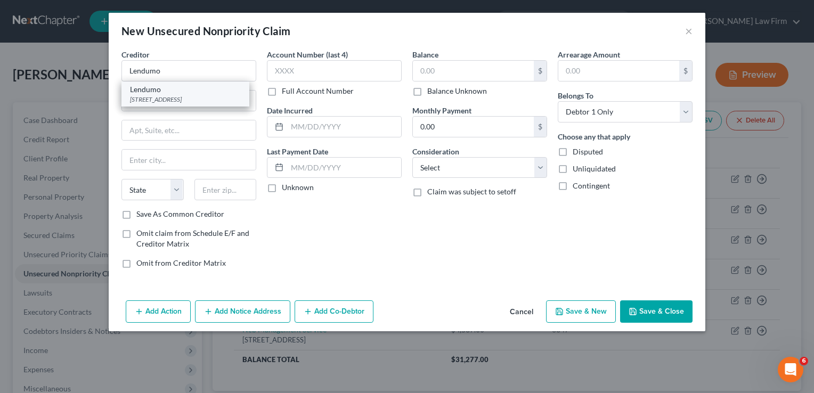
type input "54538"
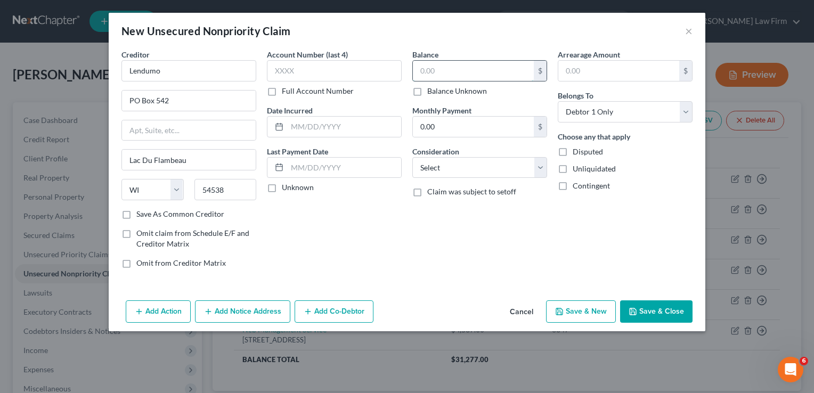
click at [456, 68] on input "text" at bounding box center [473, 71] width 121 height 20
type input "513.16"
drag, startPoint x: 660, startPoint y: 313, endPoint x: 568, endPoint y: 297, distance: 93.5
click at [660, 313] on button "Save & Close" at bounding box center [656, 311] width 72 height 22
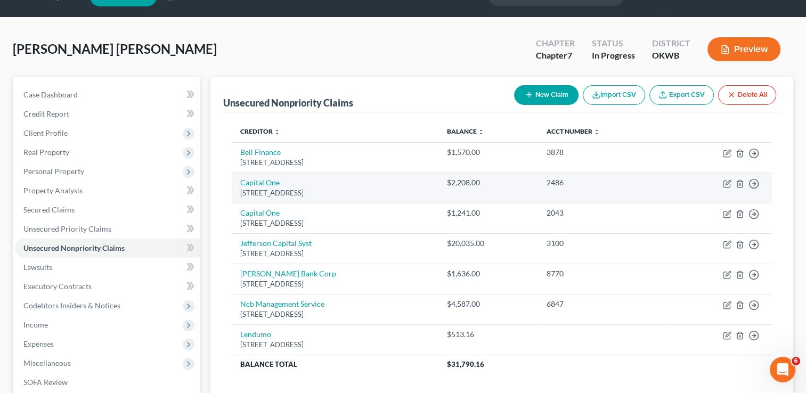
scroll to position [12, 0]
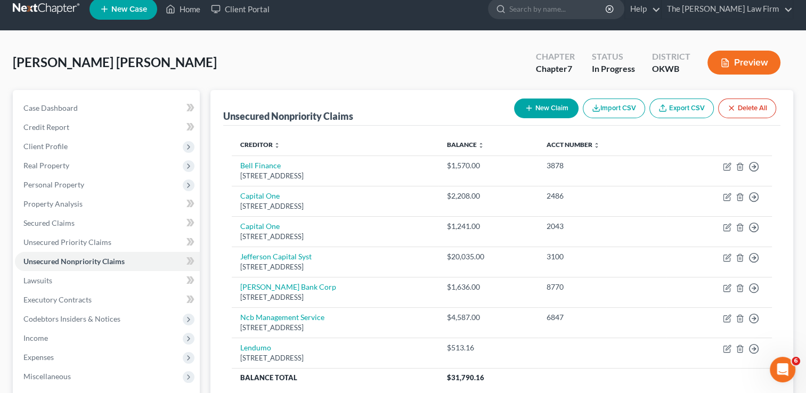
click at [554, 108] on button "New Claim" at bounding box center [546, 109] width 64 height 20
select select "0"
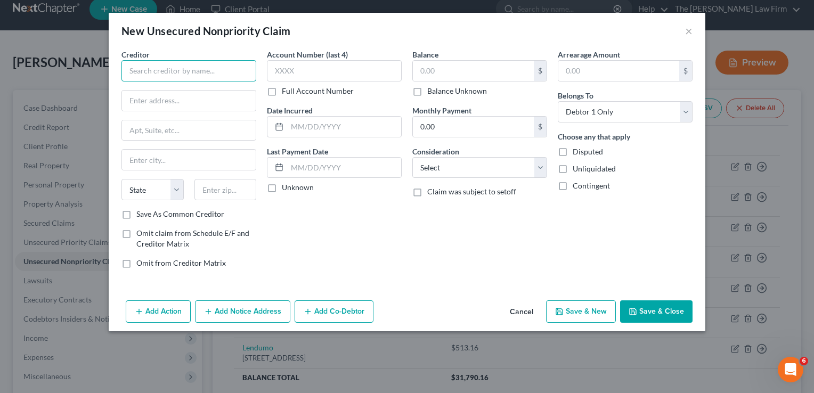
click at [241, 71] on input "text" at bounding box center [188, 70] width 135 height 21
type input "Maxlend"
type input "PO Box 760"
type input "58770"
type input "Parshall"
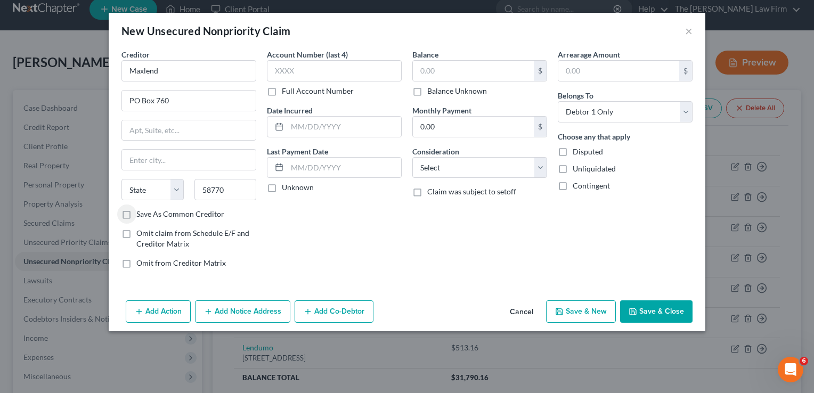
select select "29"
click at [136, 211] on label "Save As Common Creditor" at bounding box center [180, 214] width 88 height 11
click at [141, 211] on input "Save As Common Creditor" at bounding box center [144, 212] width 7 height 7
checkbox input "true"
click at [484, 66] on input "text" at bounding box center [473, 71] width 121 height 20
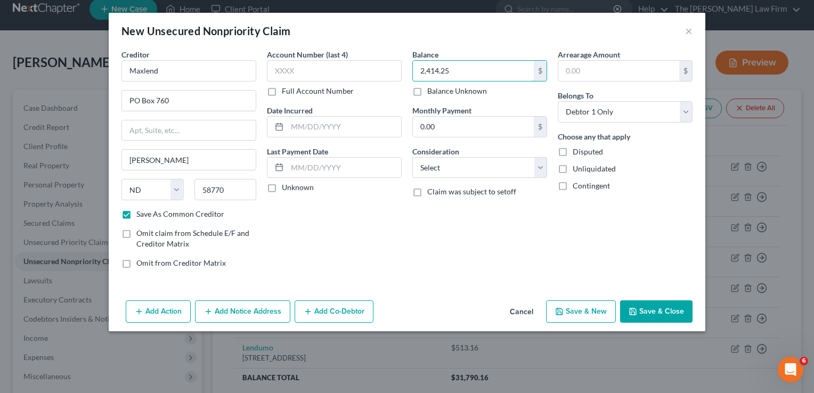
type input "2,414.25"
click at [663, 314] on button "Save & Close" at bounding box center [656, 311] width 72 height 22
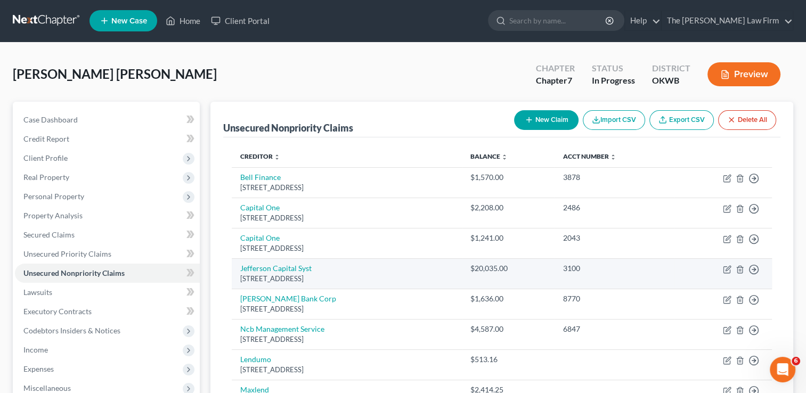
scroll to position [0, 0]
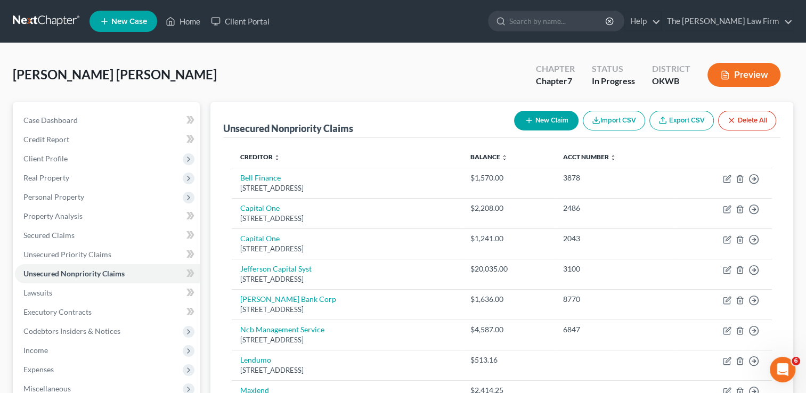
click at [536, 125] on button "New Claim" at bounding box center [546, 121] width 64 height 20
select select "0"
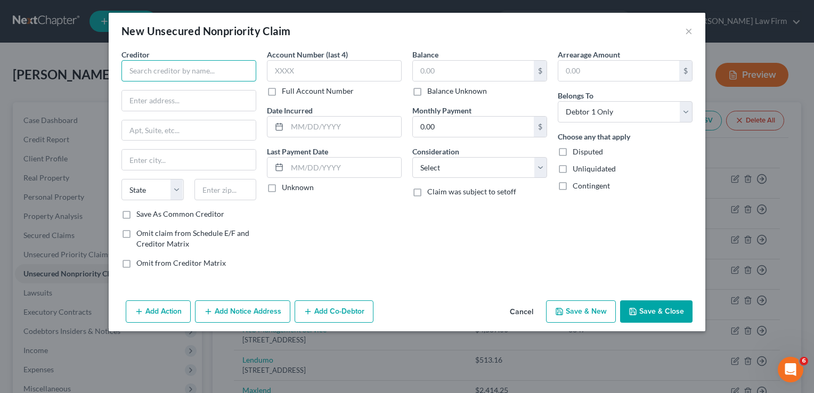
click at [187, 68] on input "text" at bounding box center [188, 70] width 135 height 21
type input "TrueAccord"
type input "16011 College Blvd"
type input "STE 130"
type input "Lenexa"
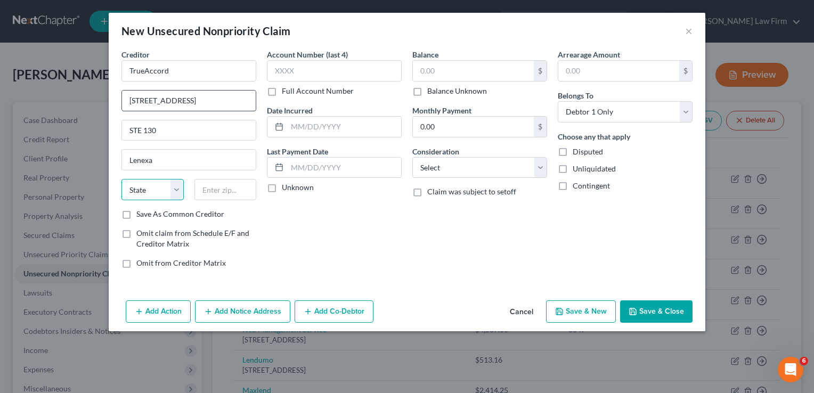
select select "17"
type input "66219"
type input "Shawnee Mission"
click at [282, 91] on label "Full Account Number" at bounding box center [318, 91] width 72 height 11
click at [286, 91] on input "Full Account Number" at bounding box center [289, 89] width 7 height 7
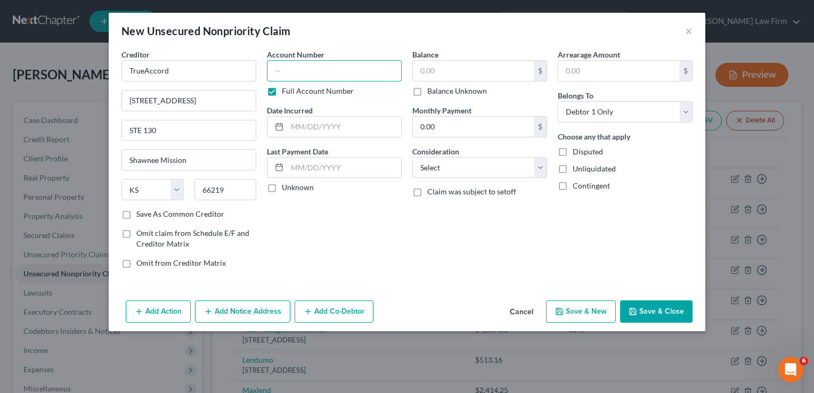
click at [299, 71] on input "text" at bounding box center [334, 70] width 135 height 21
type input "47-87-0409-75180"
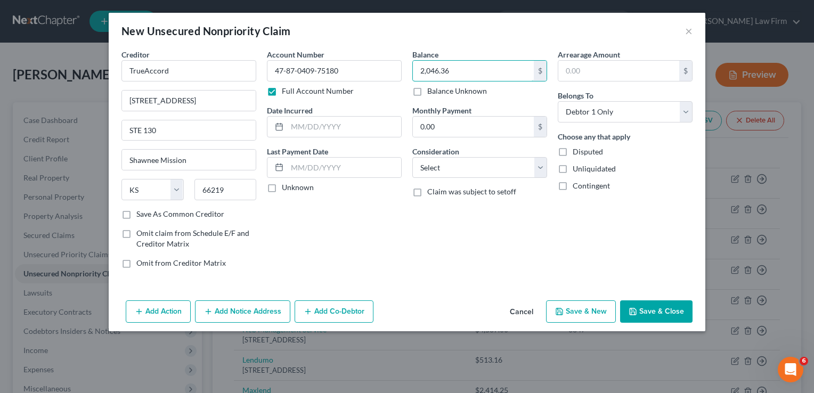
type input "2,046.36"
click at [655, 300] on button "Save & Close" at bounding box center [656, 311] width 72 height 22
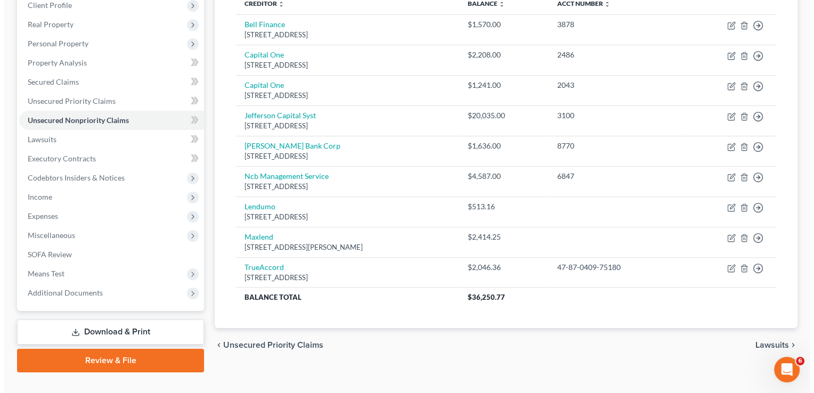
scroll to position [160, 0]
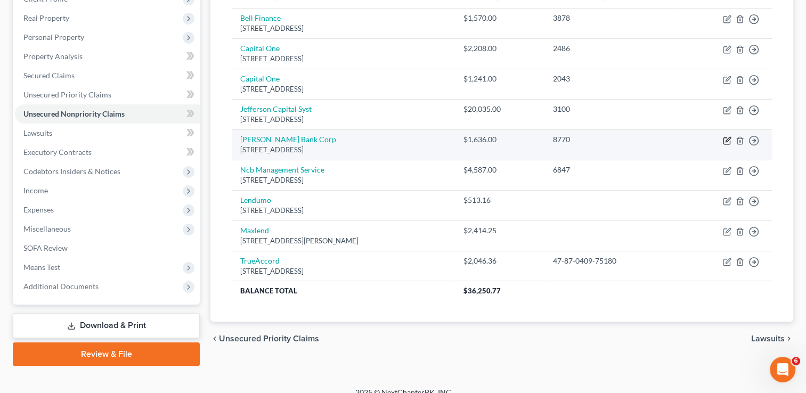
click at [730, 138] on icon "button" at bounding box center [727, 140] width 9 height 9
select select "35"
select select "2"
select select "0"
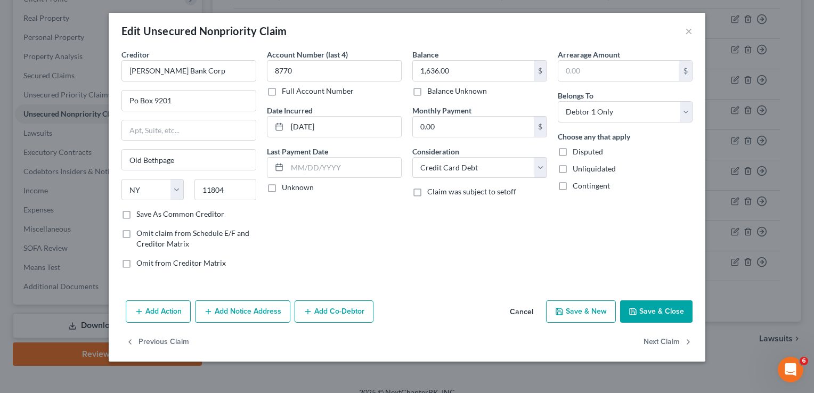
click at [232, 309] on button "Add Notice Address" at bounding box center [242, 311] width 95 height 22
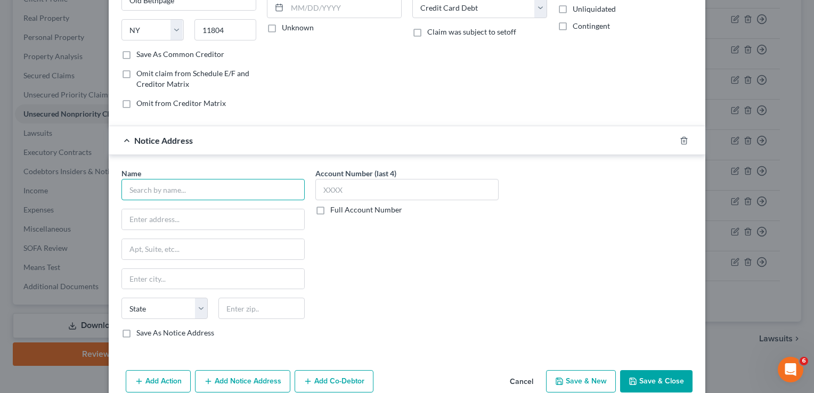
click at [191, 186] on input "text" at bounding box center [212, 189] width 183 height 21
type input "Phillips & Cohen"
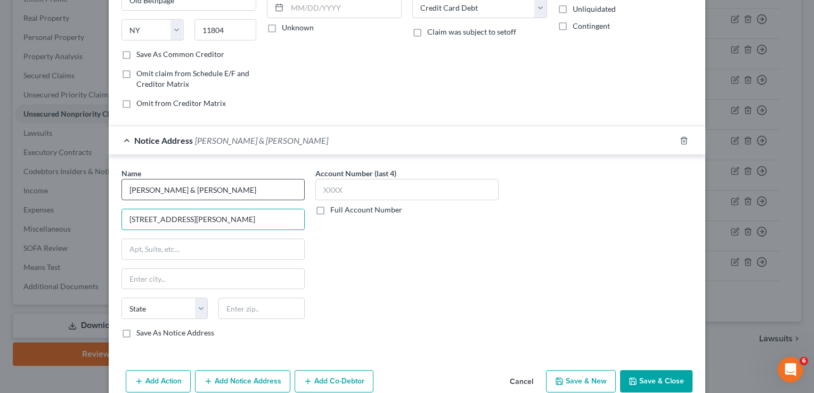
type input "1002 Justison St."
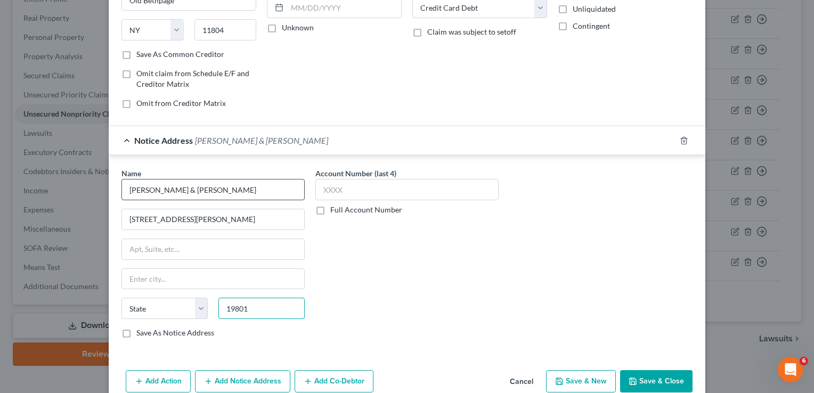
type input "19801"
type input "Wilmington"
select select "7"
drag, startPoint x: 122, startPoint y: 333, endPoint x: 130, endPoint y: 344, distance: 13.3
click at [136, 333] on label "Save As Notice Address" at bounding box center [175, 333] width 78 height 11
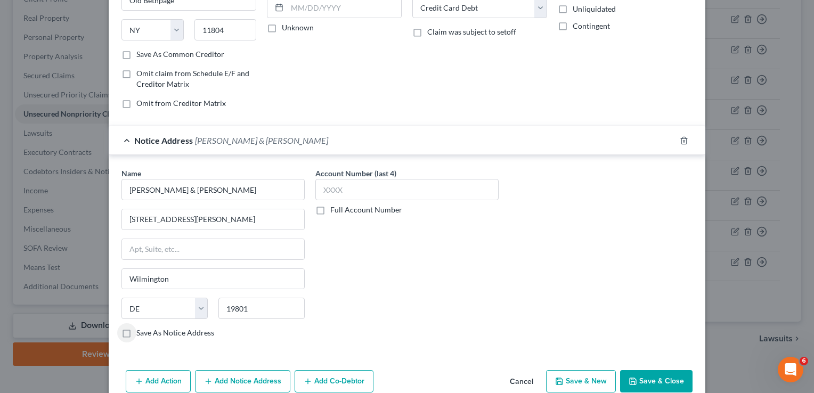
click at [141, 333] on input "Save As Notice Address" at bounding box center [144, 331] width 7 height 7
checkbox input "true"
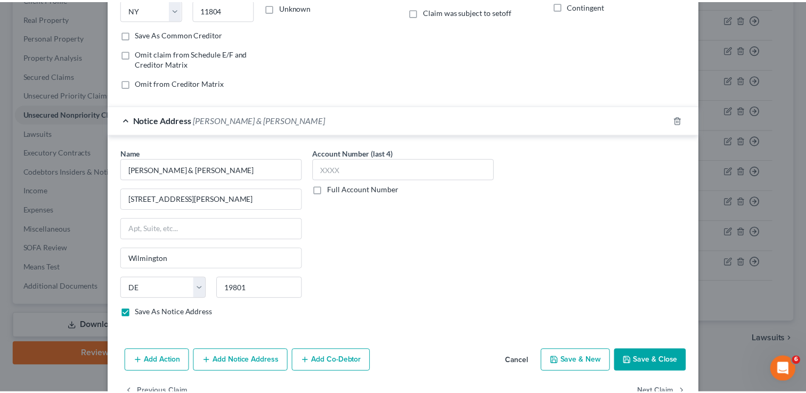
scroll to position [156, 0]
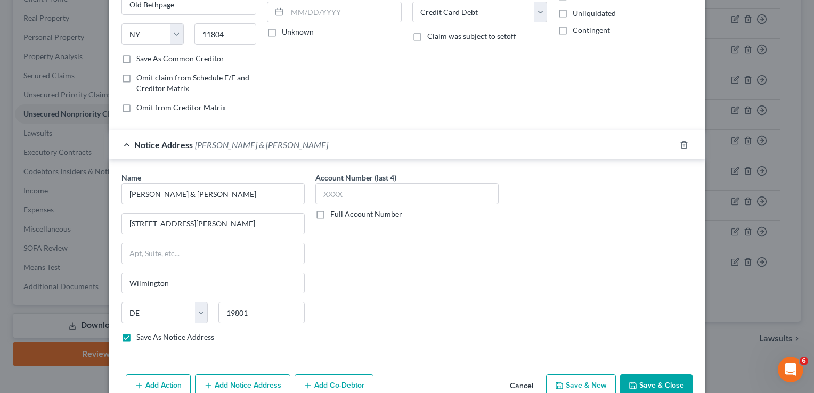
click at [330, 213] on label "Full Account Number" at bounding box center [366, 214] width 72 height 11
click at [334, 213] on input "Full Account Number" at bounding box center [337, 212] width 7 height 7
click at [345, 189] on input "text" at bounding box center [406, 193] width 183 height 21
type input "31165488"
click at [662, 378] on button "Save & Close" at bounding box center [656, 385] width 72 height 22
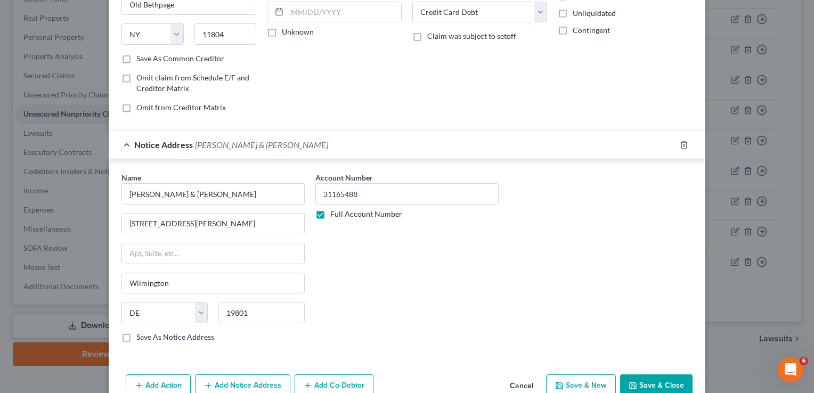
checkbox input "false"
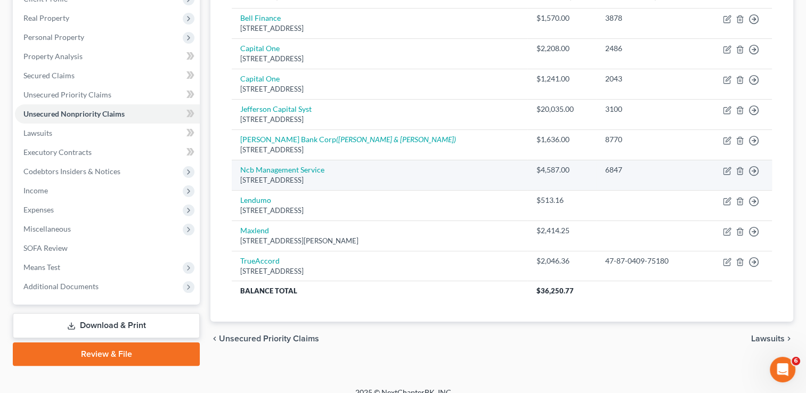
click at [395, 172] on td "Ncb Management Service 1 Allied Dr, Trevose, PA 19053" at bounding box center [380, 175] width 296 height 30
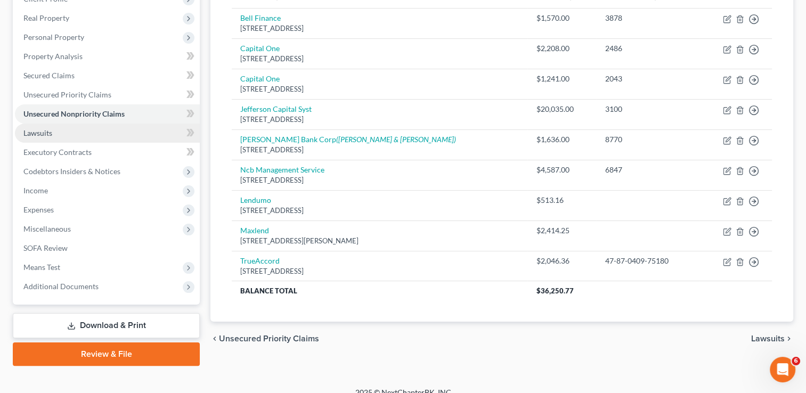
click at [100, 133] on link "Lawsuits" at bounding box center [107, 133] width 185 height 19
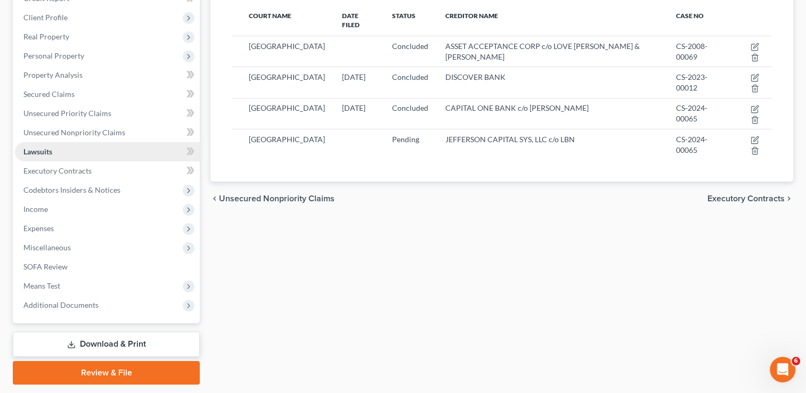
scroll to position [160, 0]
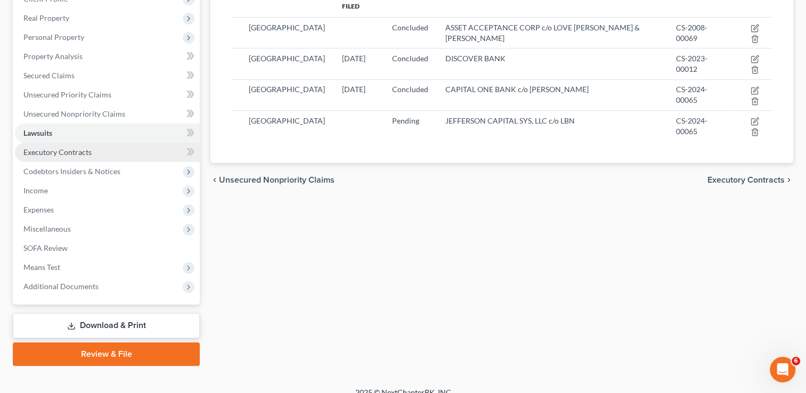
click at [101, 154] on link "Executory Contracts" at bounding box center [107, 152] width 185 height 19
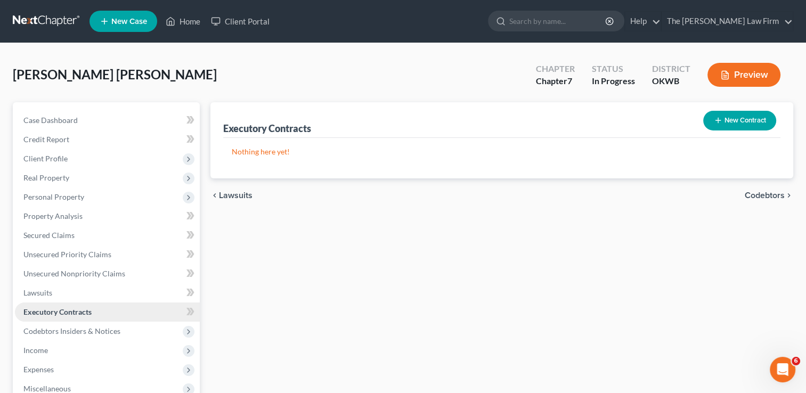
scroll to position [160, 0]
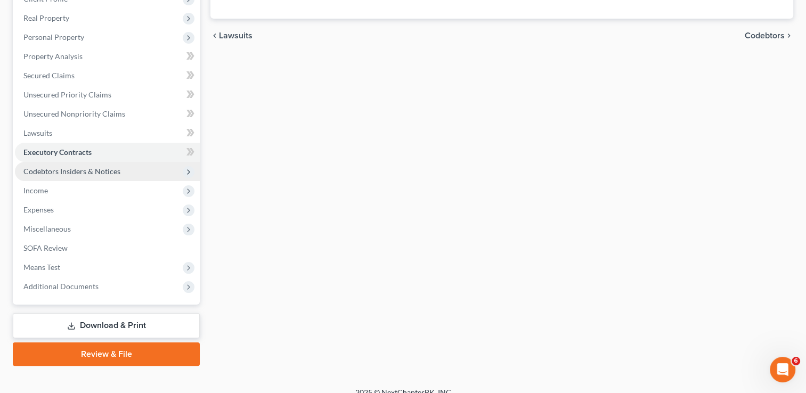
click at [95, 175] on span "Codebtors Insiders & Notices" at bounding box center [71, 171] width 97 height 9
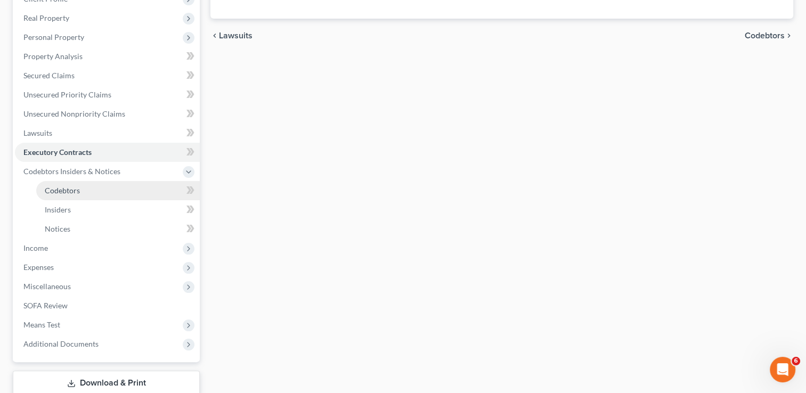
click at [95, 190] on link "Codebtors" at bounding box center [118, 190] width 164 height 19
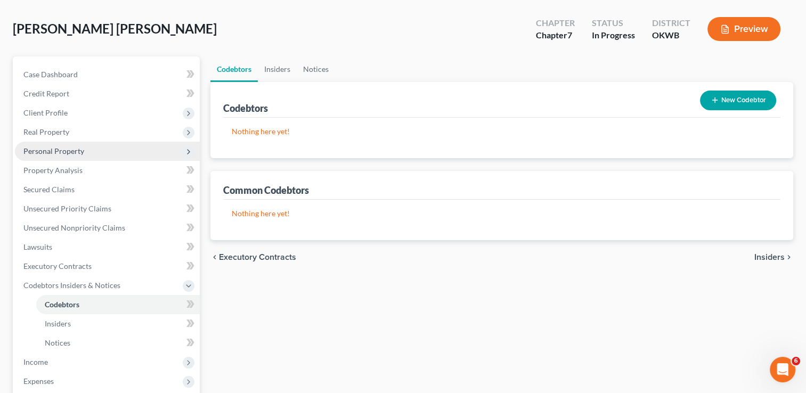
scroll to position [107, 0]
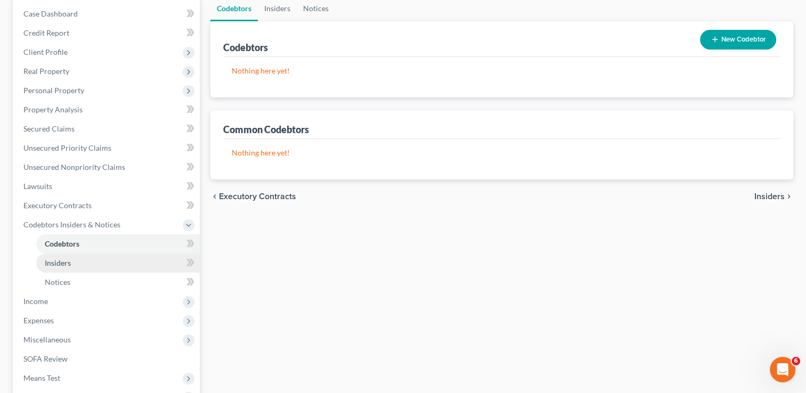
click at [86, 264] on link "Insiders" at bounding box center [118, 263] width 164 height 19
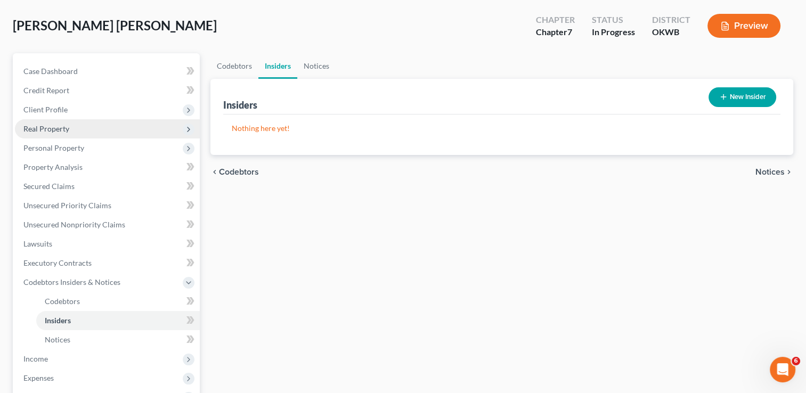
scroll to position [107, 0]
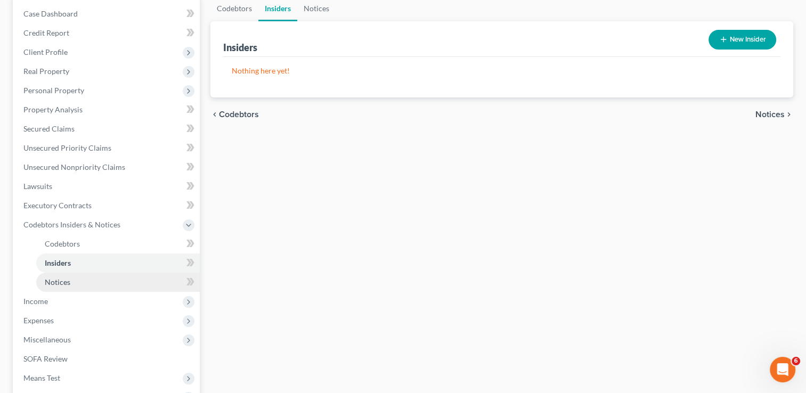
click at [79, 287] on link "Notices" at bounding box center [118, 282] width 164 height 19
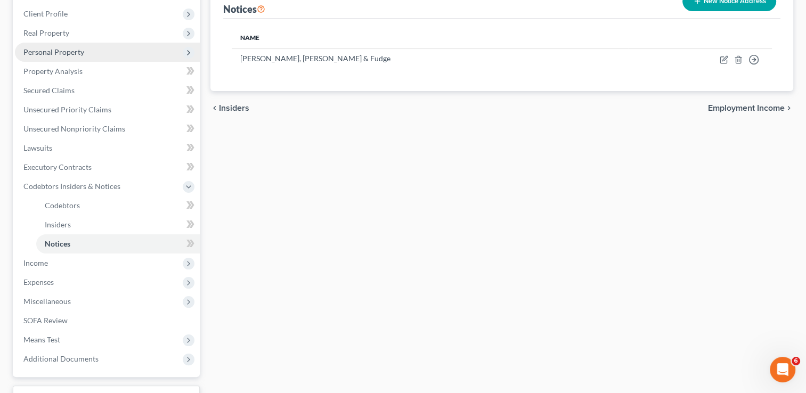
scroll to position [160, 0]
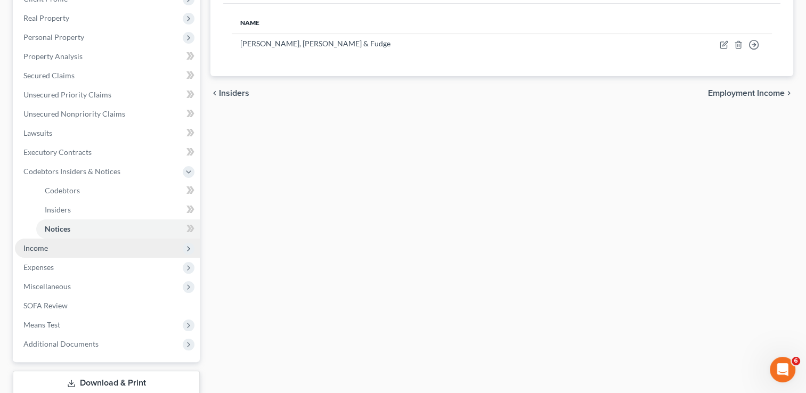
click at [85, 251] on span "Income" at bounding box center [107, 248] width 185 height 19
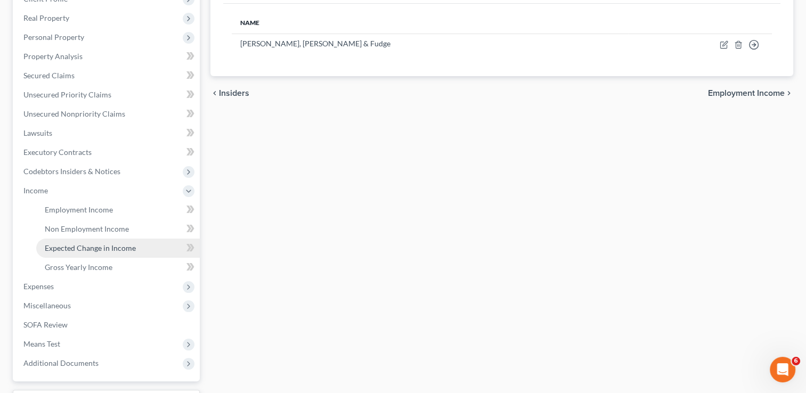
click at [129, 248] on span "Expected Change in Income" at bounding box center [90, 247] width 91 height 9
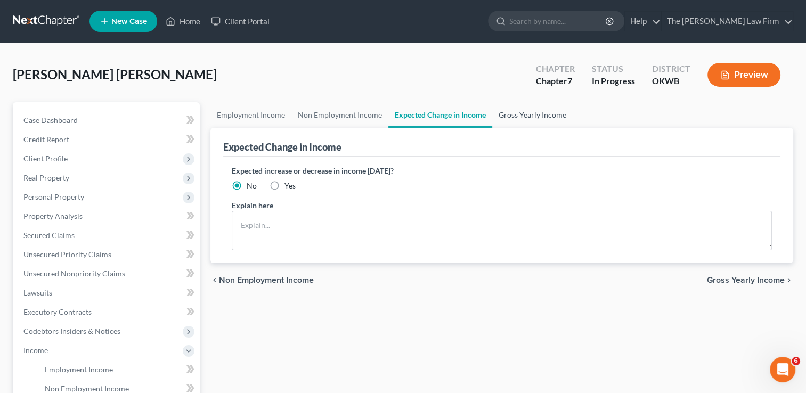
click at [528, 112] on link "Gross Yearly Income" at bounding box center [532, 115] width 80 height 26
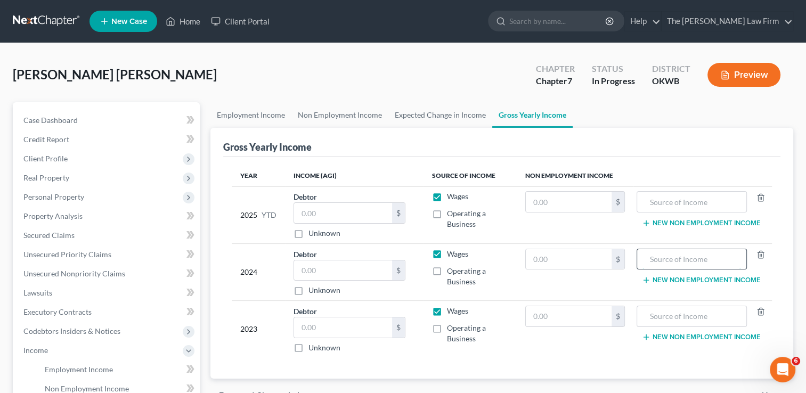
click at [726, 258] on input "text" at bounding box center [691, 259] width 99 height 20
click at [721, 277] on button "New Non Employment Income" at bounding box center [701, 280] width 119 height 9
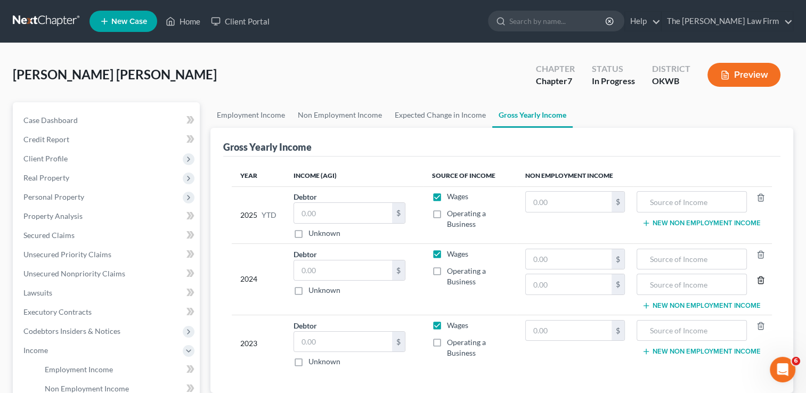
click at [763, 280] on icon "button" at bounding box center [760, 279] width 5 height 7
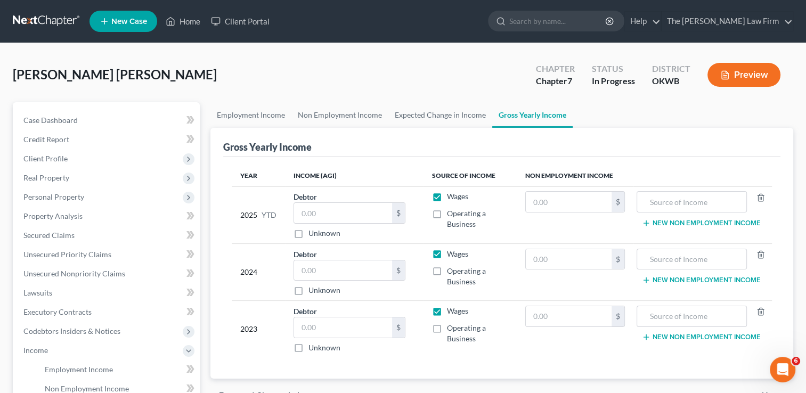
click at [447, 254] on label "Wages" at bounding box center [457, 254] width 21 height 11
click at [451, 254] on input "Wages" at bounding box center [454, 252] width 7 height 7
checkbox input "false"
click at [447, 196] on label "Wages" at bounding box center [457, 196] width 21 height 11
click at [451, 196] on input "Wages" at bounding box center [454, 194] width 7 height 7
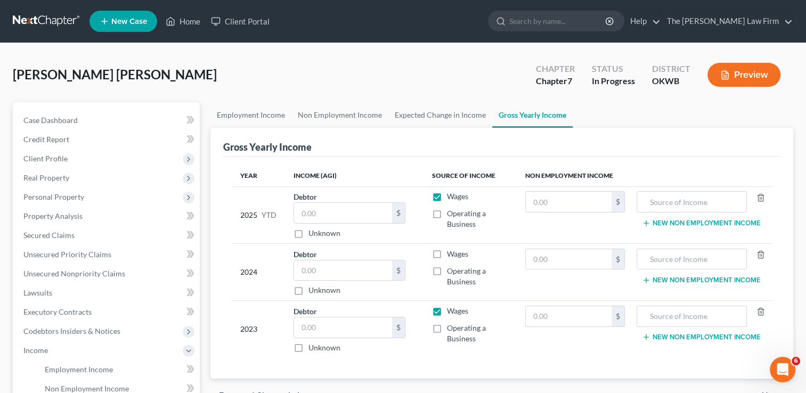
checkbox input "false"
click at [447, 311] on label "Wages" at bounding box center [457, 311] width 21 height 11
click at [451, 311] on input "Wages" at bounding box center [454, 309] width 7 height 7
checkbox input "false"
click at [617, 203] on div "$" at bounding box center [617, 202] width 13 height 20
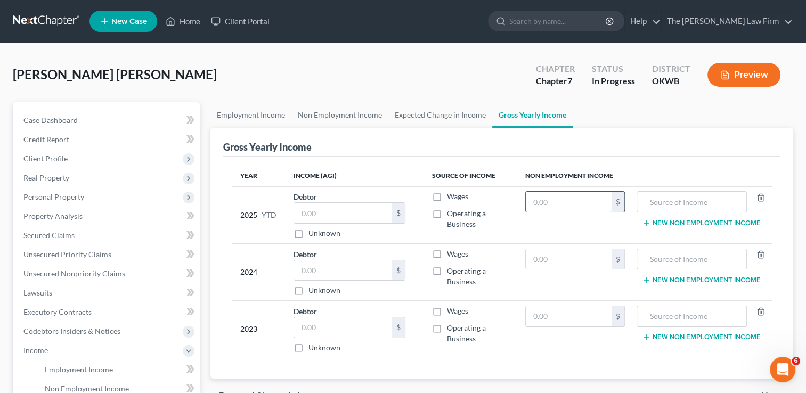
click at [587, 203] on input "text" at bounding box center [569, 202] width 86 height 20
click at [590, 264] on input "text" at bounding box center [569, 259] width 86 height 20
click at [701, 260] on input "text" at bounding box center [691, 259] width 99 height 20
click at [550, 256] on input "text" at bounding box center [569, 259] width 86 height 20
type input "46,264.00"
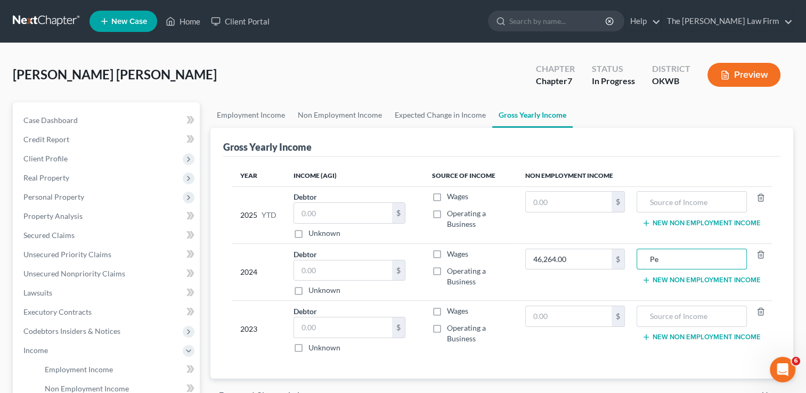
type input "P"
type input "Retirement"
click at [681, 280] on button "New Non Employment Income" at bounding box center [701, 280] width 119 height 9
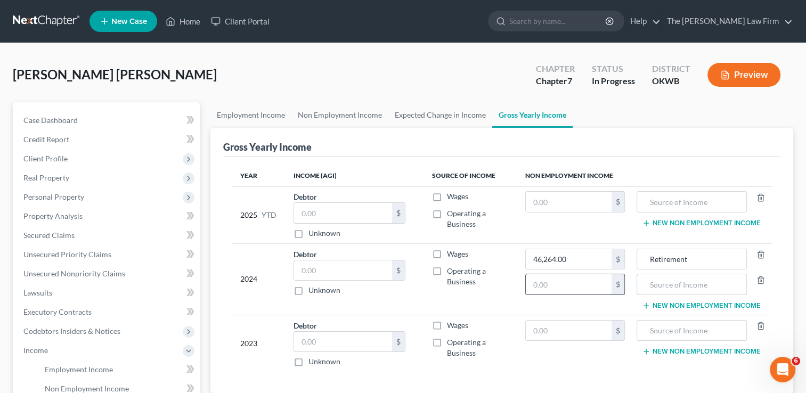
click at [557, 283] on input "text" at bounding box center [569, 284] width 86 height 20
type input "5,809.00"
click at [716, 284] on input "text" at bounding box center [691, 284] width 99 height 20
type input "Gambling"
click at [548, 331] on input "text" at bounding box center [569, 331] width 86 height 20
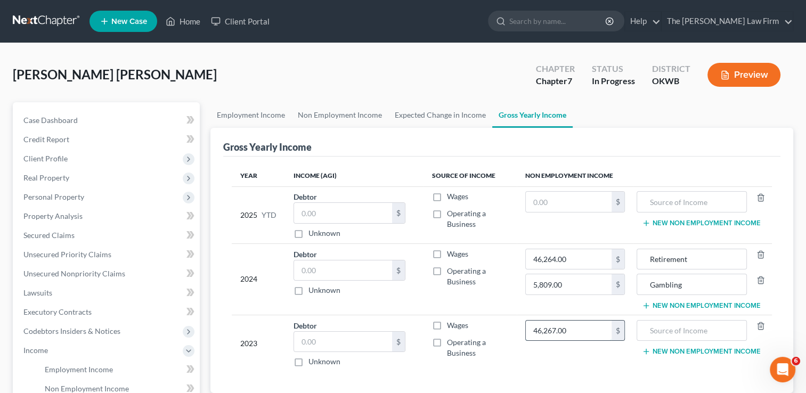
type input "46,267.00"
drag, startPoint x: 692, startPoint y: 259, endPoint x: 624, endPoint y: 263, distance: 68.3
click at [624, 263] on tr "2024 Debtor $ Unknown Balance Undetermined $ Unknown Wages Operating a Business…" at bounding box center [502, 278] width 540 height 71
click at [706, 329] on input "text" at bounding box center [691, 331] width 99 height 20
paste input "Retirement"
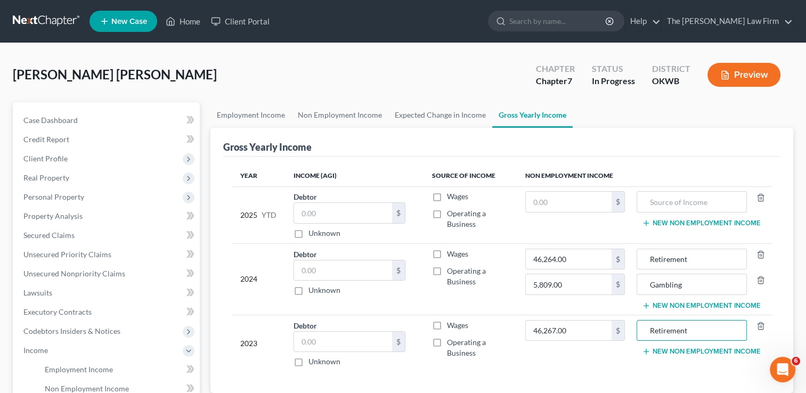
type input "Retirement"
click at [711, 354] on button "New Non Employment Income" at bounding box center [701, 351] width 119 height 9
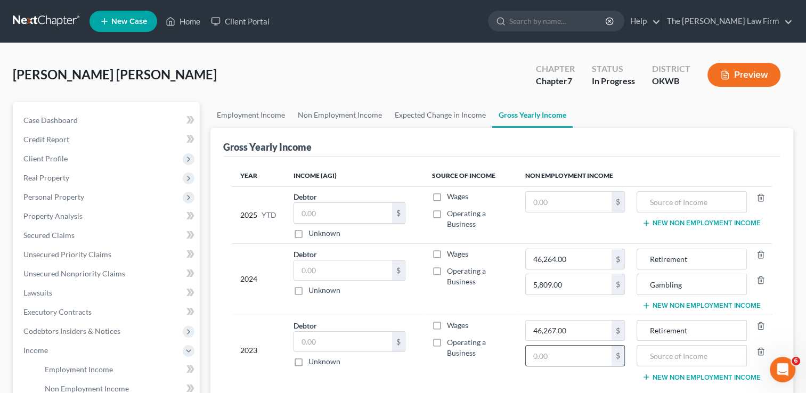
click at [570, 357] on input "text" at bounding box center [569, 356] width 86 height 20
type input "21,103.00"
drag, startPoint x: 688, startPoint y: 285, endPoint x: 666, endPoint y: 287, distance: 21.9
click at [644, 287] on input "Gambling" at bounding box center [691, 284] width 99 height 20
click at [669, 353] on input "text" at bounding box center [691, 356] width 99 height 20
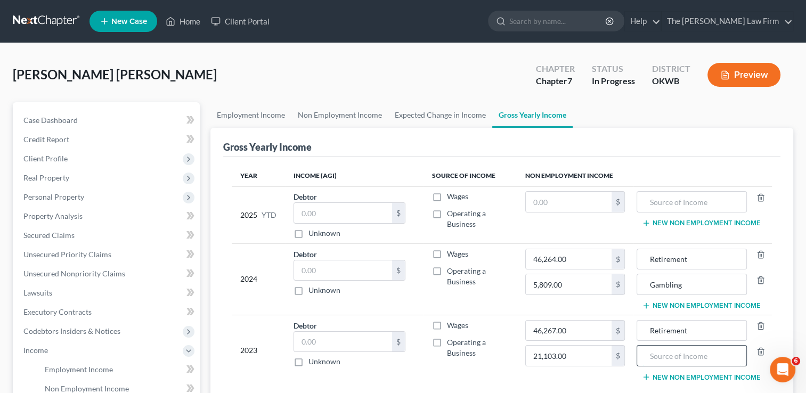
paste input "Gambling"
type input "Gambling"
click at [579, 201] on input "text" at bounding box center [569, 202] width 86 height 20
type input "38,556.10"
drag, startPoint x: 695, startPoint y: 259, endPoint x: 606, endPoint y: 258, distance: 88.4
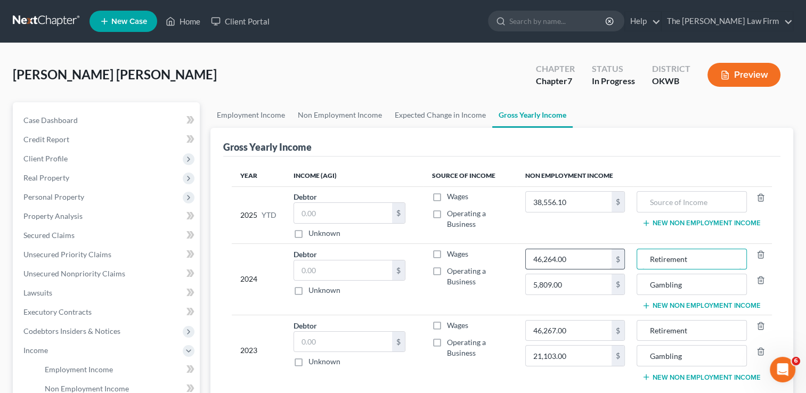
click at [606, 258] on tr "2024 Debtor $ Unknown Balance Undetermined $ Unknown Wages Operating a Business…" at bounding box center [502, 278] width 540 height 71
click at [721, 193] on input "text" at bounding box center [691, 202] width 99 height 20
paste input "Retirement"
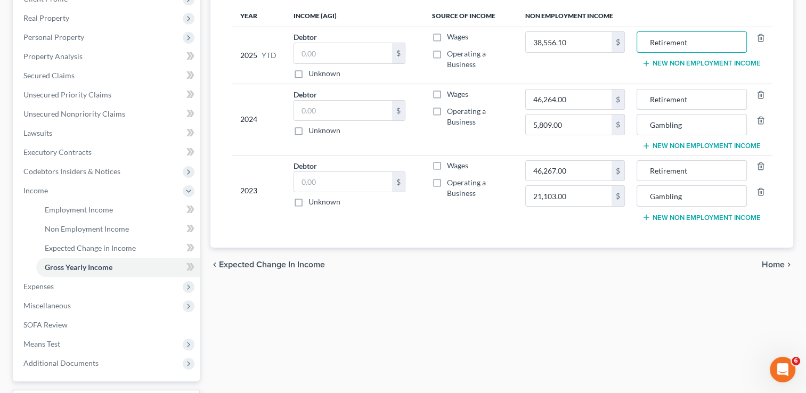
type input "Retirement"
click at [766, 262] on span "Home" at bounding box center [773, 264] width 23 height 9
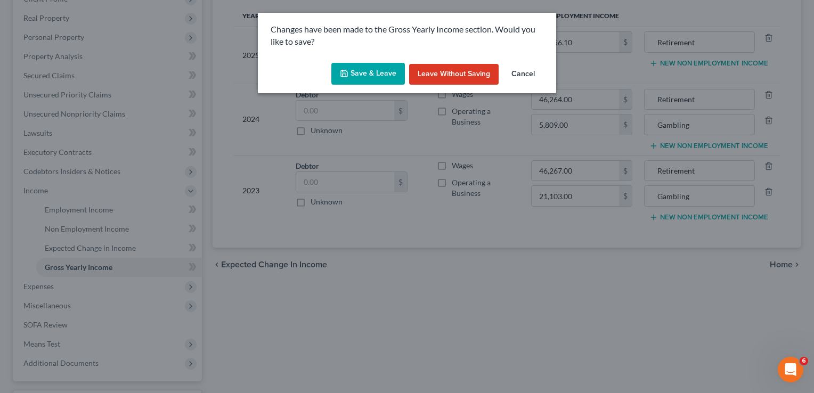
click at [369, 72] on button "Save & Leave" at bounding box center [368, 74] width 74 height 22
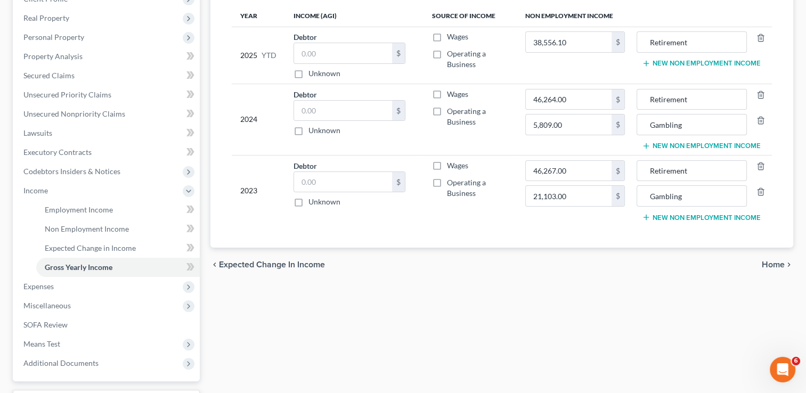
type input "21,103.00"
type input "Gambling"
type input "5,809.00"
type input "Gambling"
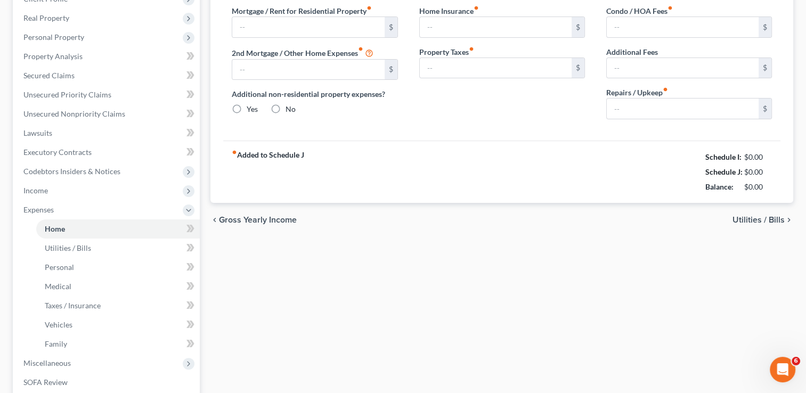
radio input "true"
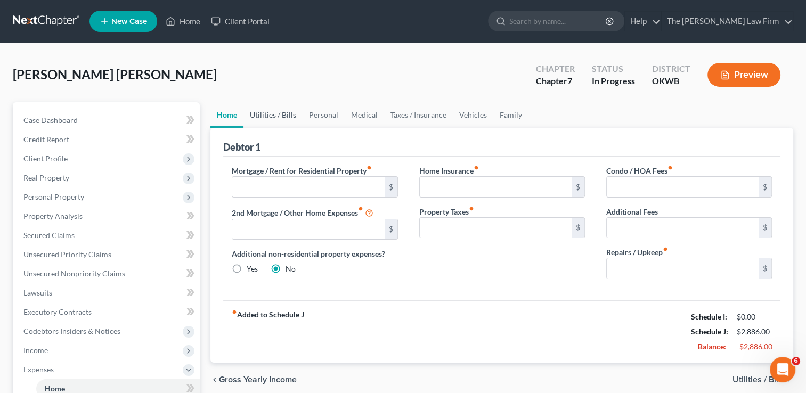
click at [275, 114] on link "Utilities / Bills" at bounding box center [272, 115] width 59 height 26
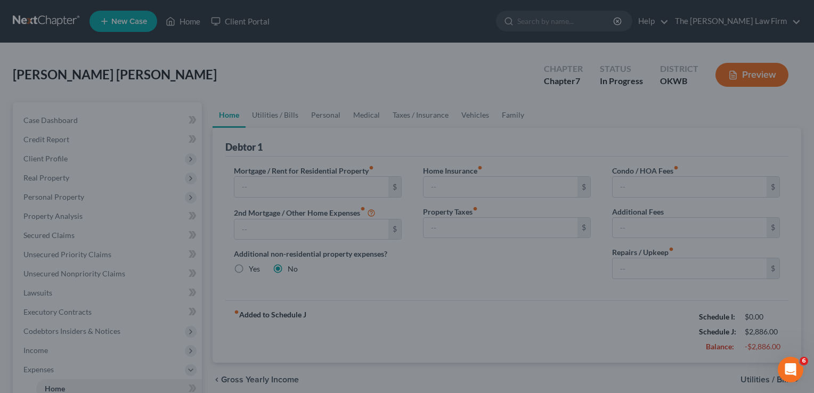
click at [387, 94] on div at bounding box center [407, 196] width 814 height 393
click at [334, 29] on div at bounding box center [407, 196] width 814 height 393
click at [333, 29] on div at bounding box center [407, 196] width 814 height 393
click at [333, 28] on div at bounding box center [407, 196] width 814 height 393
click at [327, 70] on div at bounding box center [407, 196] width 814 height 393
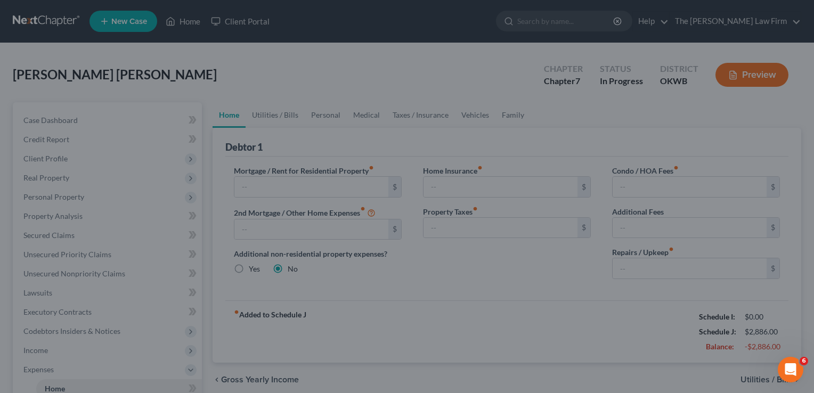
click at [326, 70] on div at bounding box center [407, 196] width 814 height 393
click at [458, 67] on div at bounding box center [407, 196] width 814 height 393
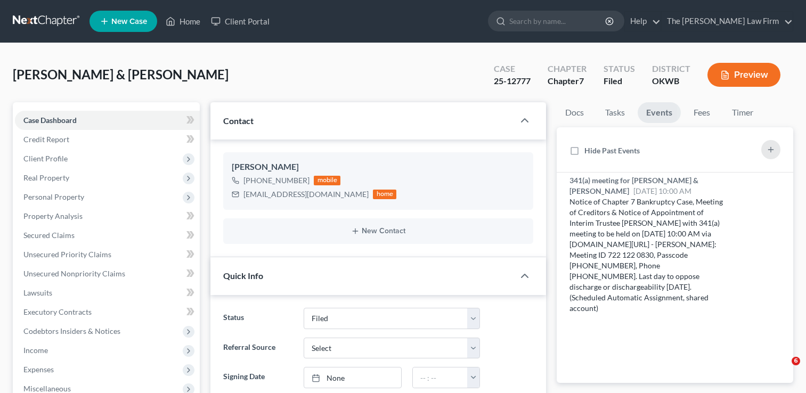
select select "2"
select select "0"
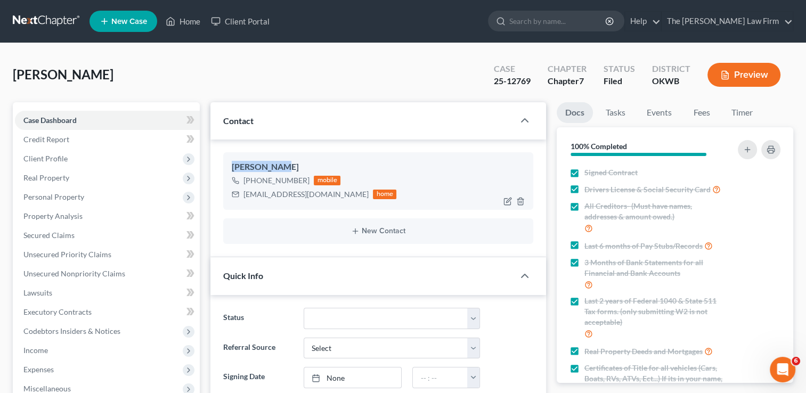
drag, startPoint x: 288, startPoint y: 165, endPoint x: 230, endPoint y: 167, distance: 57.6
click at [230, 167] on div "Cara Baxter +1 (405) 618-0010 mobile carabaxter18@gmail.com home" at bounding box center [378, 181] width 310 height 58
copy div "Cara Baxter"
click at [427, 161] on div "Cara Baxter" at bounding box center [378, 167] width 293 height 13
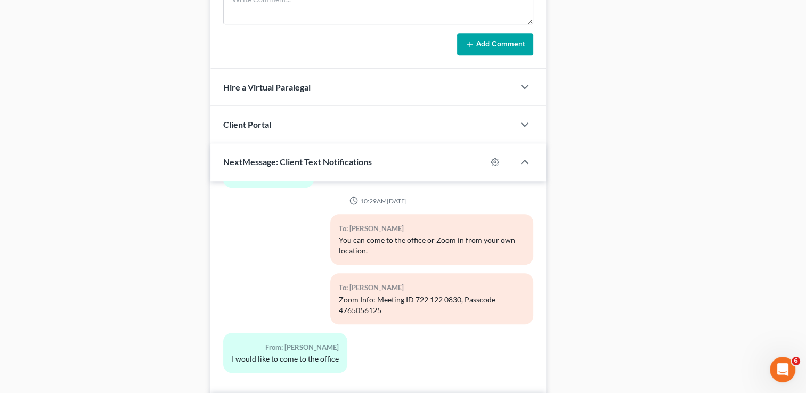
scroll to position [748, 0]
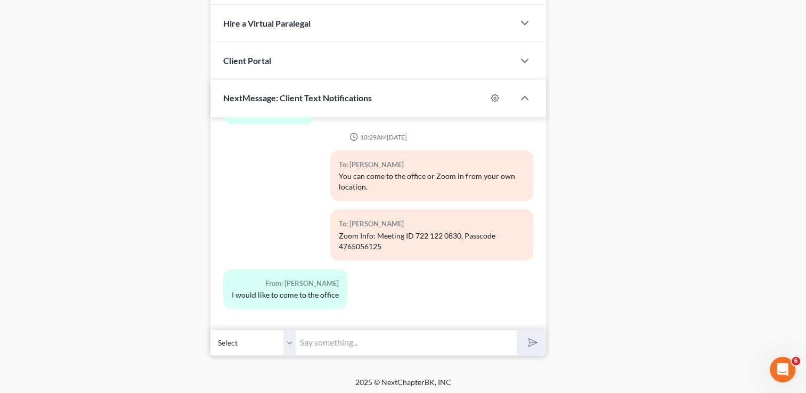
click at [415, 337] on input "text" at bounding box center [406, 343] width 221 height 26
type input "Great! Thank you"
click at [524, 348] on button "submit" at bounding box center [531, 342] width 29 height 25
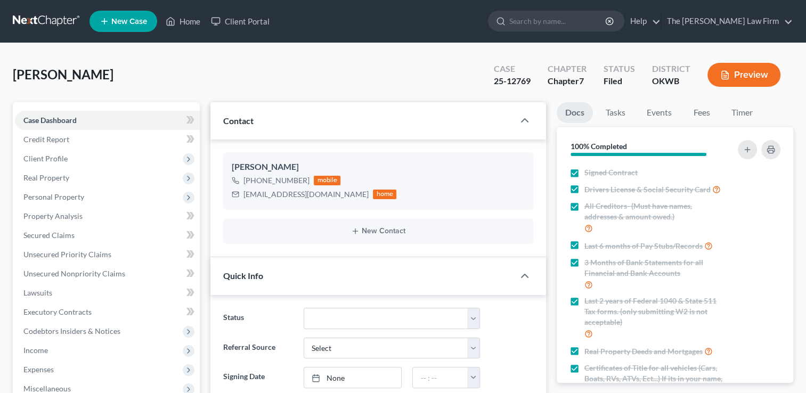
scroll to position [447, 0]
click at [200, 76] on div "Baxter, Cara Upgraded Case 25-12769 Chapter Chapter 7 Status Filed District OKW…" at bounding box center [403, 79] width 780 height 46
click at [184, 23] on link "Home" at bounding box center [182, 21] width 45 height 19
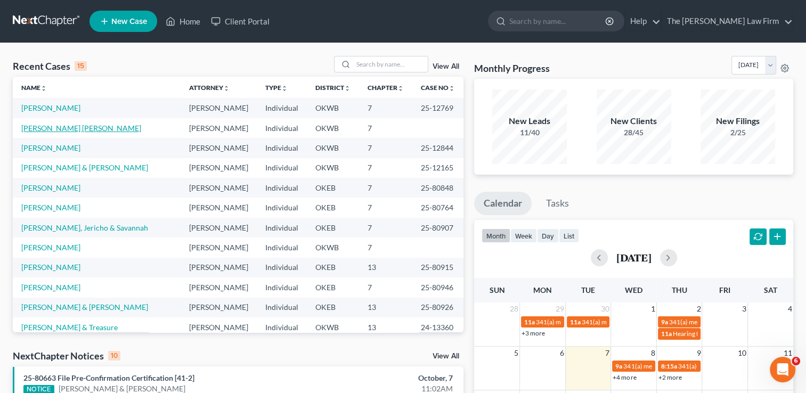
click at [77, 130] on link "Lunsford Holley, Kristen" at bounding box center [81, 128] width 120 height 9
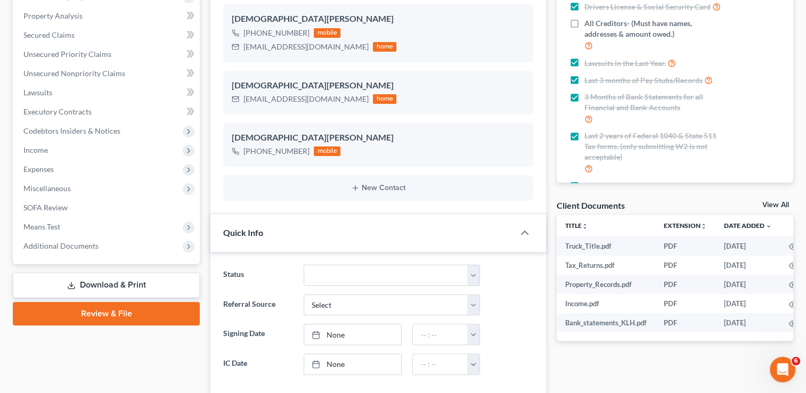
scroll to position [213, 0]
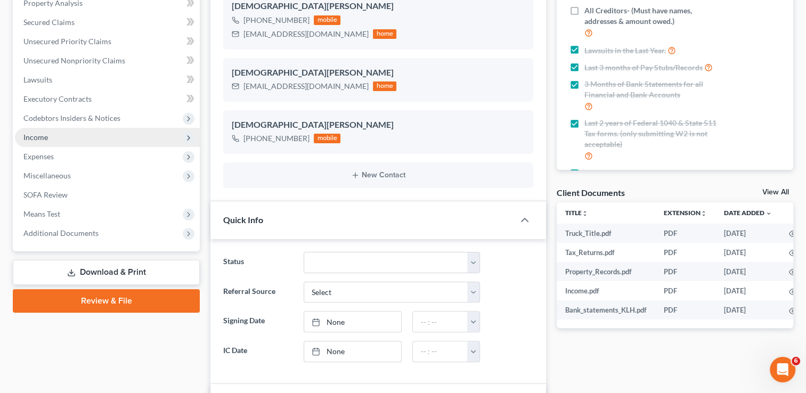
click at [85, 138] on span "Income" at bounding box center [107, 137] width 185 height 19
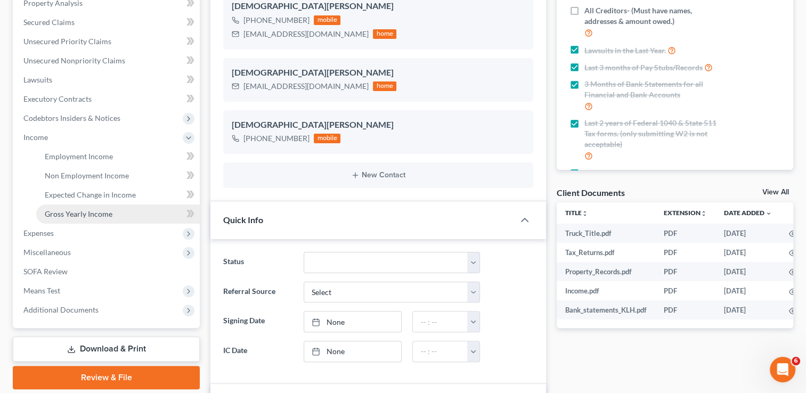
click at [88, 217] on span "Gross Yearly Income" at bounding box center [79, 213] width 68 height 9
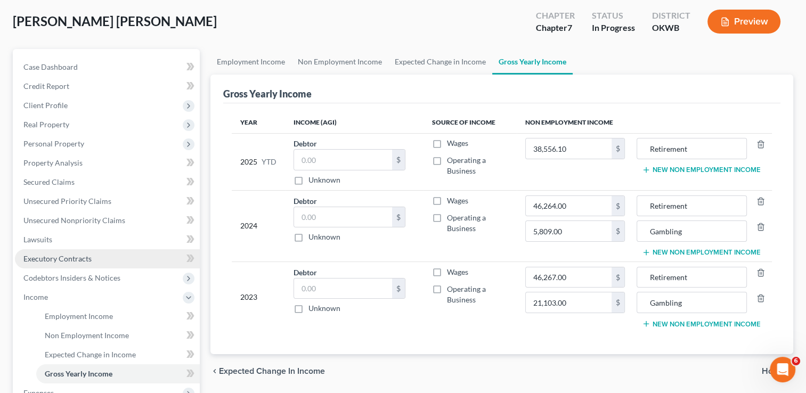
scroll to position [53, 0]
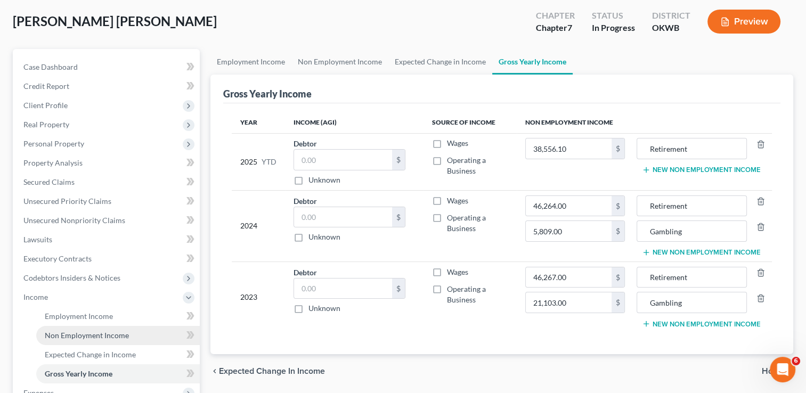
click at [96, 336] on span "Non Employment Income" at bounding box center [87, 335] width 84 height 9
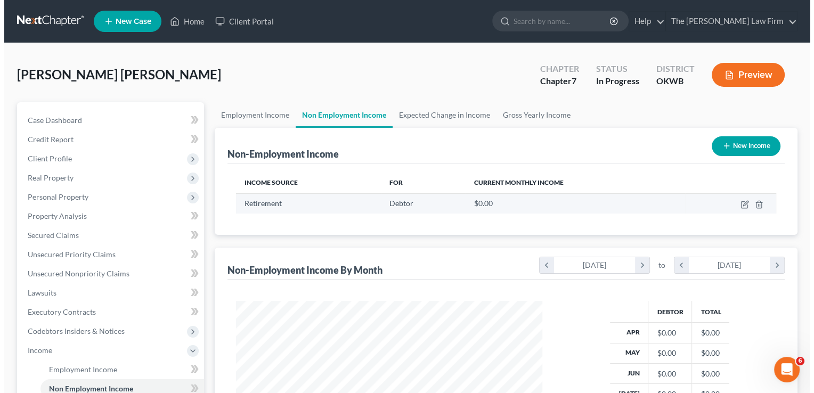
scroll to position [190, 328]
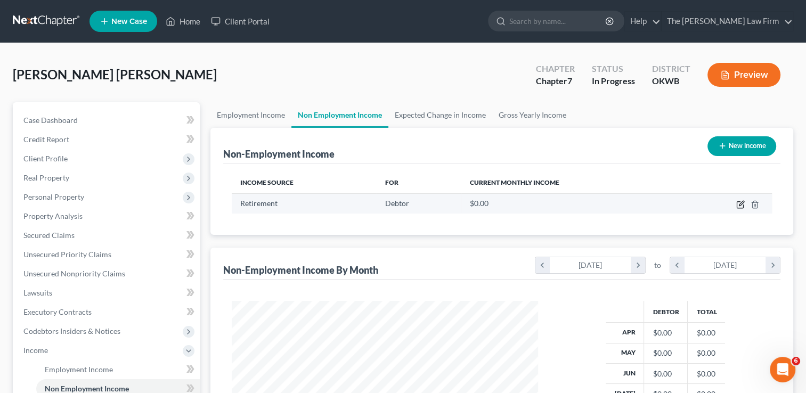
click at [740, 206] on icon "button" at bounding box center [740, 204] width 9 height 9
select select "3"
select select "0"
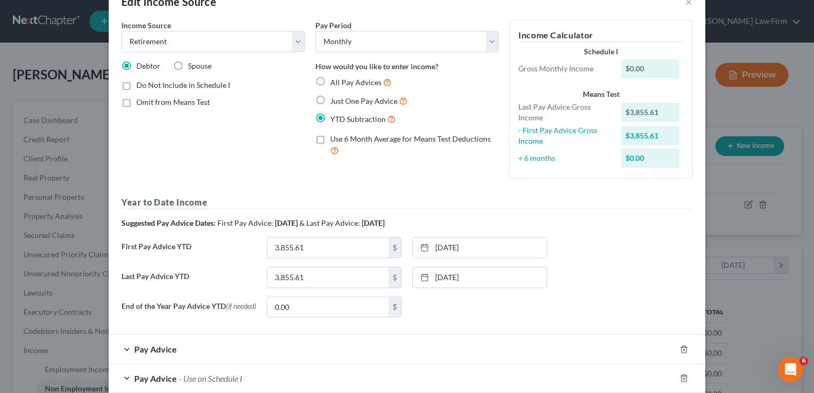
scroll to position [88, 0]
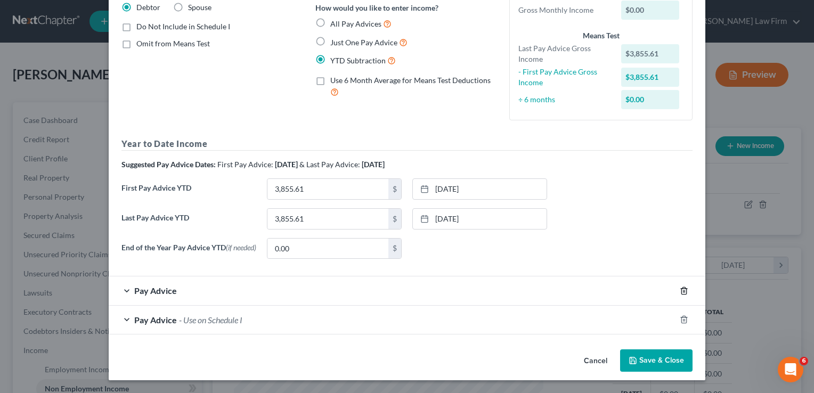
click at [683, 292] on line "button" at bounding box center [683, 291] width 0 height 2
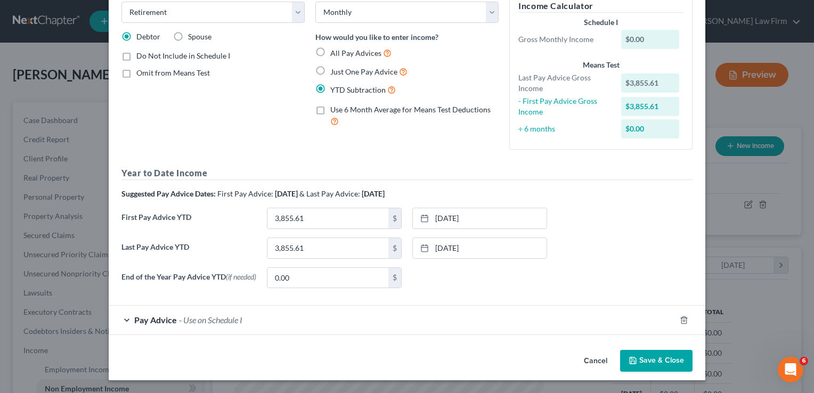
scroll to position [60, 0]
click at [163, 324] on span "Pay Advice" at bounding box center [155, 320] width 43 height 10
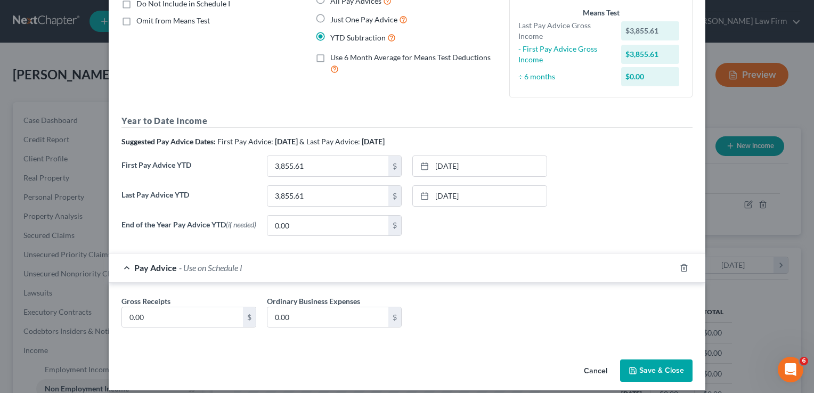
scroll to position [121, 0]
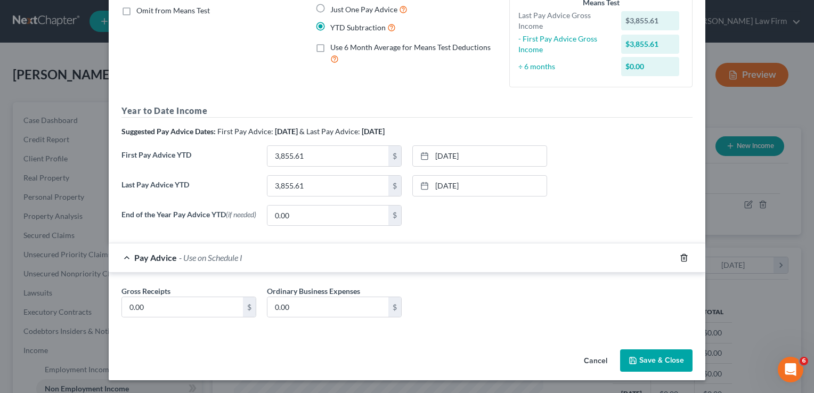
click at [683, 259] on line "button" at bounding box center [683, 258] width 0 height 2
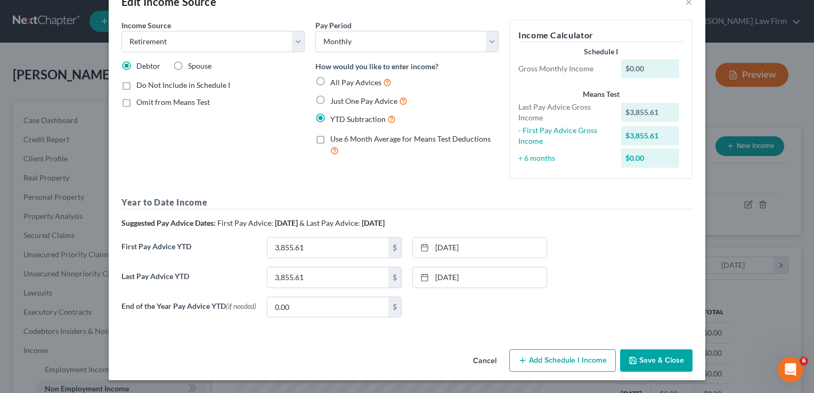
scroll to position [30, 0]
click at [462, 244] on link "10/7/2025" at bounding box center [480, 248] width 134 height 20
click at [497, 279] on link "10/7/2025" at bounding box center [480, 277] width 134 height 20
click at [512, 244] on link "10/2/2025" at bounding box center [480, 248] width 134 height 20
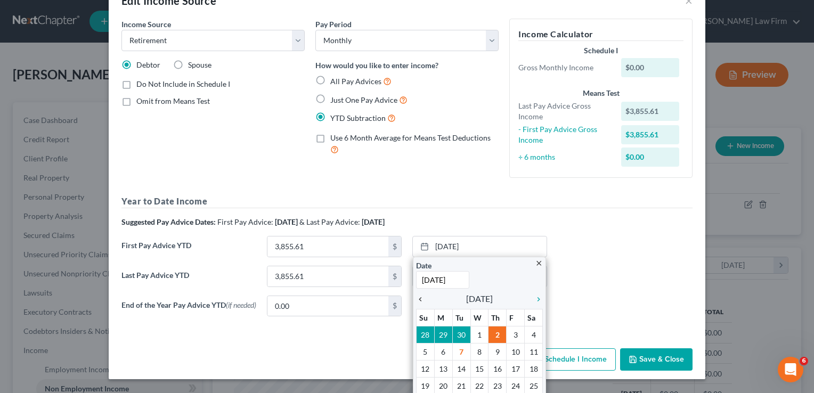
click at [419, 299] on icon "chevron_left" at bounding box center [423, 299] width 14 height 9
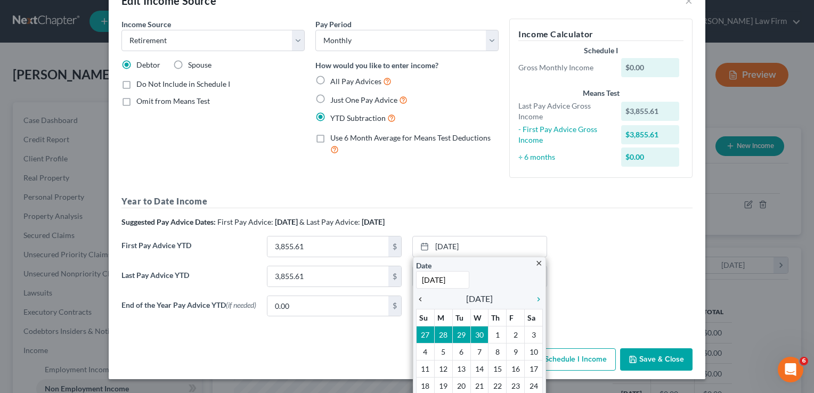
click at [419, 298] on icon "chevron_left" at bounding box center [423, 299] width 14 height 9
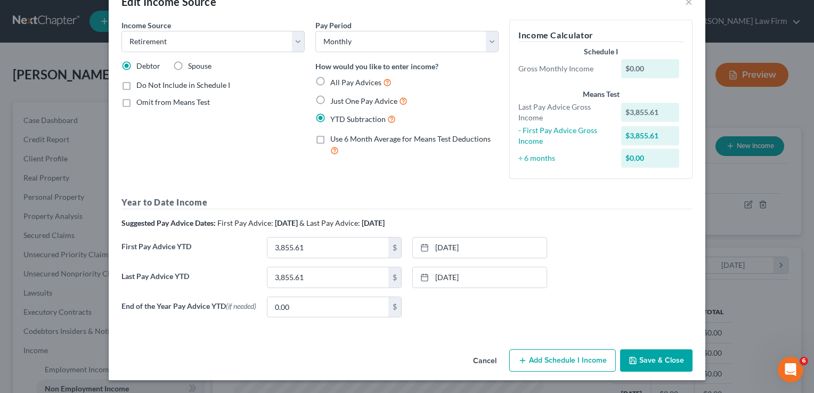
click at [453, 310] on div "None close Date Time chevron_left October 2025 chevron_right Su M Tu W Th F Sa …" at bounding box center [479, 307] width 145 height 21
click at [552, 361] on button "Add Schedule I Income" at bounding box center [562, 360] width 107 height 22
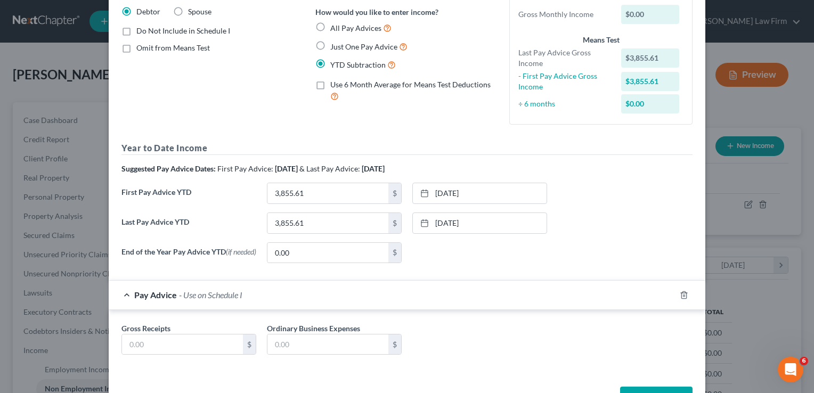
scroll to position [121, 0]
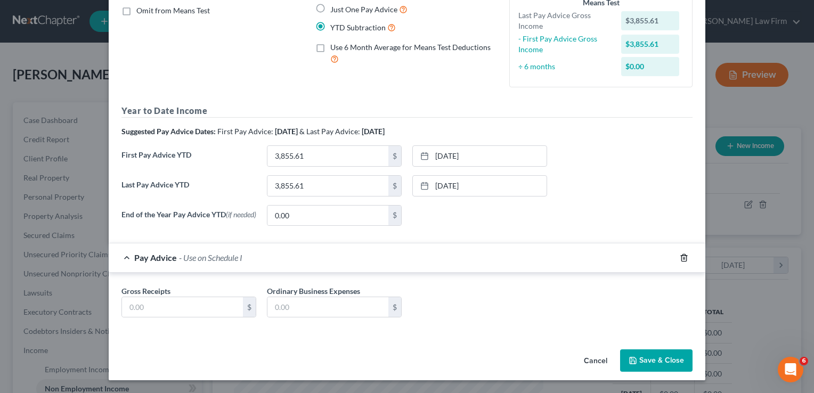
click at [680, 257] on icon "button" at bounding box center [684, 258] width 9 height 9
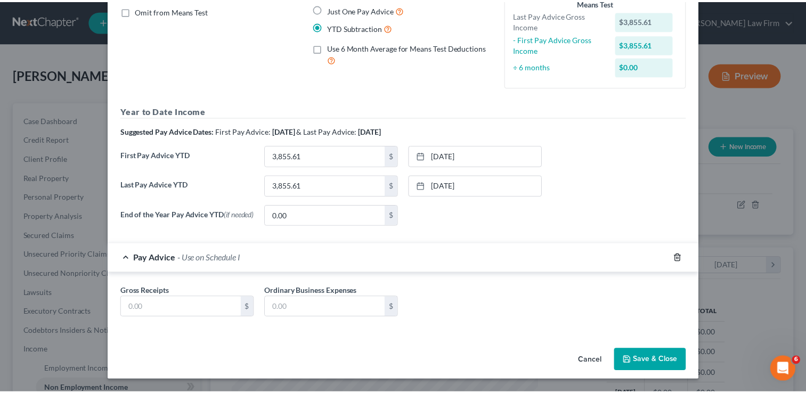
scroll to position [30, 0]
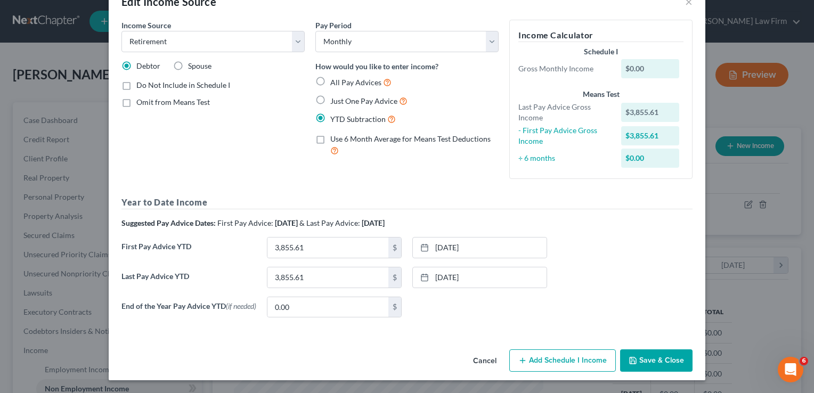
click at [661, 362] on button "Save & Close" at bounding box center [656, 360] width 72 height 22
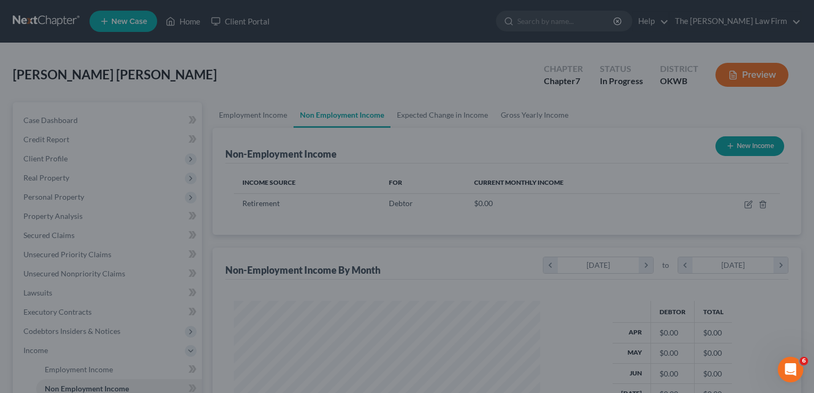
scroll to position [532421, 532284]
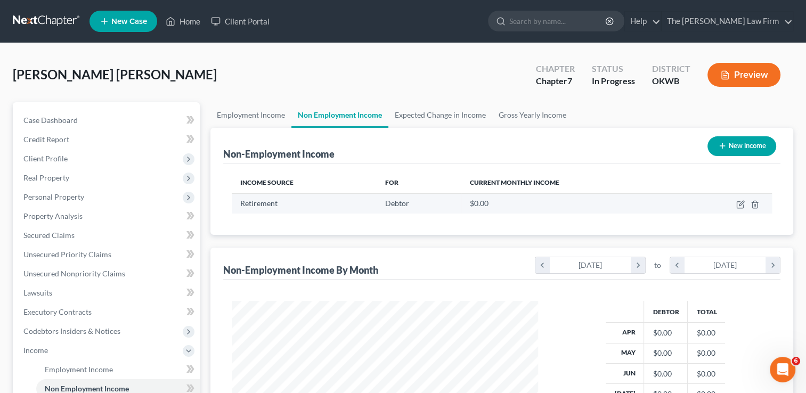
click at [740, 208] on td at bounding box center [726, 203] width 91 height 20
click at [739, 207] on icon "button" at bounding box center [740, 204] width 9 height 9
select select "3"
select select "0"
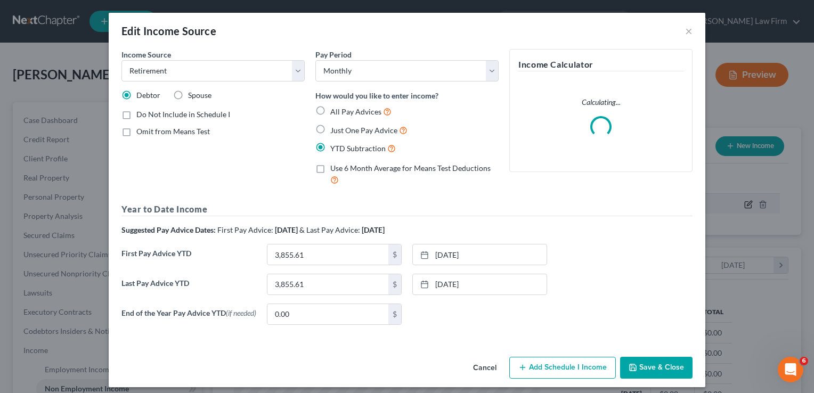
scroll to position [190, 330]
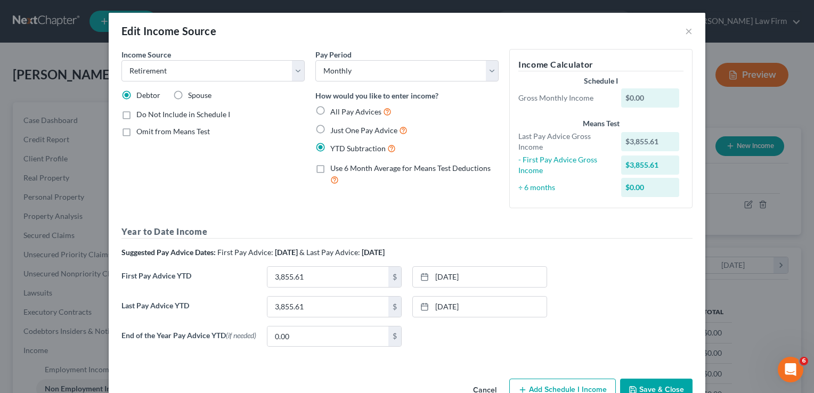
click at [660, 189] on div "$0.00" at bounding box center [650, 187] width 59 height 19
click at [658, 190] on div "$0.00" at bounding box center [650, 187] width 59 height 19
click at [566, 97] on div "Gross Monthly Income" at bounding box center [564, 98] width 103 height 11
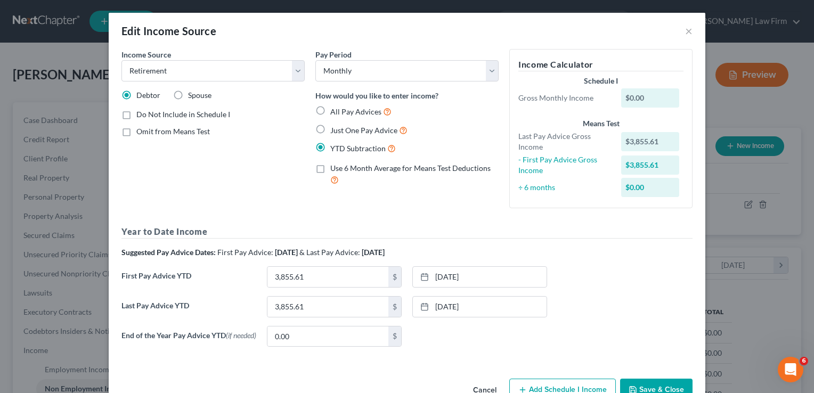
click at [585, 82] on div "Schedule I" at bounding box center [600, 81] width 165 height 11
click at [591, 80] on div "Schedule I" at bounding box center [600, 81] width 165 height 11
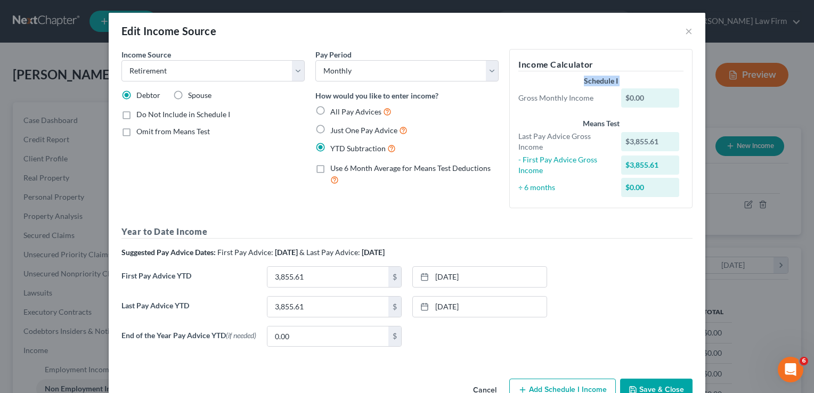
click at [591, 81] on div "Schedule I" at bounding box center [600, 81] width 165 height 11
click at [593, 81] on div "Schedule I" at bounding box center [600, 81] width 165 height 11
drag, startPoint x: 593, startPoint y: 81, endPoint x: 531, endPoint y: 95, distance: 63.2
click at [548, 91] on div "Gross Monthly Income $0.00" at bounding box center [601, 97] width 176 height 19
drag, startPoint x: 531, startPoint y: 95, endPoint x: 497, endPoint y: 110, distance: 37.4
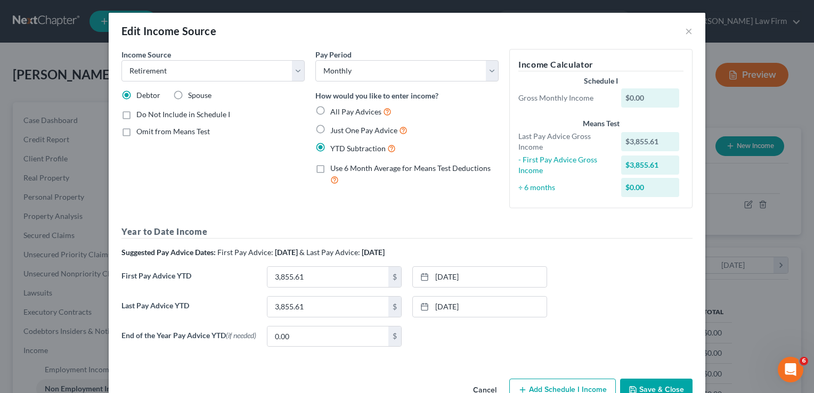
click at [499, 110] on div "Pay Period Select Monthly Twice Monthly Every Other Week Weekly How would you l…" at bounding box center [407, 133] width 194 height 168
click at [489, 118] on div "All Pay Advices Just One Pay Advice YTD Subtraction" at bounding box center [406, 130] width 183 height 50
click at [488, 119] on div "All Pay Advices Just One Pay Advice YTD Subtraction" at bounding box center [406, 130] width 183 height 50
click at [501, 221] on div "Income Source * Select Unemployment Disability (from employer) Pension Retireme…" at bounding box center [406, 202] width 571 height 306
click at [330, 110] on label "All Pay Advices" at bounding box center [360, 111] width 61 height 12
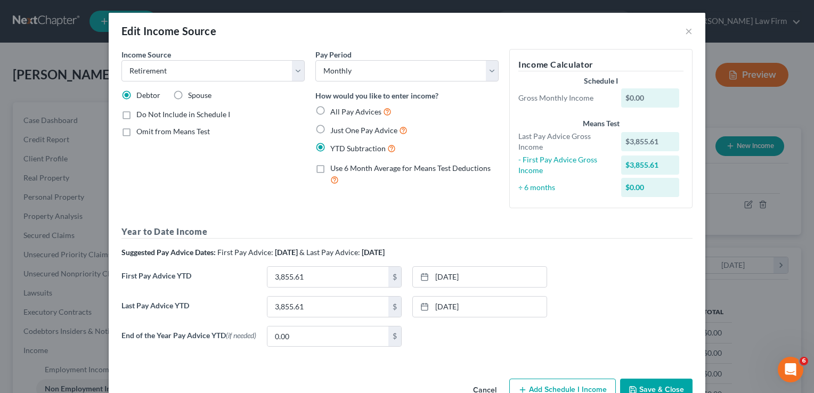
click at [334, 110] on input "All Pay Advices" at bounding box center [337, 108] width 7 height 7
radio input "true"
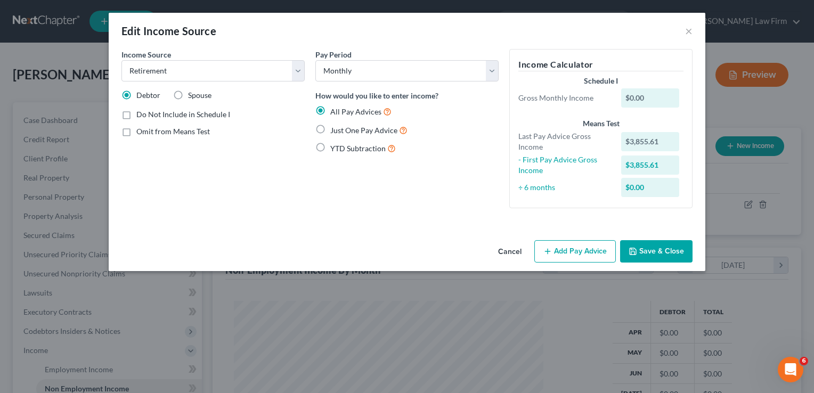
click at [396, 176] on div "Pay Period Select Monthly Twice Monthly Every Other Week Weekly How would you l…" at bounding box center [407, 133] width 194 height 168
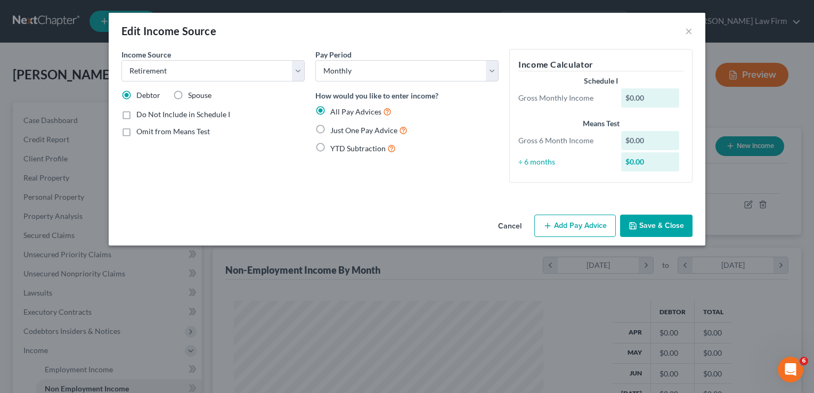
click at [592, 223] on button "Add Pay Advice" at bounding box center [574, 226] width 81 height 22
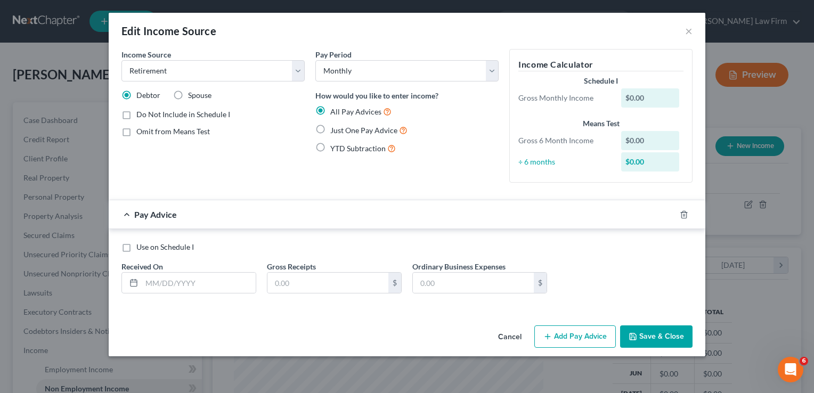
click at [136, 246] on label "Use on Schedule I" at bounding box center [165, 247] width 58 height 11
click at [141, 246] on input "Use on Schedule I" at bounding box center [144, 245] width 7 height 7
checkbox input "true"
click at [196, 282] on input "text" at bounding box center [199, 283] width 114 height 20
click at [134, 285] on icon at bounding box center [133, 283] width 9 height 9
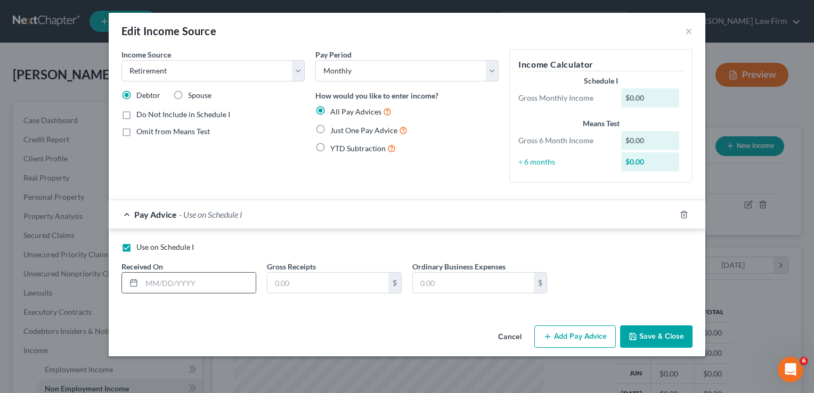
click at [135, 283] on icon at bounding box center [133, 283] width 9 height 9
click at [136, 284] on icon at bounding box center [133, 283] width 9 height 9
click at [164, 283] on input "text" at bounding box center [199, 283] width 114 height 20
type input "0"
type input "04/01/2025"
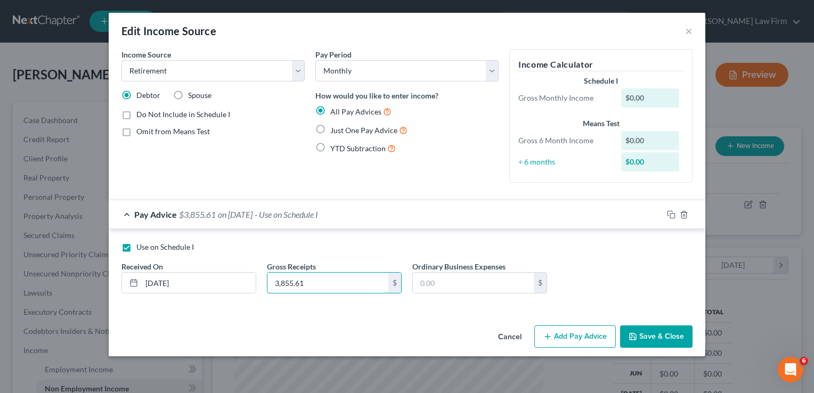
type input "3,855.61"
click at [574, 336] on button "Add Pay Advice" at bounding box center [574, 336] width 81 height 22
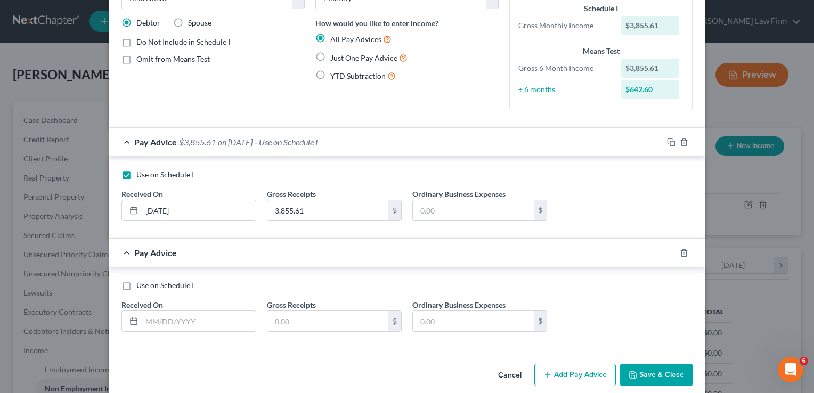
scroll to position [85, 0]
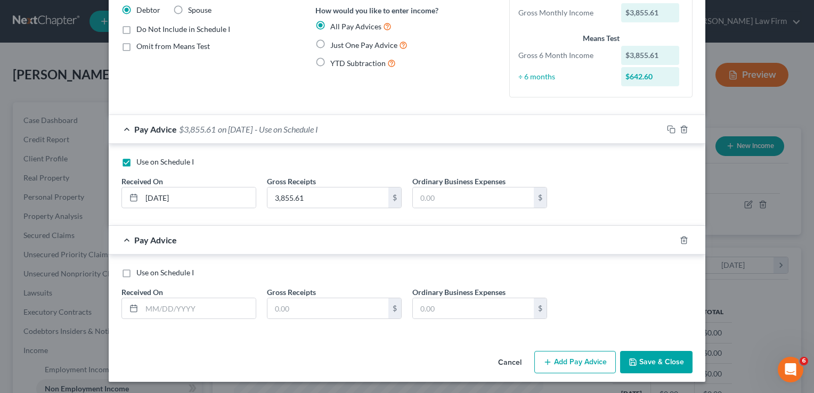
click at [136, 273] on label "Use on Schedule I" at bounding box center [165, 272] width 58 height 11
click at [141, 273] on input "Use on Schedule I" at bounding box center [144, 270] width 7 height 7
checkbox input "true"
checkbox input "false"
click at [142, 307] on input "text" at bounding box center [199, 308] width 114 height 20
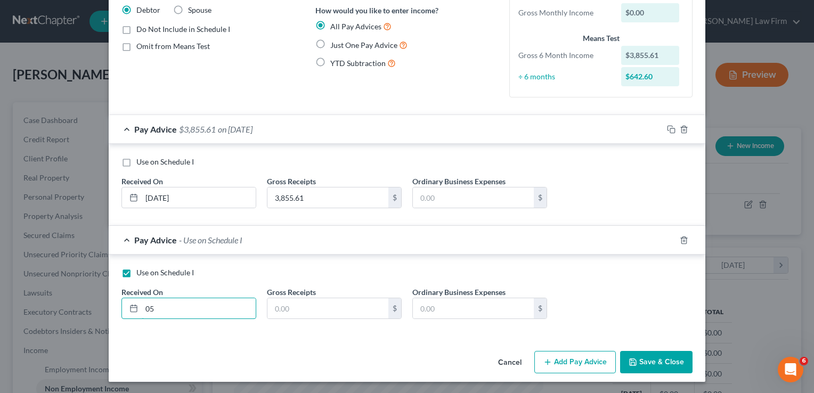
type input "0"
type input "05/01/2025"
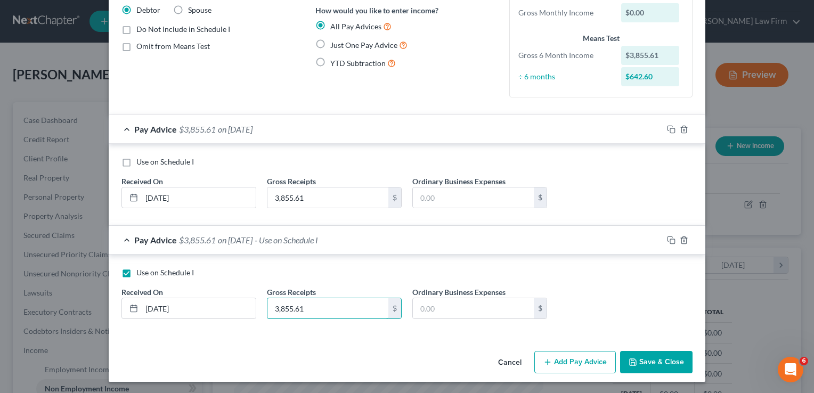
type input "3,855.61"
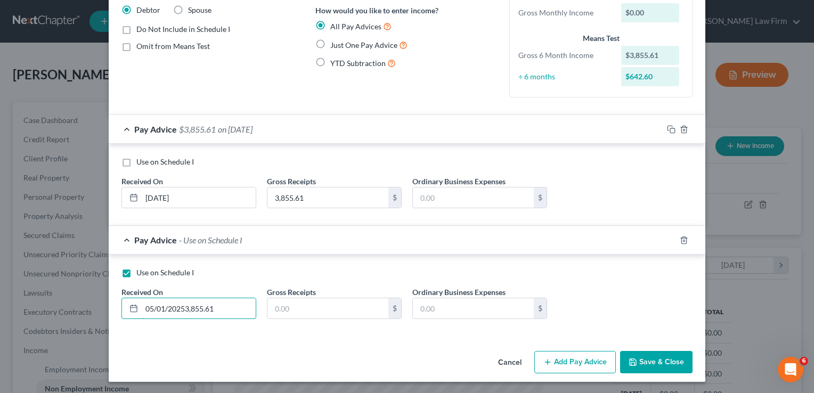
type input "05/01/2025"
click at [329, 307] on input "text" at bounding box center [327, 308] width 121 height 20
click at [308, 313] on input "text" at bounding box center [327, 308] width 121 height 20
paste input "3,855.61"
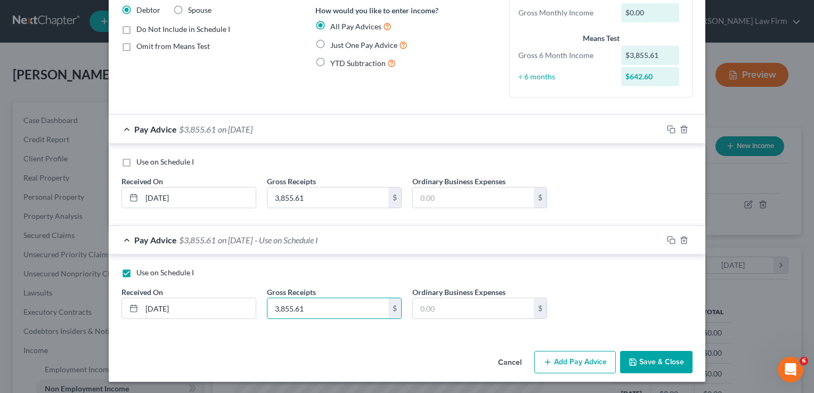
type input "3,855.61"
click at [584, 365] on button "Add Pay Advice" at bounding box center [574, 362] width 81 height 22
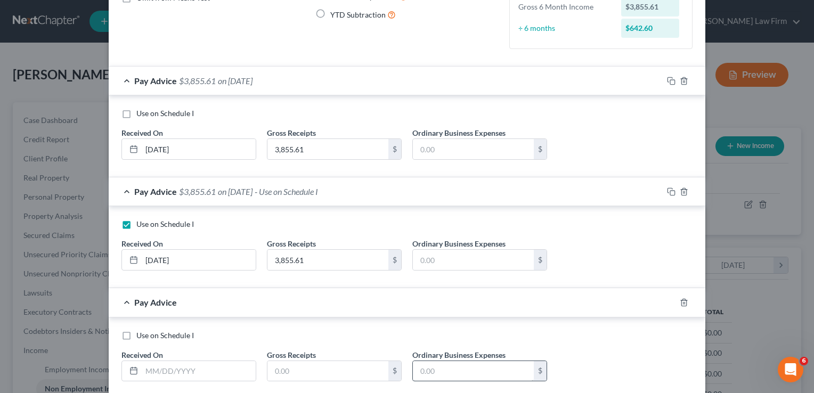
scroll to position [192, 0]
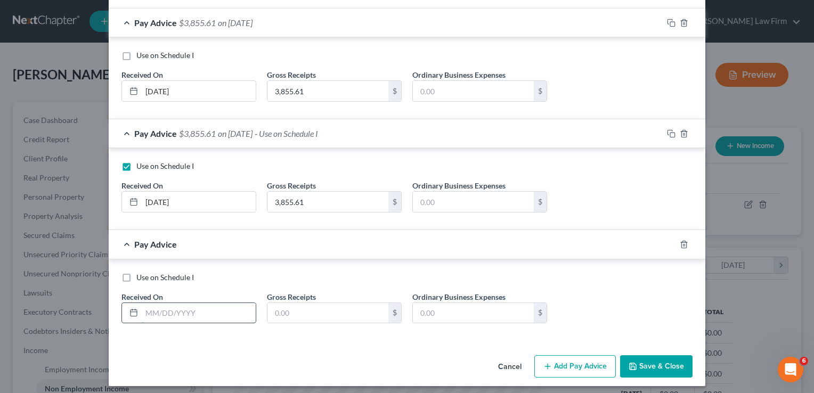
click at [147, 308] on input "text" at bounding box center [199, 313] width 114 height 20
type input "0"
type input "06/01/2025"
paste input "3,855.61"
type input "3,855.61"
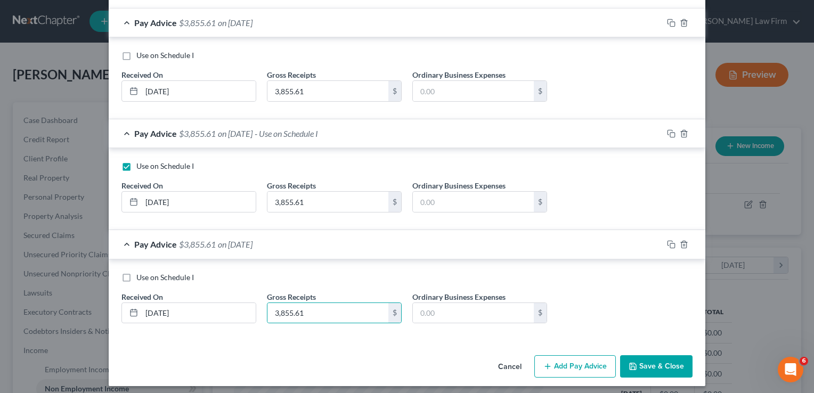
click at [566, 374] on button "Add Pay Advice" at bounding box center [574, 366] width 81 height 22
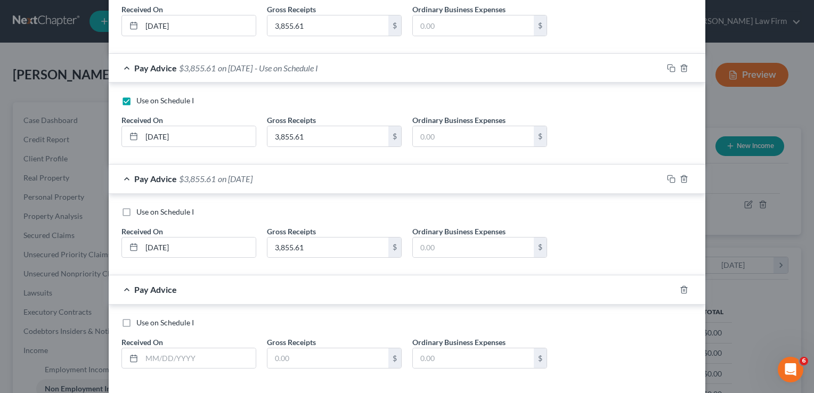
scroll to position [306, 0]
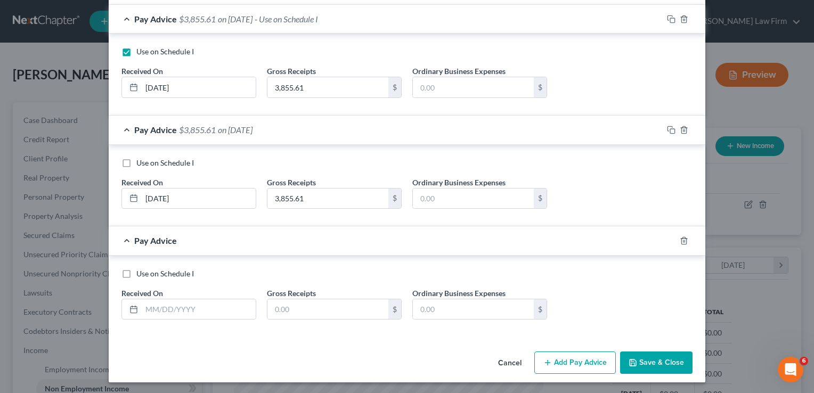
click at [136, 160] on label "Use on Schedule I" at bounding box center [165, 163] width 58 height 11
click at [141, 160] on input "Use on Schedule I" at bounding box center [144, 161] width 7 height 7
checkbox input "true"
checkbox input "false"
click at [136, 272] on label "Use on Schedule I" at bounding box center [165, 273] width 58 height 11
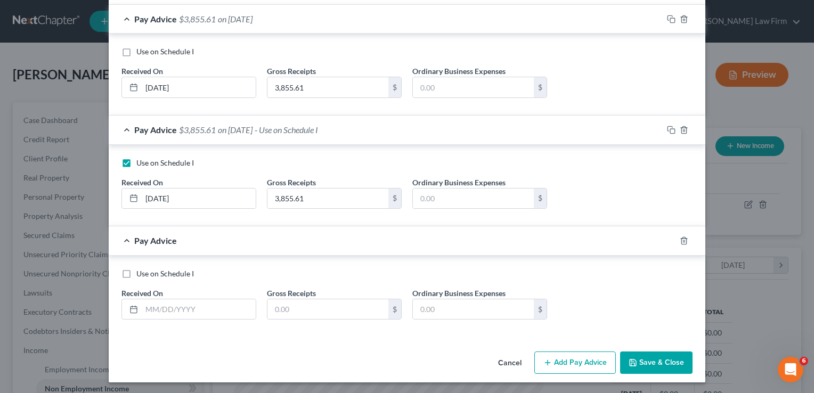
click at [141, 272] on input "Use on Schedule I" at bounding box center [144, 271] width 7 height 7
checkbox input "true"
checkbox input "false"
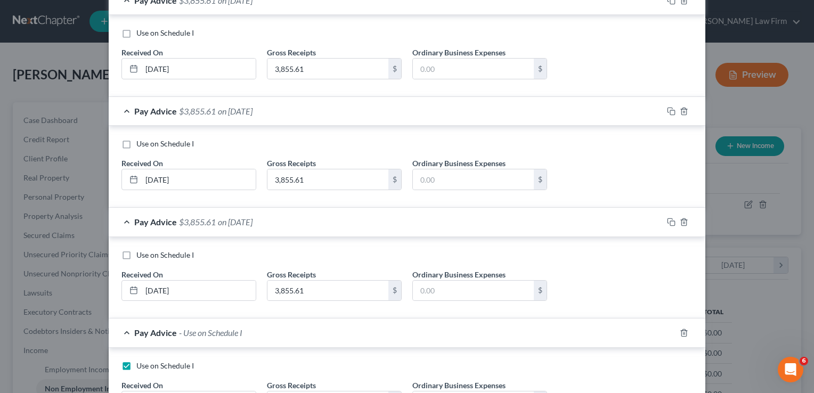
scroll to position [146, 0]
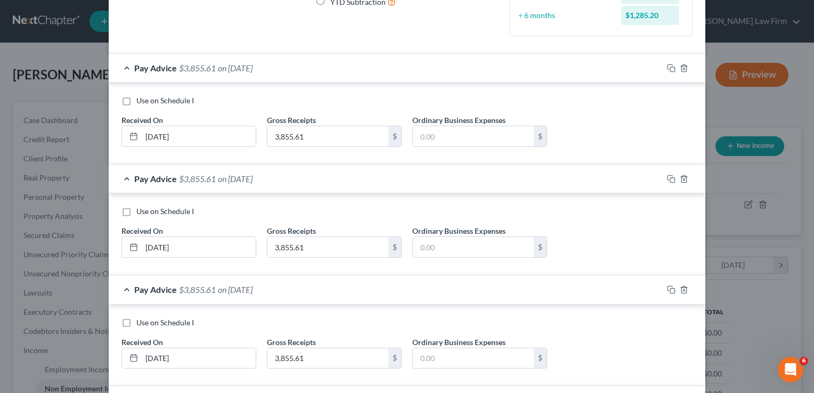
click at [136, 102] on label "Use on Schedule I" at bounding box center [165, 100] width 58 height 11
click at [141, 102] on input "Use on Schedule I" at bounding box center [144, 98] width 7 height 7
checkbox input "true"
checkbox input "false"
click at [136, 211] on label "Use on Schedule I" at bounding box center [165, 211] width 58 height 11
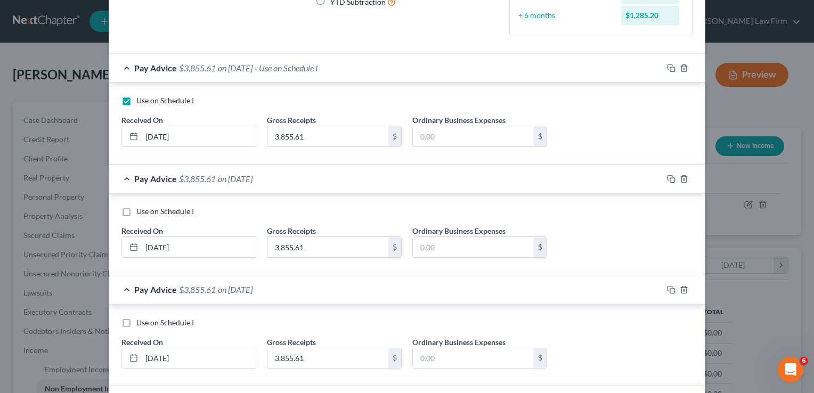
click at [141, 211] on input "Use on Schedule I" at bounding box center [144, 209] width 7 height 7
checkbox input "true"
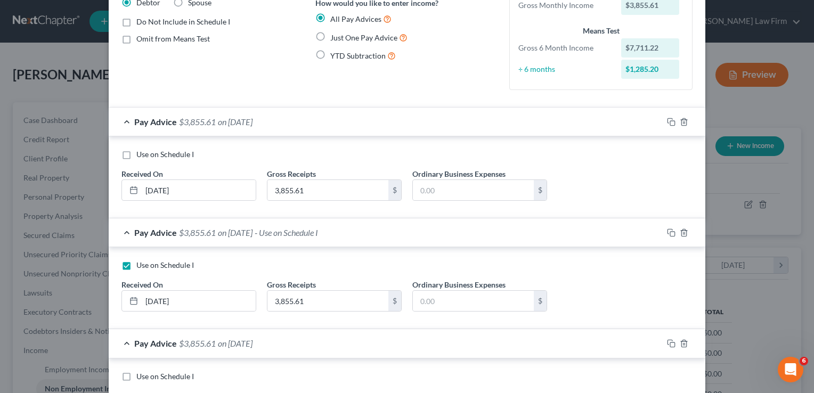
scroll to position [40, 0]
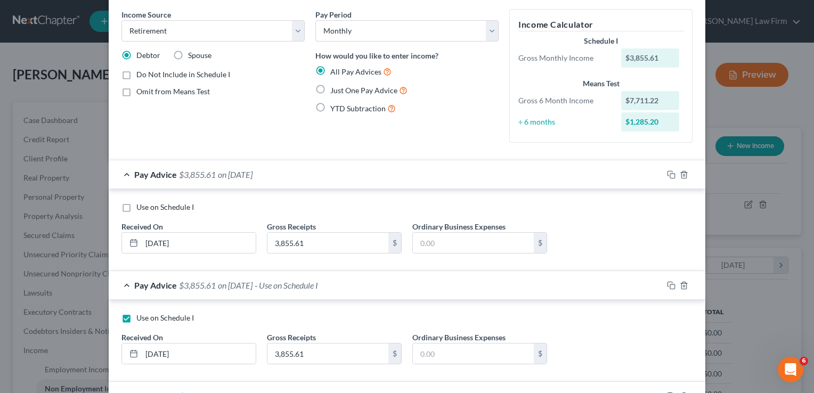
click at [136, 208] on label "Use on Schedule I" at bounding box center [165, 207] width 58 height 11
click at [141, 208] on input "Use on Schedule I" at bounding box center [144, 205] width 7 height 7
checkbox input "true"
checkbox input "false"
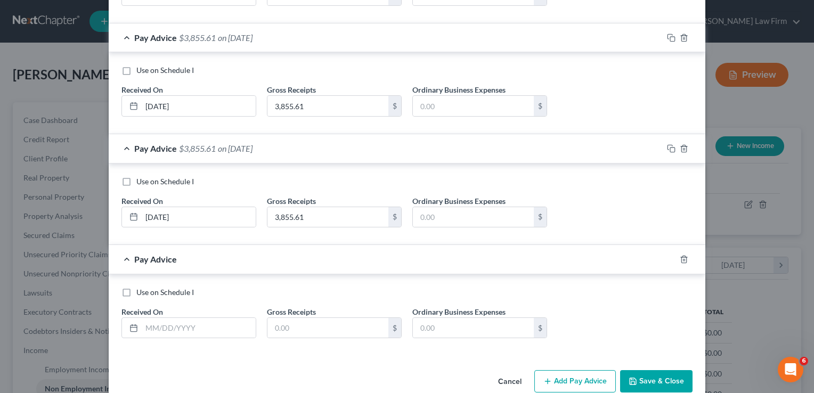
scroll to position [306, 0]
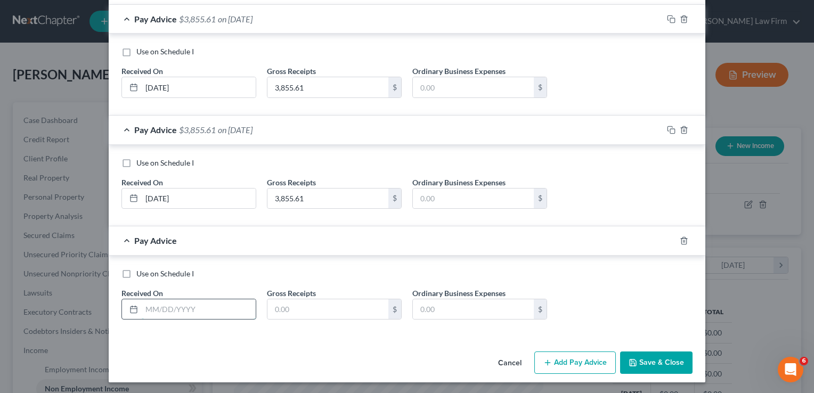
click at [144, 311] on input "text" at bounding box center [199, 309] width 114 height 20
type input "07/01/2025"
paste input "3,855.61"
type input "3,855.61"
click at [565, 363] on button "Add Pay Advice" at bounding box center [574, 363] width 81 height 22
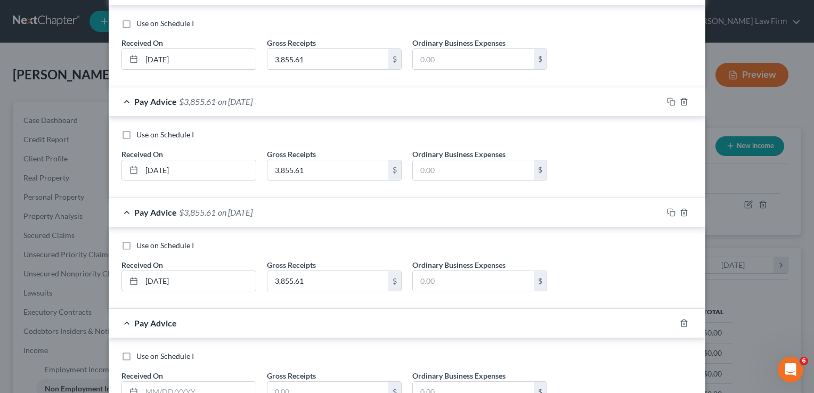
scroll to position [360, 0]
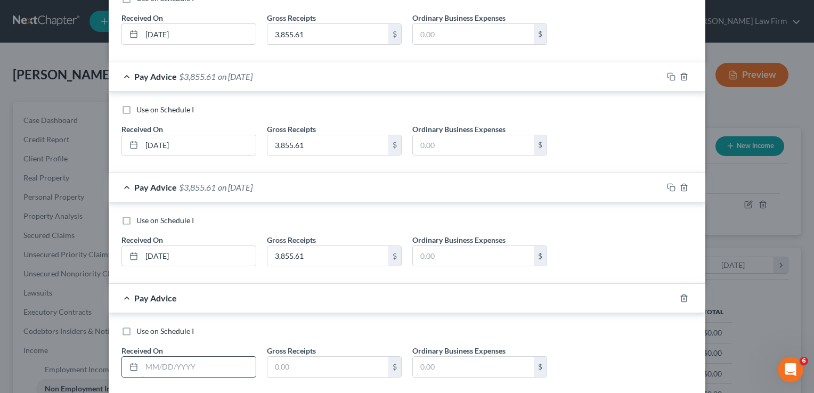
click at [179, 364] on input "text" at bounding box center [199, 367] width 114 height 20
type input "0801/2025"
paste input "3,855.61"
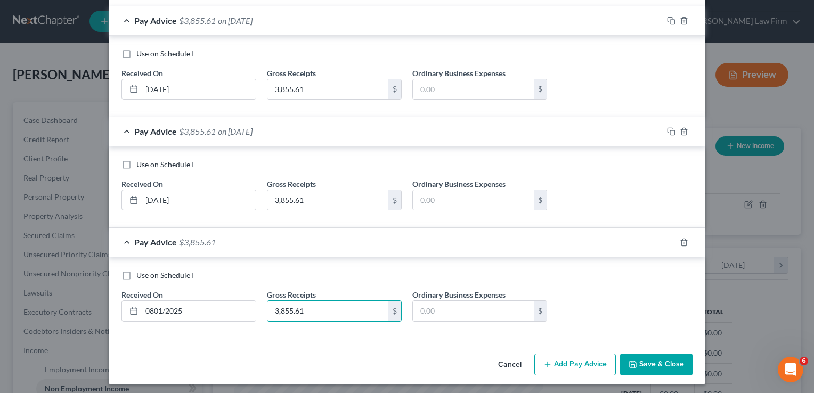
scroll to position [417, 0]
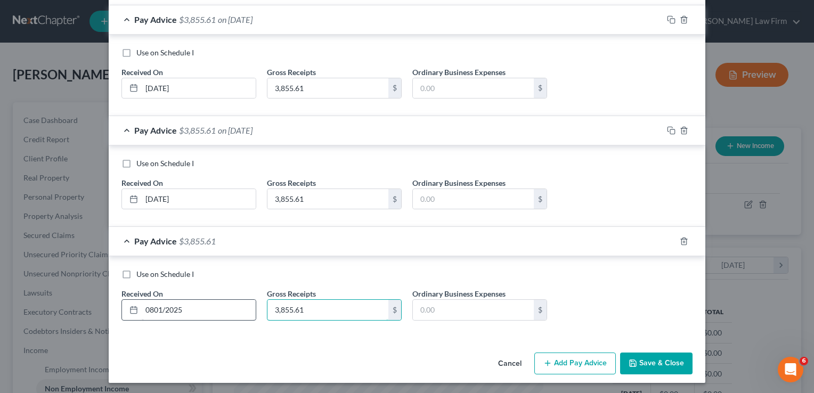
type input "3,855.61"
click at [149, 309] on input "0801/2025" at bounding box center [199, 310] width 114 height 20
type input "08/01/2025"
click at [568, 363] on button "Add Pay Advice" at bounding box center [574, 364] width 81 height 22
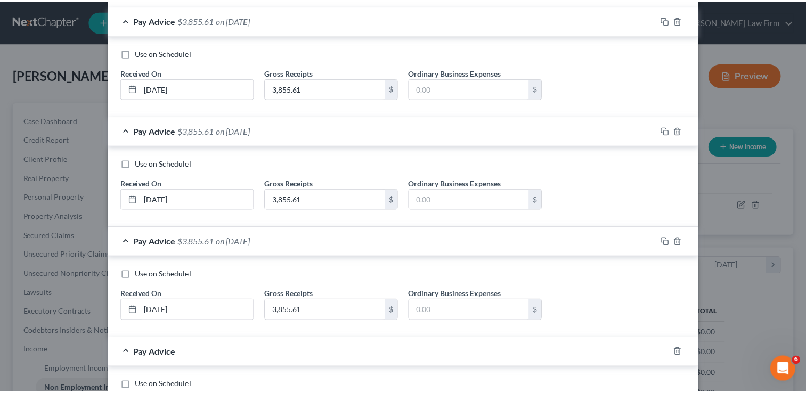
scroll to position [523, 0]
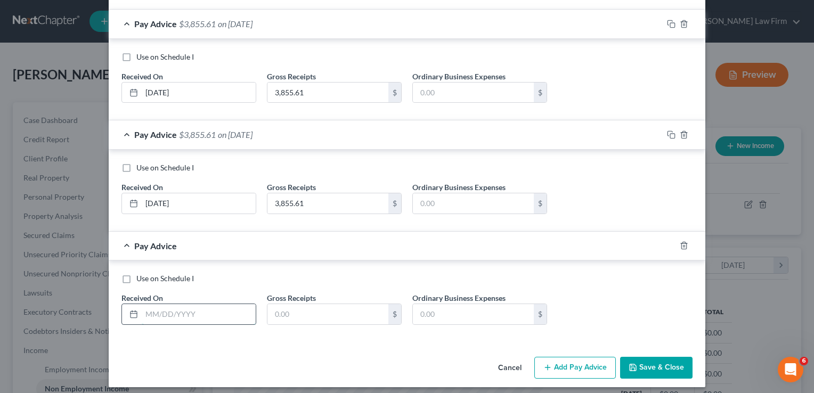
click at [142, 308] on input "text" at bounding box center [199, 314] width 114 height 20
type input "09/01/2025"
paste input "3,855.61"
type input "3,855.61"
click at [136, 278] on label "Use on Schedule I" at bounding box center [165, 278] width 58 height 11
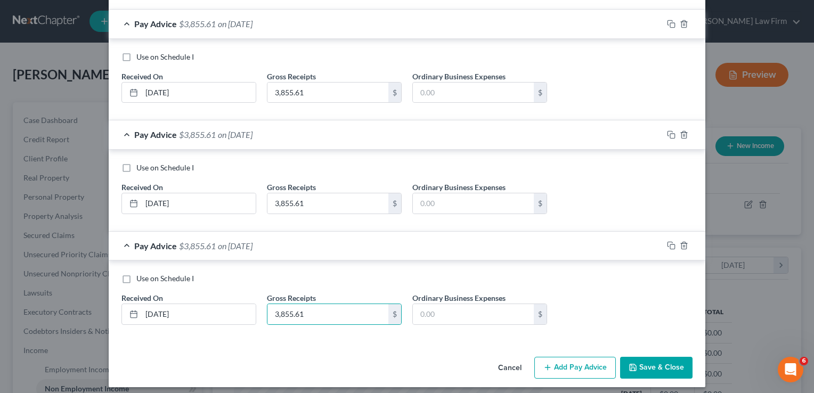
click at [141, 278] on input "Use on Schedule I" at bounding box center [144, 276] width 7 height 7
checkbox input "true"
checkbox input "false"
click at [648, 366] on button "Save & Close" at bounding box center [656, 368] width 72 height 22
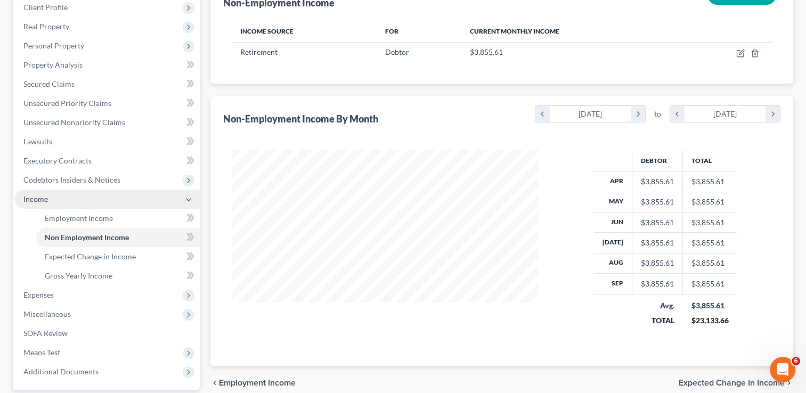
scroll to position [160, 0]
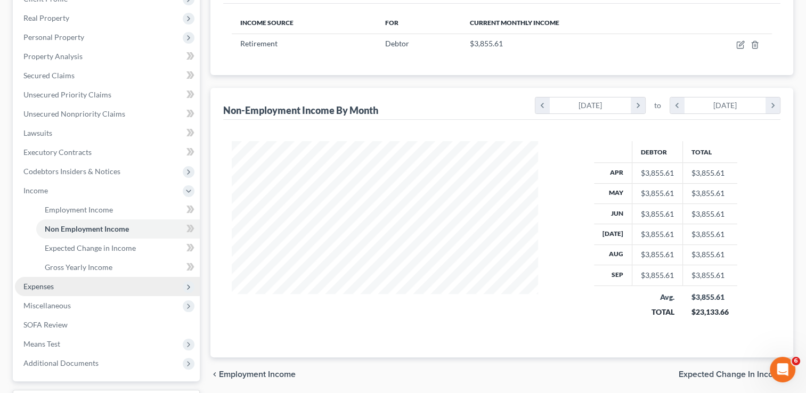
click at [94, 294] on span "Expenses" at bounding box center [107, 286] width 185 height 19
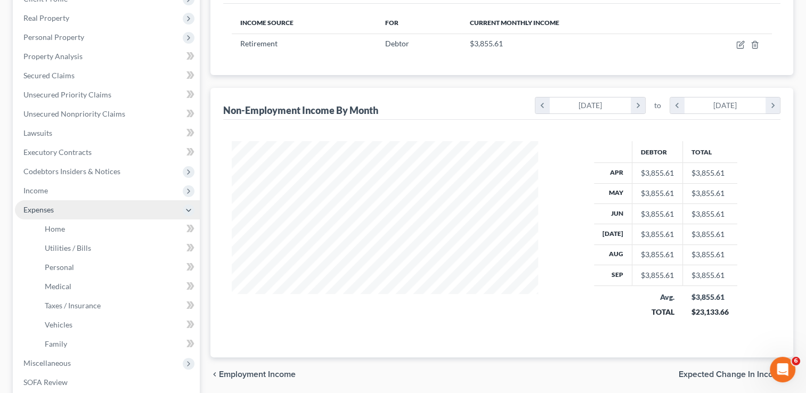
click at [142, 209] on span "Expenses" at bounding box center [107, 209] width 185 height 19
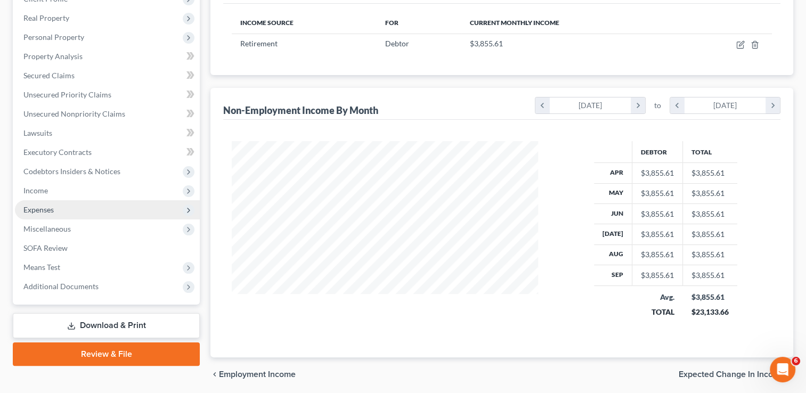
click at [142, 209] on span "Expenses" at bounding box center [107, 209] width 185 height 19
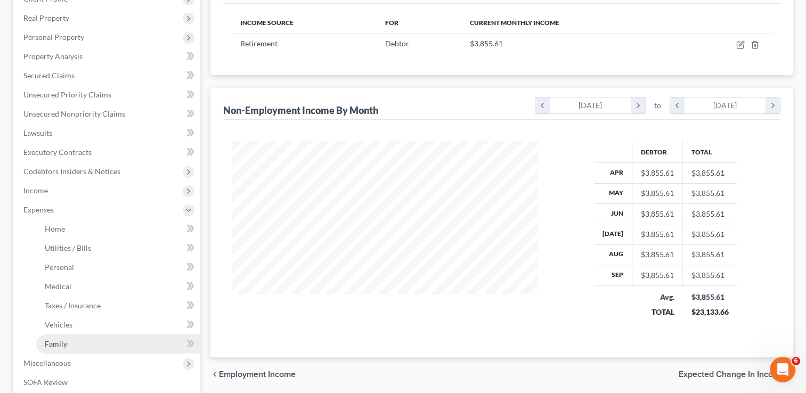
scroll to position [213, 0]
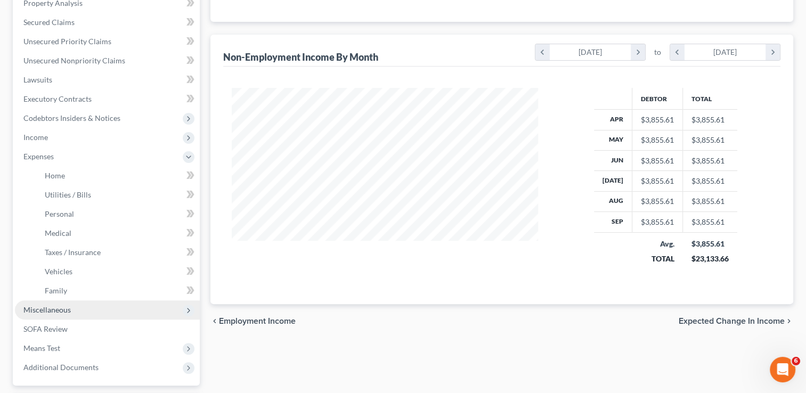
click at [133, 313] on span "Miscellaneous" at bounding box center [107, 309] width 185 height 19
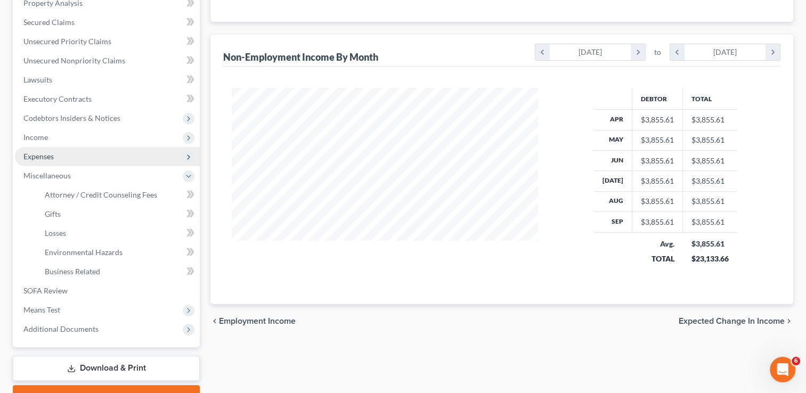
click at [106, 165] on span "Expenses" at bounding box center [107, 156] width 185 height 19
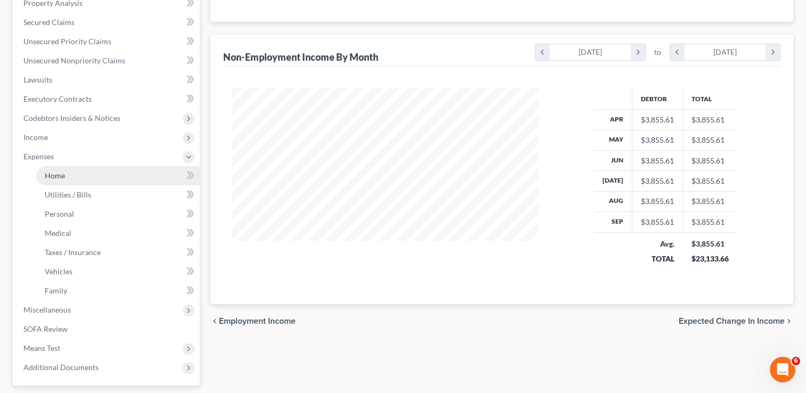
click at [100, 180] on link "Home" at bounding box center [118, 175] width 164 height 19
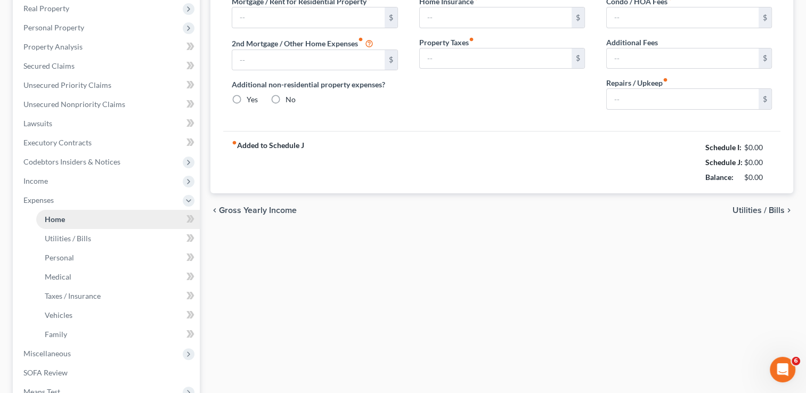
scroll to position [2, 0]
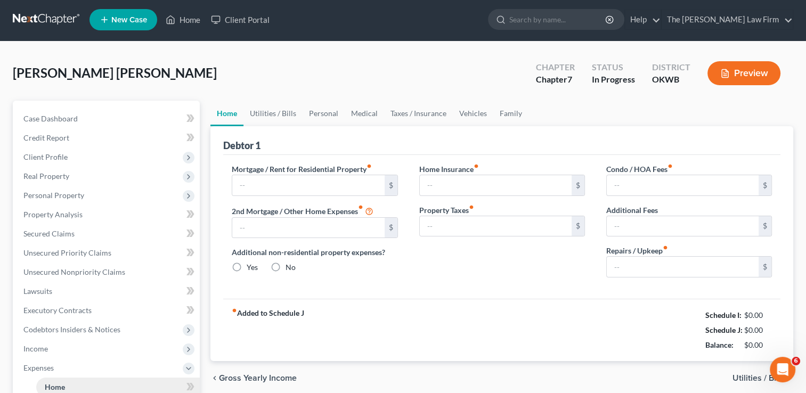
radio input "true"
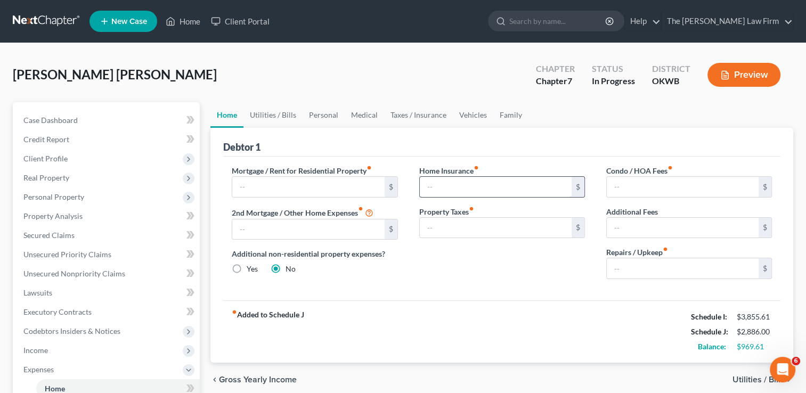
click at [517, 191] on input "text" at bounding box center [496, 187] width 152 height 20
type input "100.00"
click at [677, 273] on input "text" at bounding box center [683, 268] width 152 height 20
type input "125.00"
click at [281, 114] on link "Utilities / Bills" at bounding box center [272, 115] width 59 height 26
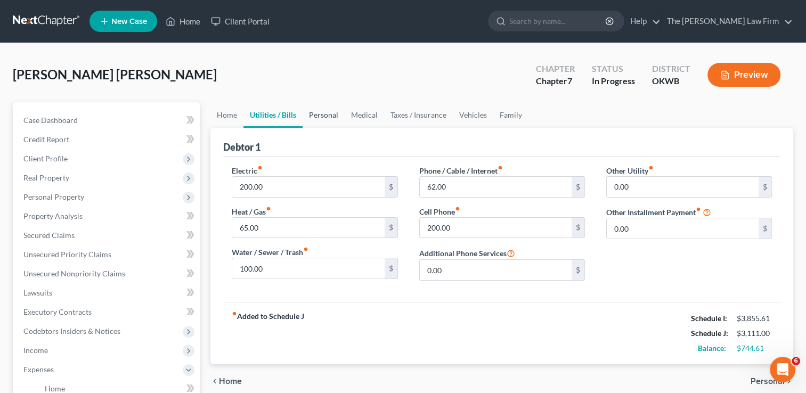
click at [313, 114] on link "Personal" at bounding box center [324, 115] width 42 height 26
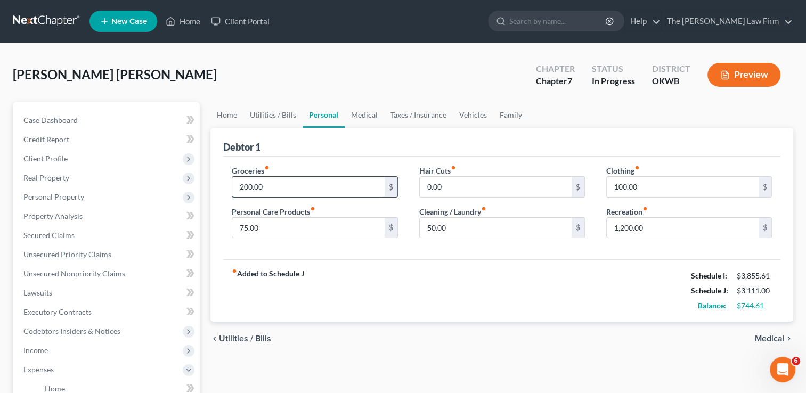
click at [308, 189] on input "200.00" at bounding box center [308, 187] width 152 height 20
click at [300, 178] on input "4,100.00" at bounding box center [308, 187] width 152 height 20
type input "400.00"
click at [686, 220] on input "1,200.00" at bounding box center [683, 228] width 152 height 20
type input "120.00"
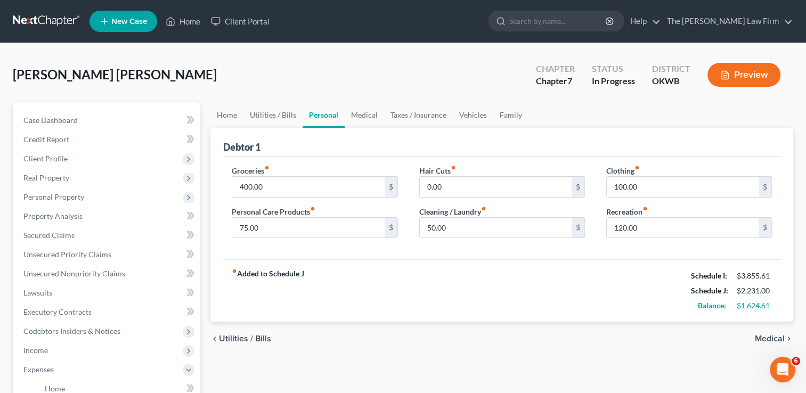
click at [380, 280] on div "fiber_manual_record Added to Schedule J Schedule I: $3,855.61 Schedule J: $2,23…" at bounding box center [501, 290] width 557 height 62
click at [370, 115] on link "Medical" at bounding box center [364, 115] width 39 height 26
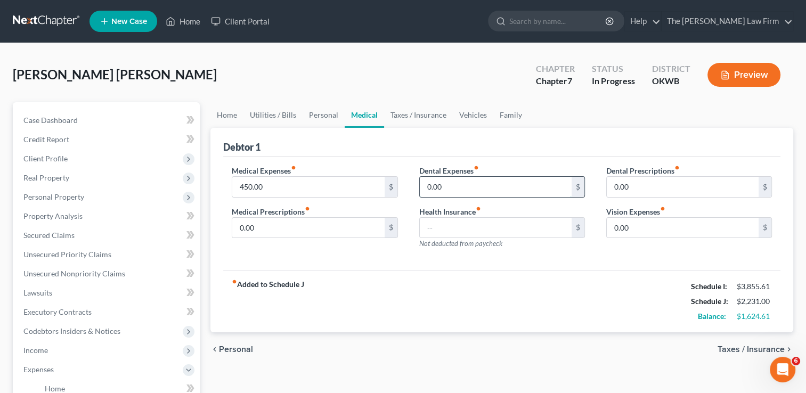
click at [452, 179] on input "0.00" at bounding box center [496, 187] width 152 height 20
type input "100"
click at [423, 116] on link "Taxes / Insurance" at bounding box center [418, 115] width 69 height 26
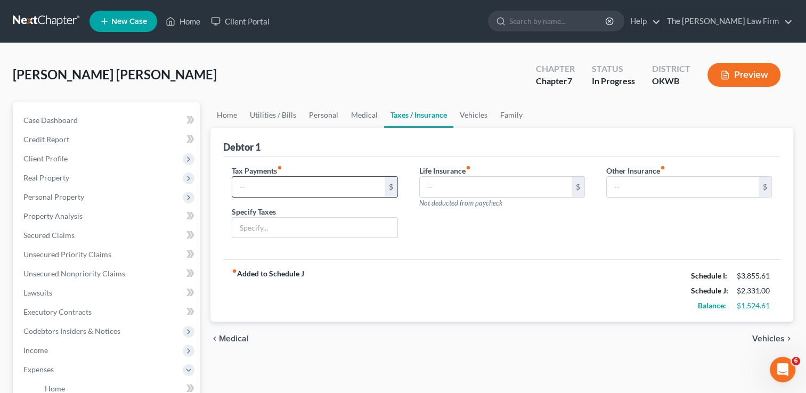
click at [371, 189] on input "text" at bounding box center [308, 187] width 152 height 20
click at [277, 182] on input "text" at bounding box center [308, 187] width 152 height 20
type input "428.00"
click at [330, 219] on input "text" at bounding box center [314, 228] width 165 height 20
type input "Fed & State taken from Retirement benefit"
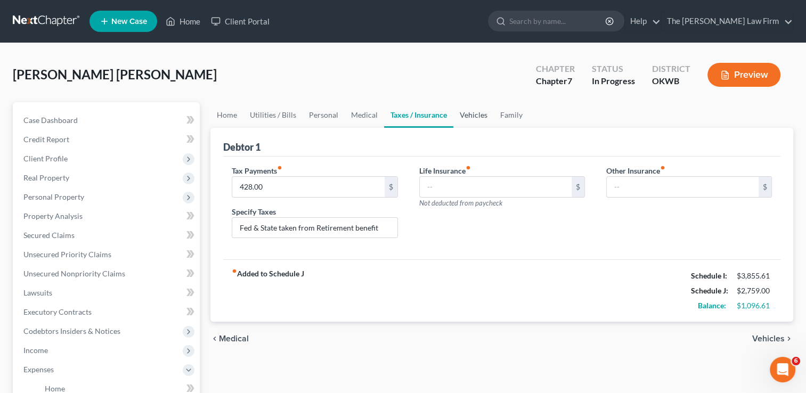
click at [475, 114] on link "Vehicles" at bounding box center [473, 115] width 40 height 26
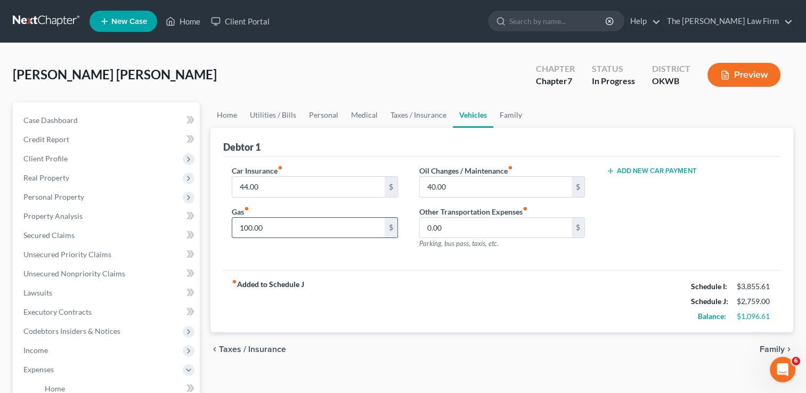
click at [307, 226] on input "100.00" at bounding box center [308, 228] width 152 height 20
type input "150.00"
type input "125.00"
click at [505, 115] on link "Family" at bounding box center [510, 115] width 35 height 26
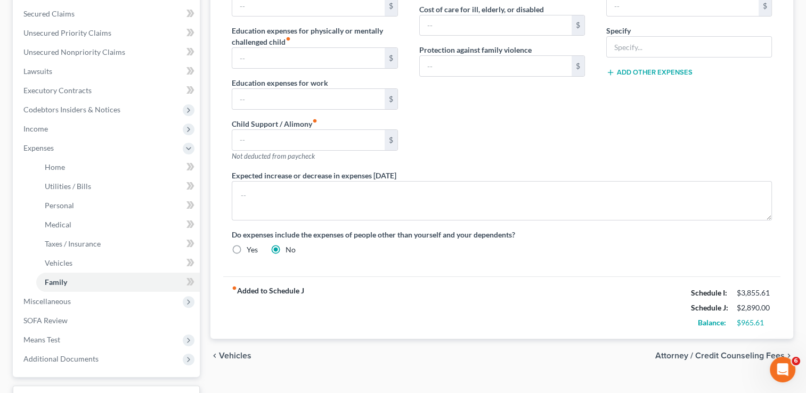
scroll to position [53, 0]
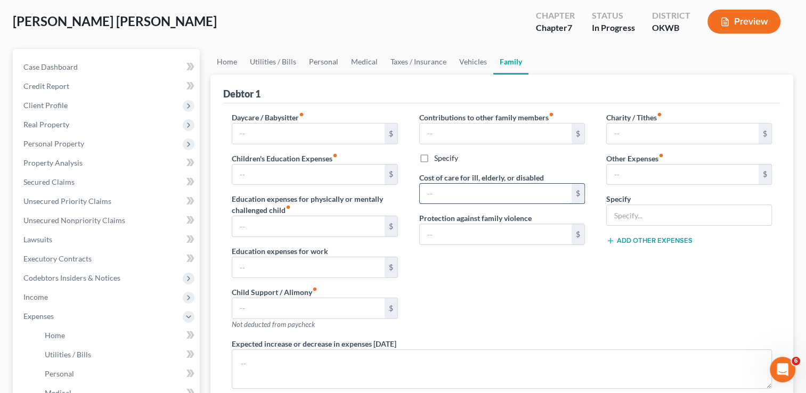
click at [512, 194] on input "text" at bounding box center [496, 194] width 152 height 20
type input "500.00"
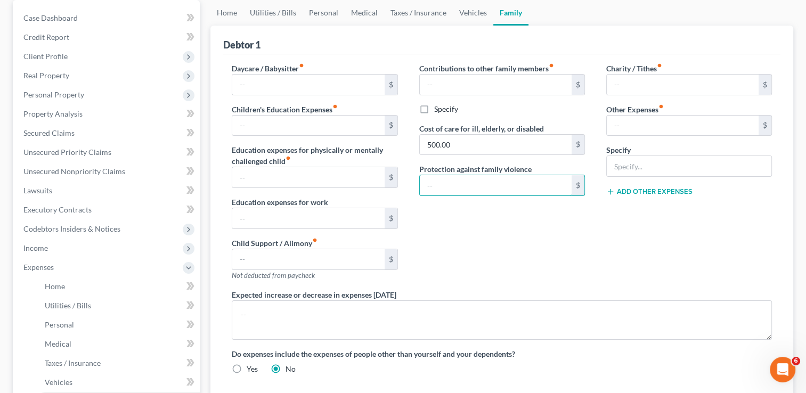
scroll to position [160, 0]
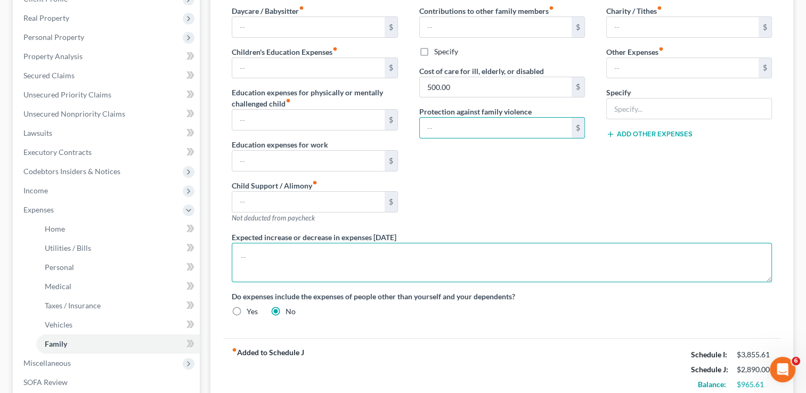
click at [500, 261] on textarea at bounding box center [502, 262] width 540 height 39
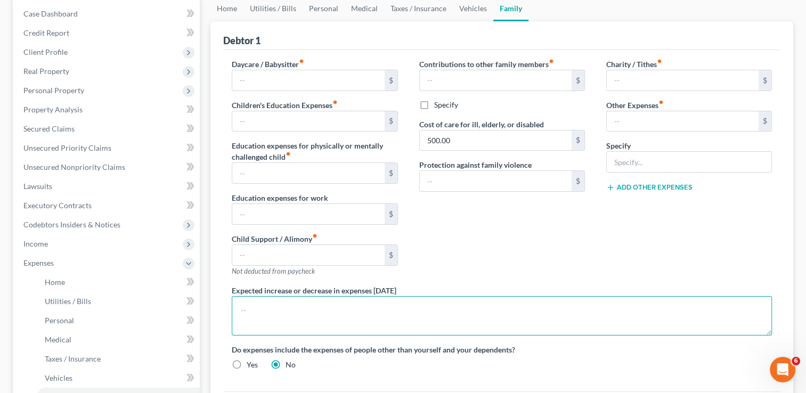
scroll to position [0, 0]
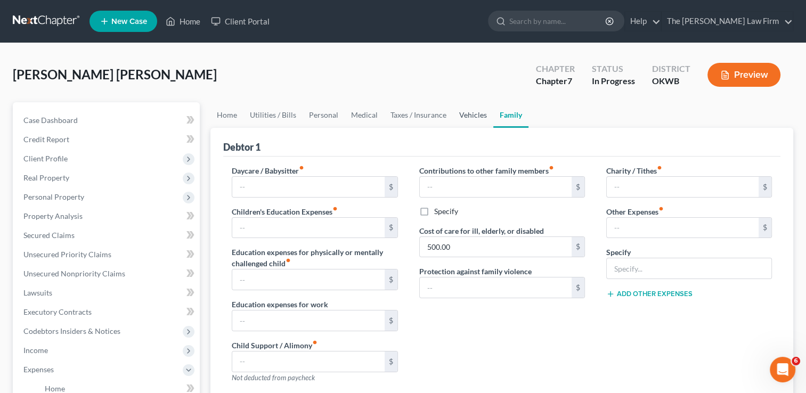
click at [457, 117] on link "Vehicles" at bounding box center [473, 115] width 40 height 26
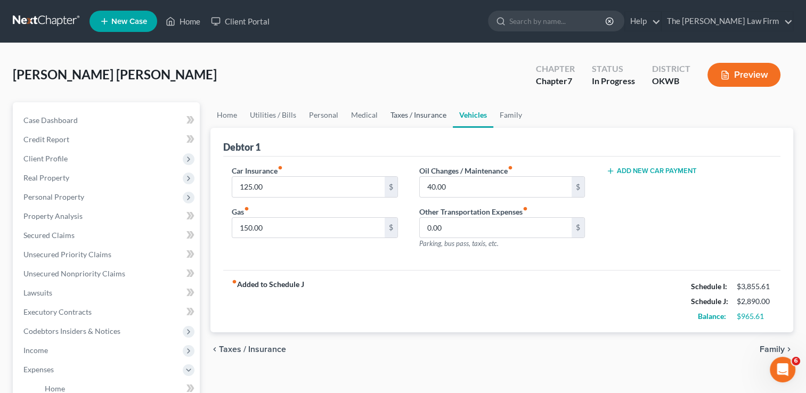
click at [423, 117] on link "Taxes / Insurance" at bounding box center [418, 115] width 69 height 26
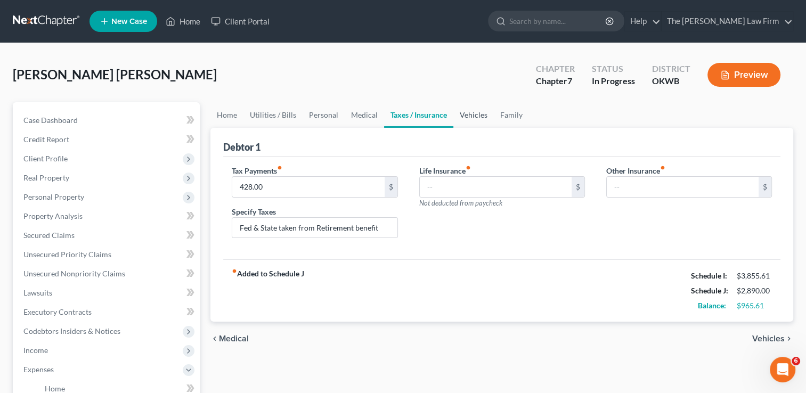
click at [467, 115] on link "Vehicles" at bounding box center [473, 115] width 40 height 26
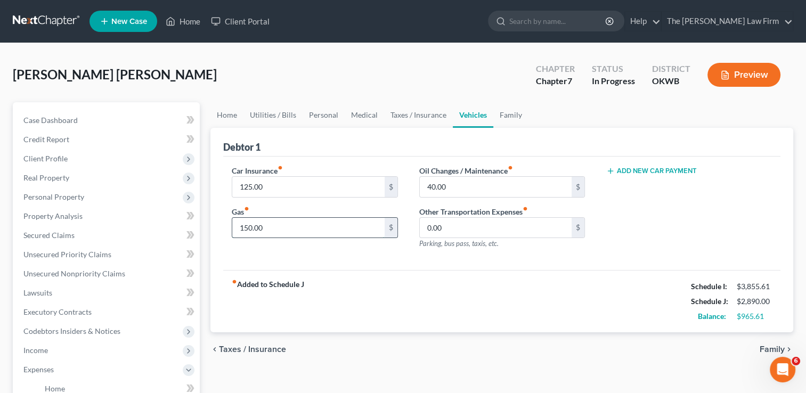
click at [339, 229] on input "150.00" at bounding box center [308, 228] width 152 height 20
type input "300.00"
click at [545, 293] on div "fiber_manual_record Added to Schedule J Schedule I: $3,855.61 Schedule J: $3,04…" at bounding box center [501, 301] width 557 height 62
click at [422, 113] on link "Taxes / Insurance" at bounding box center [418, 115] width 69 height 26
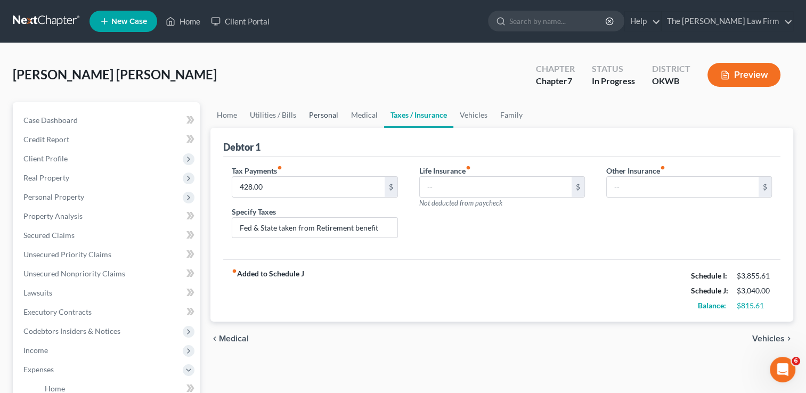
click at [326, 117] on link "Personal" at bounding box center [324, 115] width 42 height 26
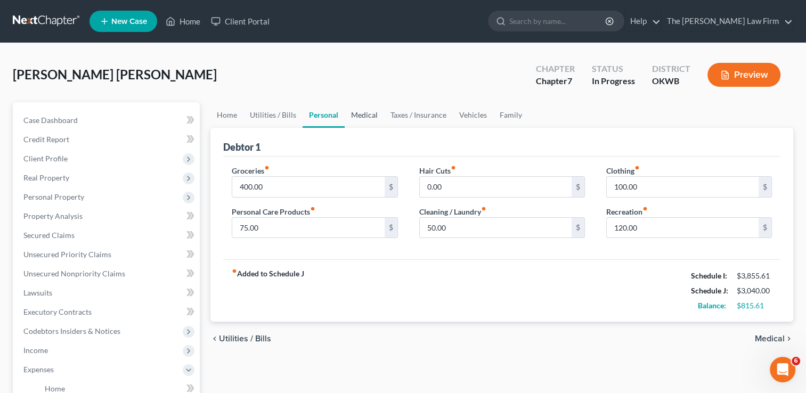
click at [363, 111] on link "Medical" at bounding box center [364, 115] width 39 height 26
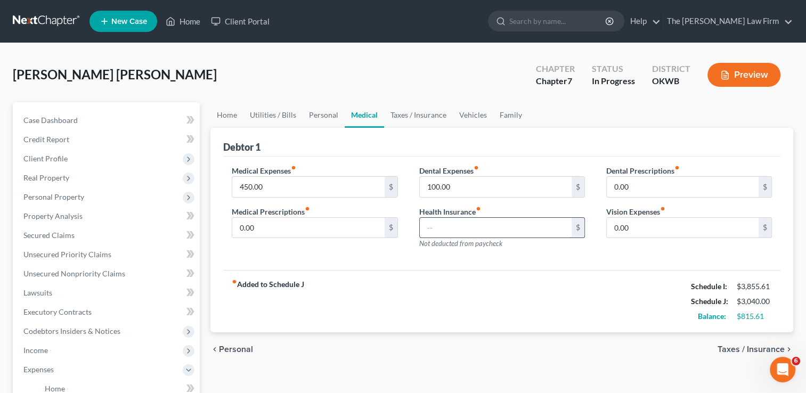
click at [453, 226] on input "text" at bounding box center [496, 228] width 152 height 20
type input "450.00"
click at [300, 182] on input "450.00" at bounding box center [308, 187] width 152 height 20
type input "100.00"
click at [332, 272] on div "fiber_manual_record Added to Schedule J Schedule I: $3,855.61 Schedule J: $3,14…" at bounding box center [501, 301] width 557 height 62
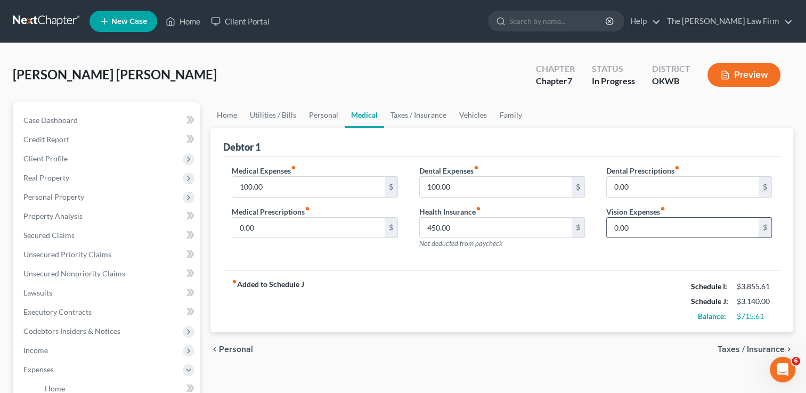
click at [647, 229] on input "0.00" at bounding box center [683, 228] width 152 height 20
click at [623, 255] on div "Dental Prescriptions fiber_manual_record 0.00 $ Vision Expenses fiber_manual_re…" at bounding box center [688, 211] width 187 height 93
click at [652, 223] on input "0.00" at bounding box center [683, 228] width 152 height 20
type input "60.00"
click at [569, 276] on div "fiber_manual_record Added to Schedule J Schedule I: $3,855.61 Schedule J: $3,20…" at bounding box center [501, 301] width 557 height 62
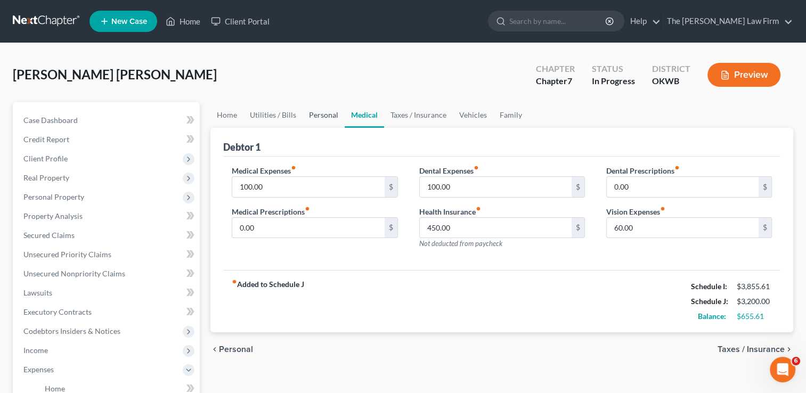
click at [322, 114] on link "Personal" at bounding box center [324, 115] width 42 height 26
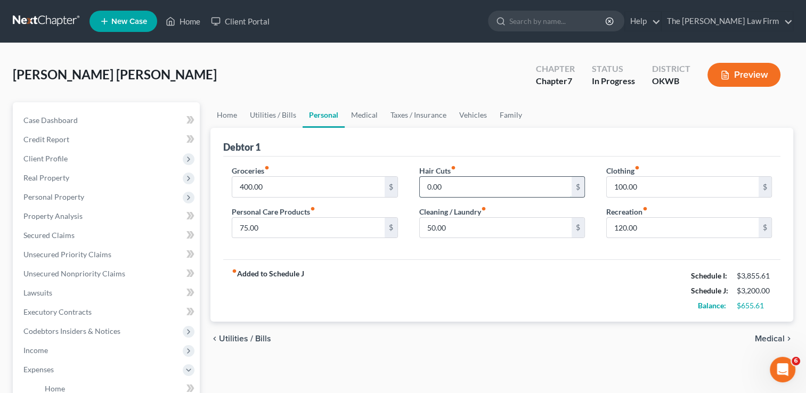
drag, startPoint x: 482, startPoint y: 188, endPoint x: 469, endPoint y: 182, distance: 14.5
click at [481, 187] on input "0.00" at bounding box center [496, 187] width 152 height 20
type input "20.00"
click at [516, 159] on div "Groceries fiber_manual_record 400.00 $ Personal Care Products fiber_manual_reco…" at bounding box center [501, 208] width 557 height 103
click at [413, 268] on div "fiber_manual_record Added to Schedule J Schedule I: $3,855.61 Schedule J: $3,22…" at bounding box center [501, 290] width 557 height 62
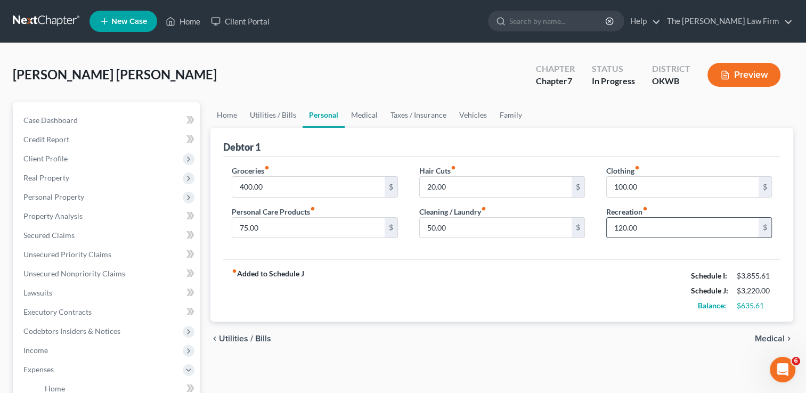
click at [666, 227] on input "120.00" at bounding box center [683, 228] width 152 height 20
type input "5"
type input "700.00"
click at [431, 290] on div "fiber_manual_record Added to Schedule J Schedule I: $3,855.61 Schedule J: $3,80…" at bounding box center [501, 290] width 557 height 62
click at [268, 112] on link "Utilities / Bills" at bounding box center [272, 115] width 59 height 26
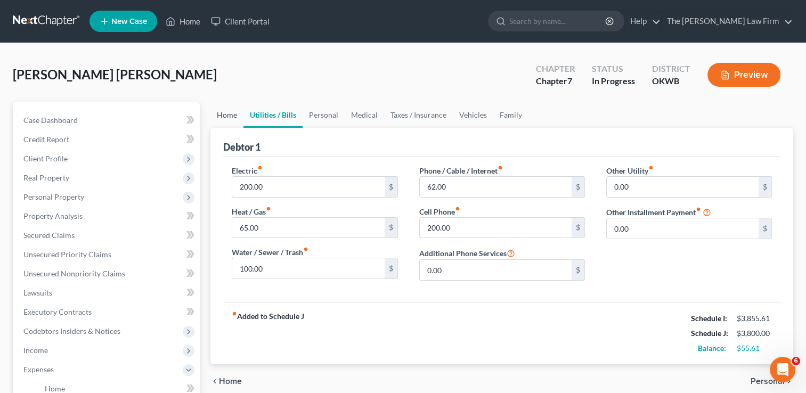
click at [224, 114] on link "Home" at bounding box center [226, 115] width 33 height 26
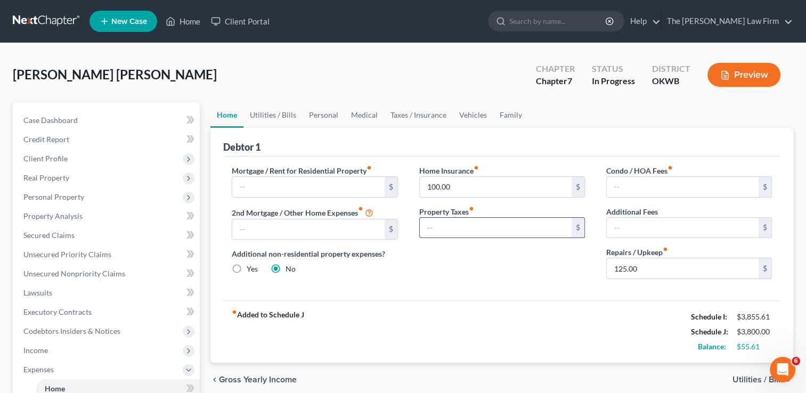
click at [467, 228] on input "text" at bounding box center [496, 228] width 152 height 20
type input "1"
click at [467, 226] on input "text" at bounding box center [496, 228] width 152 height 20
type input "104.00"
click at [505, 298] on div "Mortgage / Rent for Residential Property fiber_manual_record $ 2nd Mortgage / O…" at bounding box center [501, 229] width 557 height 144
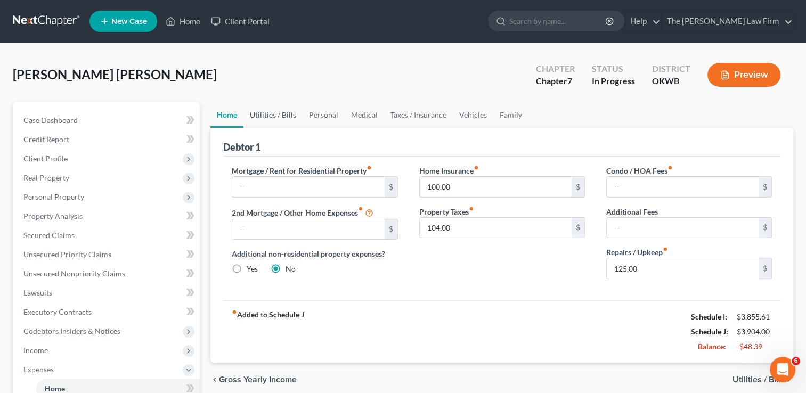
click at [256, 118] on link "Utilities / Bills" at bounding box center [272, 115] width 59 height 26
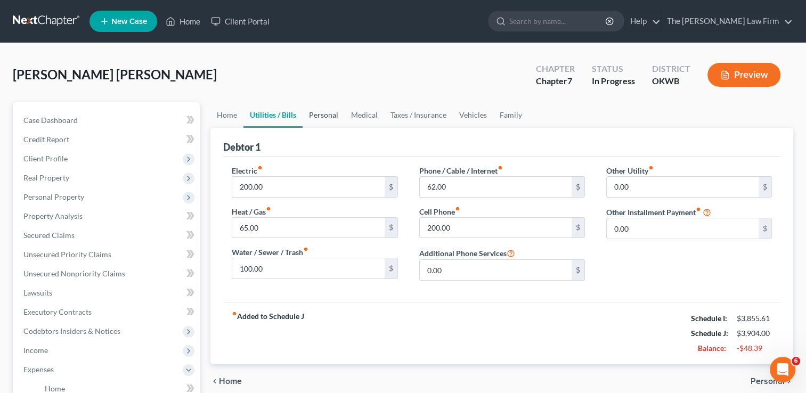
click at [324, 112] on link "Personal" at bounding box center [324, 115] width 42 height 26
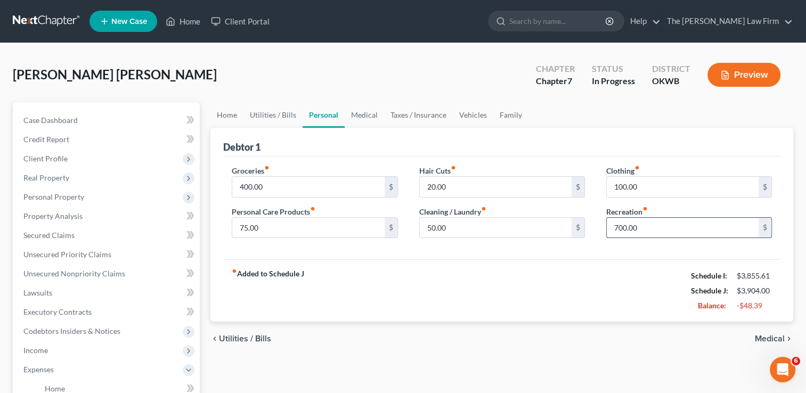
click at [647, 227] on input "700.00" at bounding box center [683, 228] width 152 height 20
click at [663, 226] on input "550" at bounding box center [683, 228] width 152 height 20
type input "600.00"
click at [533, 311] on div "fiber_manual_record Added to Schedule J Schedule I: $3,855.61 Schedule J: $3,80…" at bounding box center [501, 290] width 557 height 62
click at [473, 227] on input "50.00" at bounding box center [496, 228] width 152 height 20
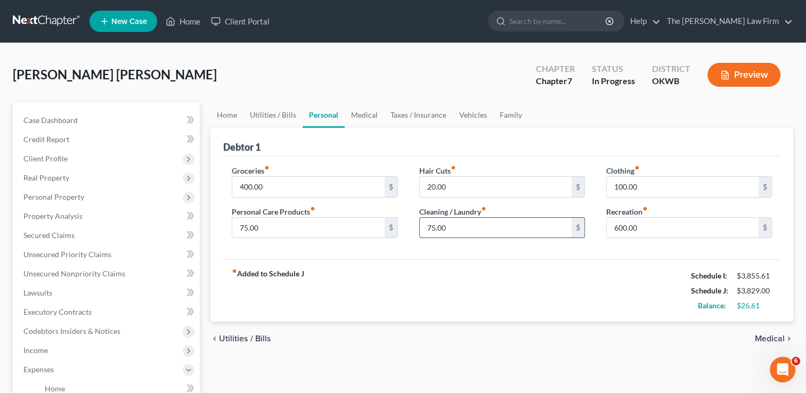
type input "75.00"
click at [444, 286] on div "fiber_manual_record Added to Schedule J Schedule I: $3,855.61 Schedule J: $3,82…" at bounding box center [501, 290] width 557 height 62
click at [370, 114] on link "Medical" at bounding box center [364, 115] width 39 height 26
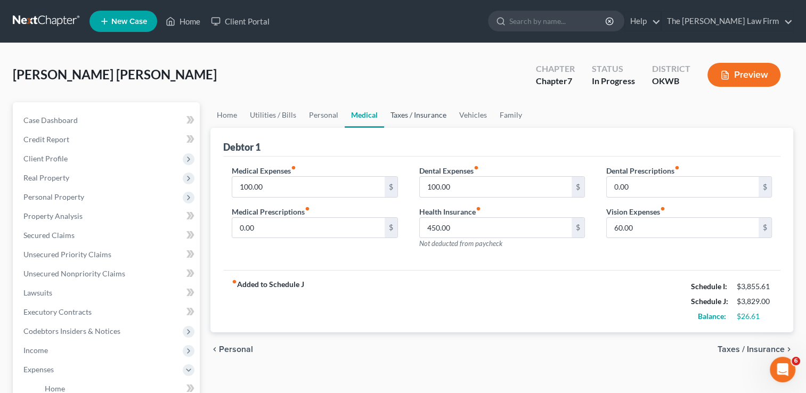
click at [420, 119] on link "Taxes / Insurance" at bounding box center [418, 115] width 69 height 26
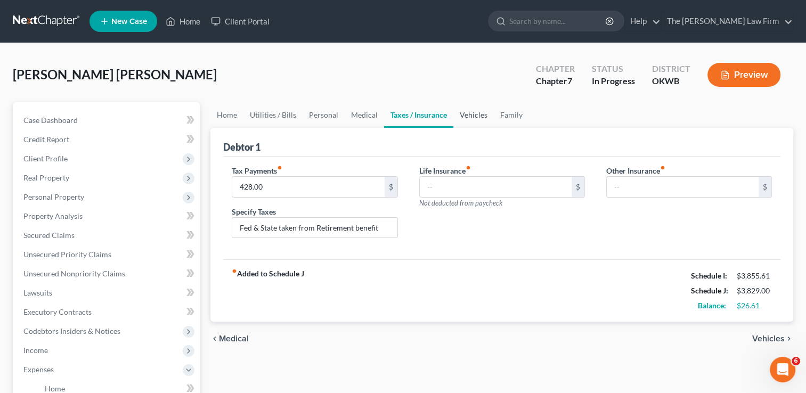
click at [471, 112] on link "Vehicles" at bounding box center [473, 115] width 40 height 26
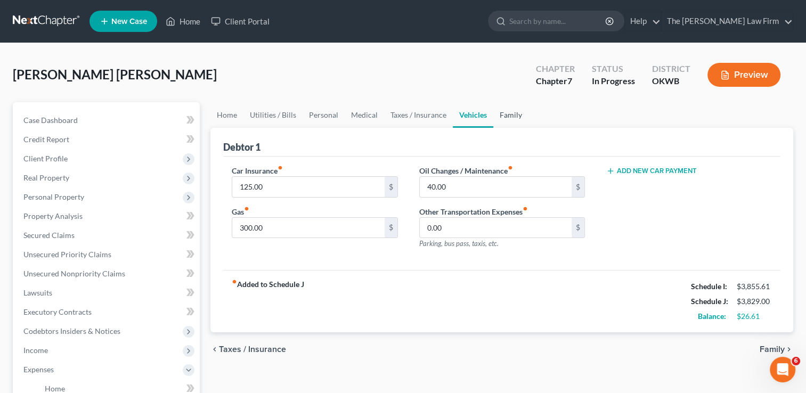
click at [513, 113] on link "Family" at bounding box center [510, 115] width 35 height 26
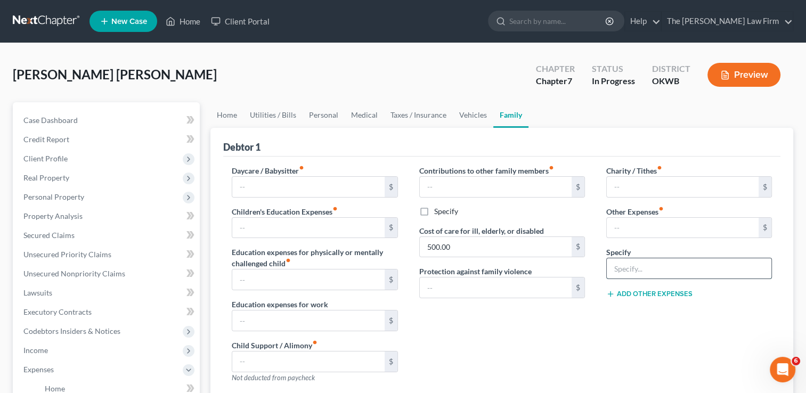
click at [623, 271] on input "text" at bounding box center [689, 268] width 165 height 20
type input "Help provide for elderly parents"
click at [632, 329] on div "Charity / Tithes fiber_manual_record $ Other Expenses fiber_manual_record $ Spe…" at bounding box center [688, 278] width 187 height 226
click at [230, 112] on link "Home" at bounding box center [226, 115] width 33 height 26
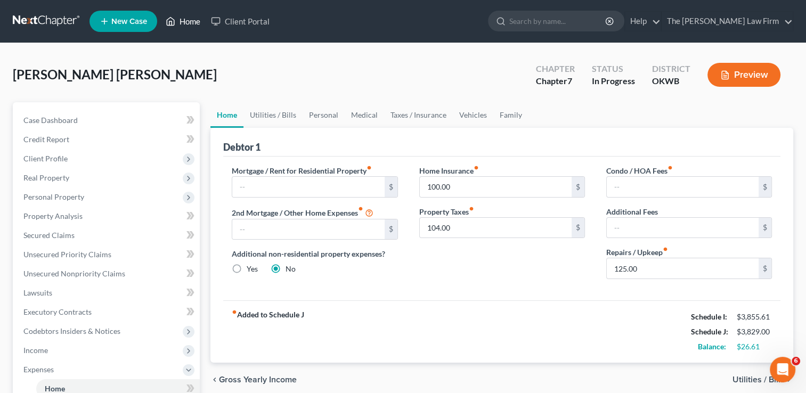
click at [195, 22] on link "Home" at bounding box center [182, 21] width 45 height 19
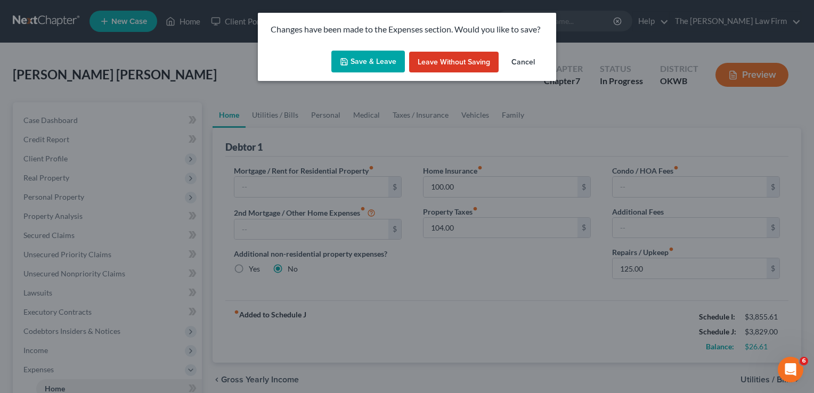
click at [521, 66] on button "Cancel" at bounding box center [523, 62] width 40 height 21
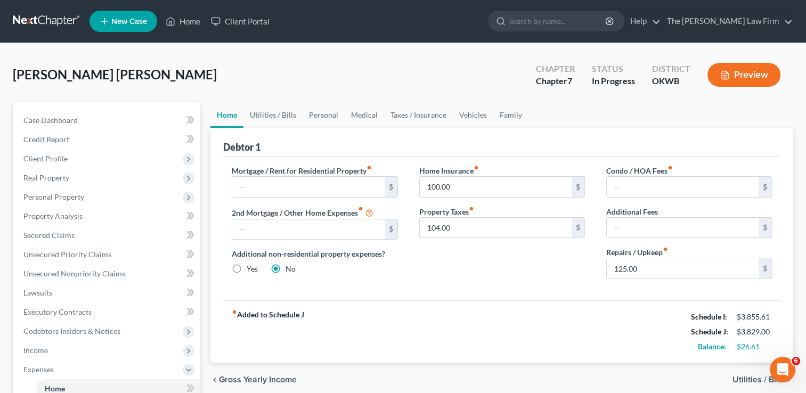
click at [364, 81] on div "Lunsford Holley, Kristen Upgraded Chapter Chapter 7 Status In Progress District…" at bounding box center [403, 79] width 780 height 46
click at [90, 120] on link "Case Dashboard" at bounding box center [107, 120] width 185 height 19
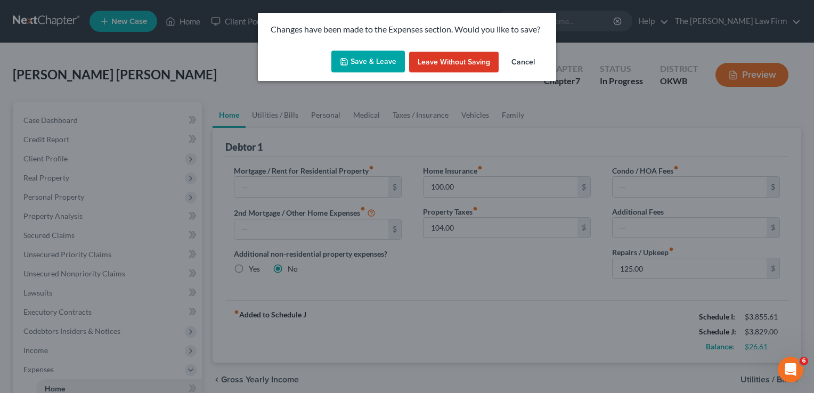
click at [360, 60] on button "Save & Leave" at bounding box center [368, 62] width 74 height 22
